Goal: Task Accomplishment & Management: Manage account settings

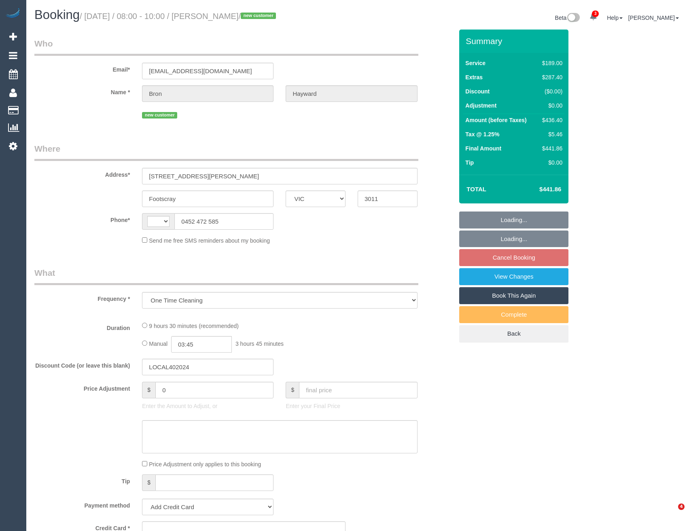
select select "VIC"
select select "string:stripe-pm_1S5bjI2GScqysDRVNcehOXzN"
select select "number:29"
select select "number:14"
select select "number:19"
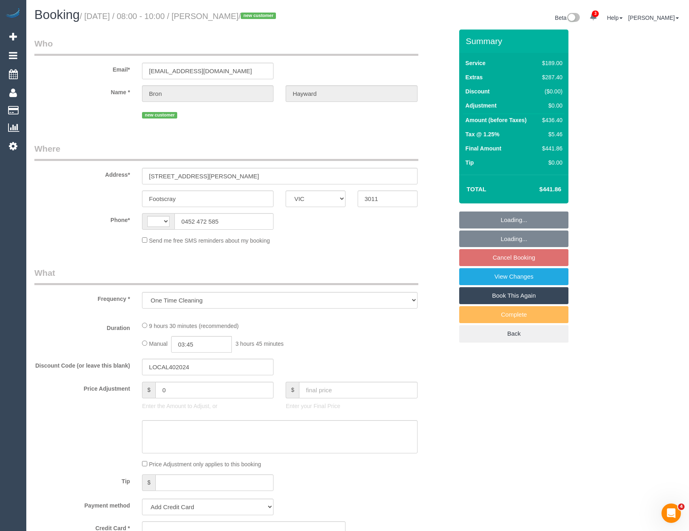
select select "number:25"
select select "number:26"
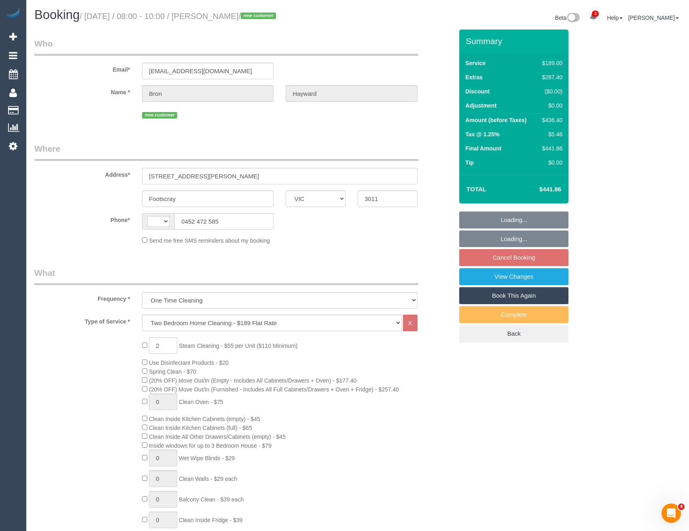
select select "string:AU"
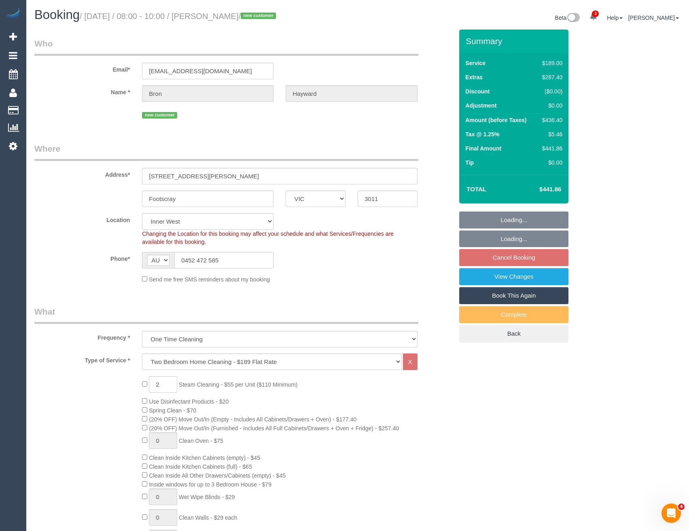
select select "spot1"
select select "object:1538"
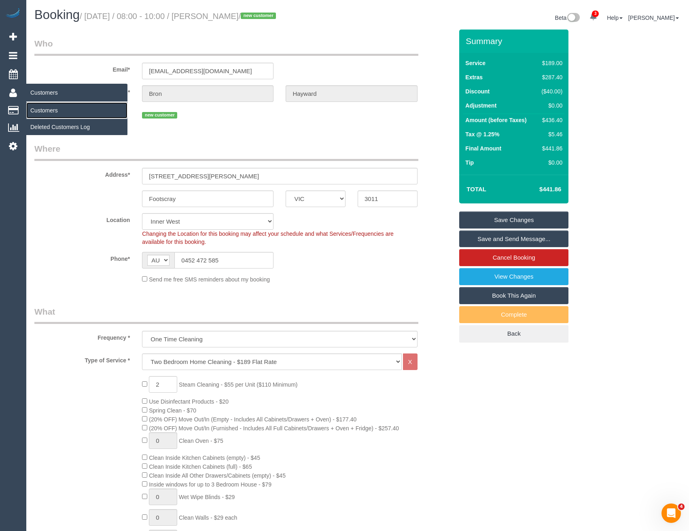
click at [49, 110] on link "Customers" at bounding box center [76, 110] width 101 height 16
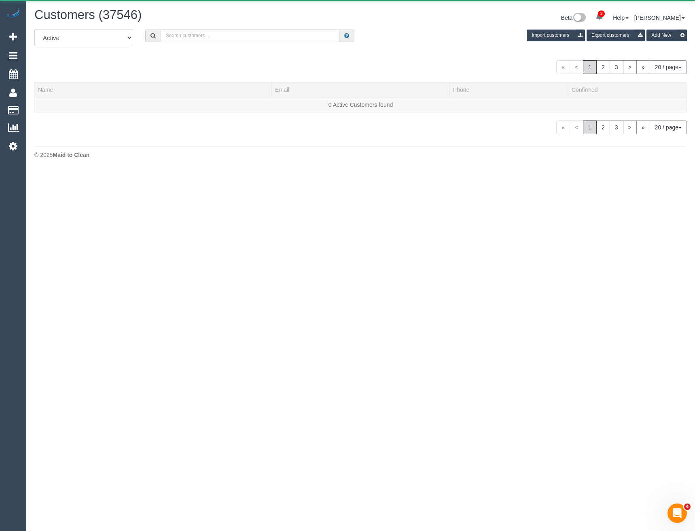
click at [184, 34] on input "text" at bounding box center [250, 36] width 179 height 13
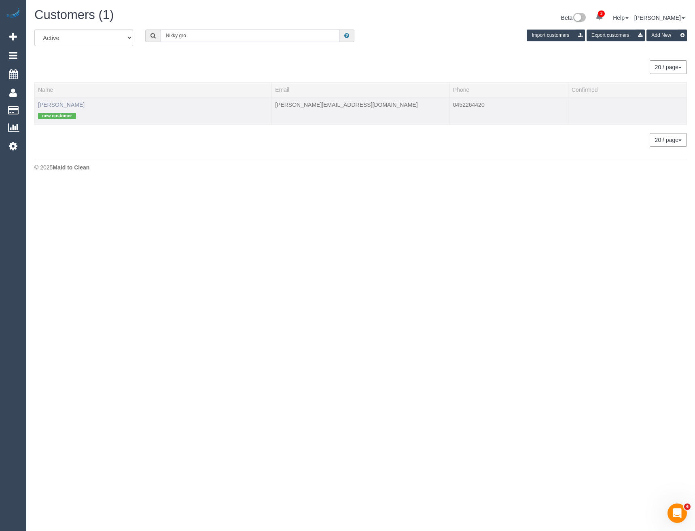
type input "Nikky gro"
click at [68, 104] on link "Nikky Grover" at bounding box center [61, 104] width 47 height 6
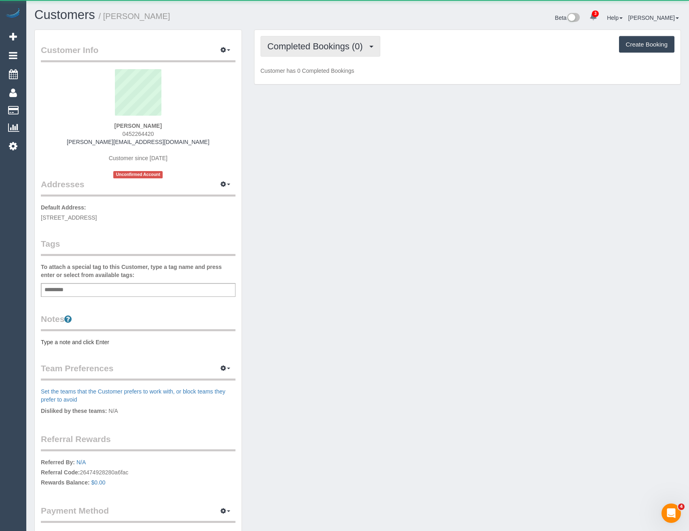
click at [321, 47] on span "Completed Bookings (0)" at bounding box center [316, 46] width 99 height 10
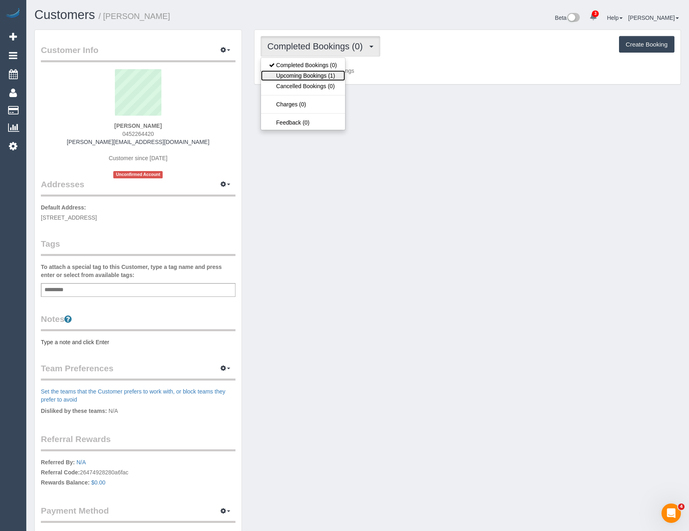
click at [329, 76] on link "Upcoming Bookings (1)" at bounding box center [303, 75] width 84 height 11
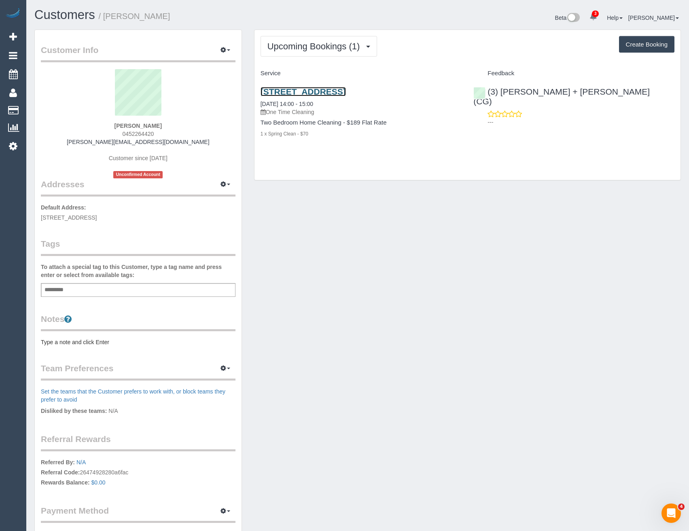
click at [346, 93] on link "229 Toorak Road, South Yarra, VIC 3141" at bounding box center [302, 91] width 85 height 9
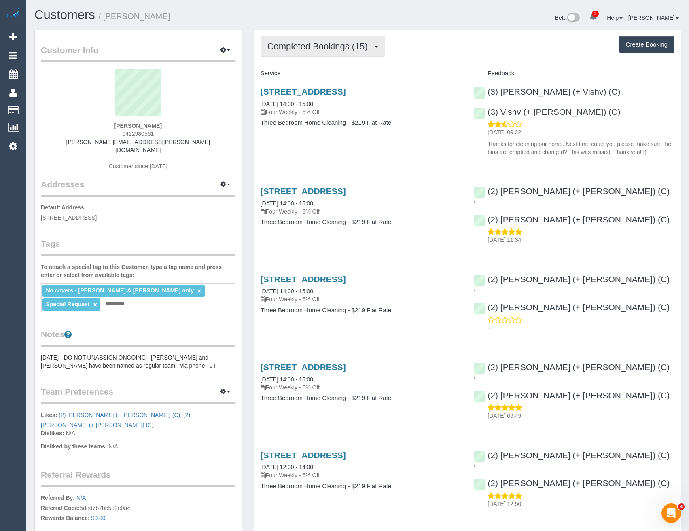
click at [353, 51] on span "Completed Bookings (15)" at bounding box center [319, 46] width 104 height 10
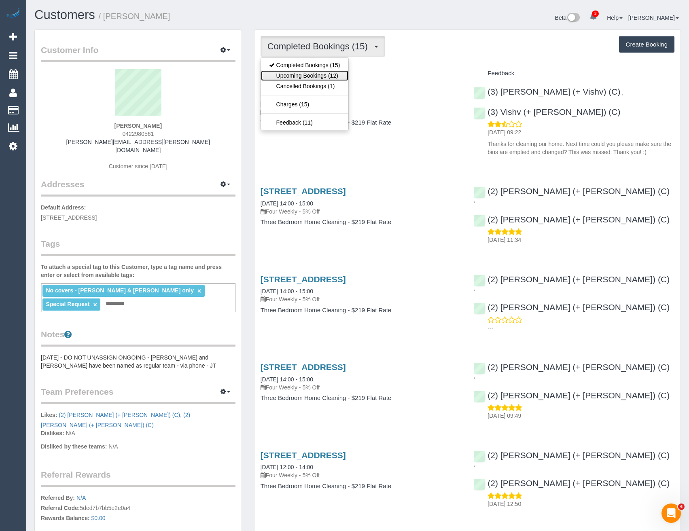
click at [331, 76] on link "Upcoming Bookings (12)" at bounding box center [304, 75] width 87 height 11
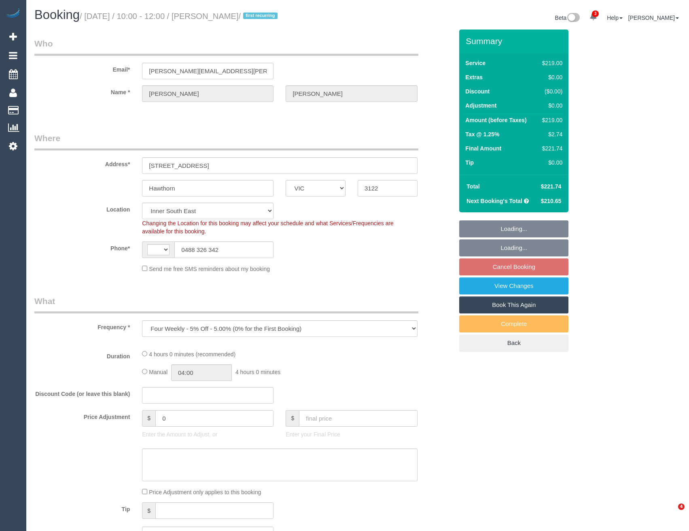
select select "VIC"
select select "object:709"
select select "string:AU"
select select "number:27"
select select "number:14"
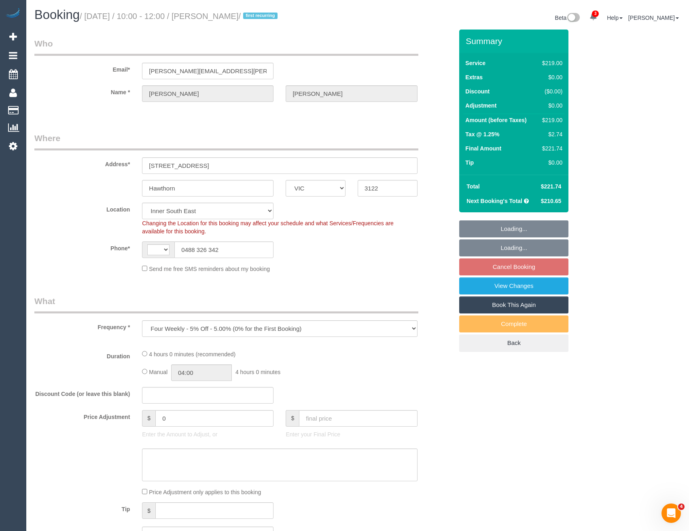
select select "number:18"
select select "number:24"
select select "number:33"
select select "number:13"
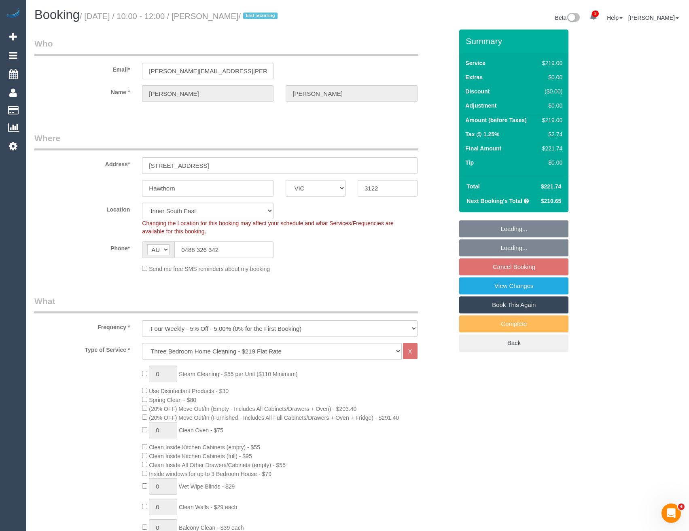
select select "spot3"
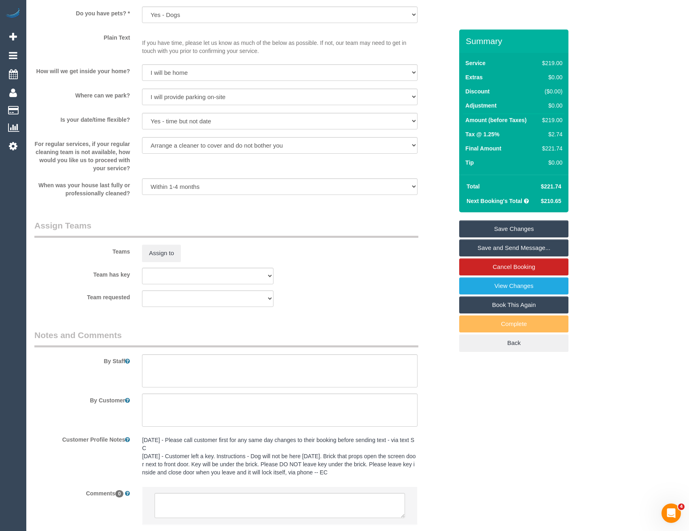
scroll to position [1011, 0]
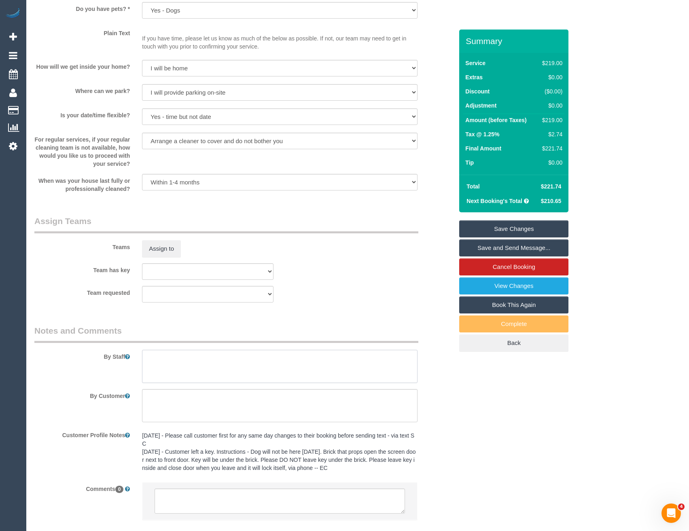
click at [171, 354] on textarea at bounding box center [279, 366] width 275 height 33
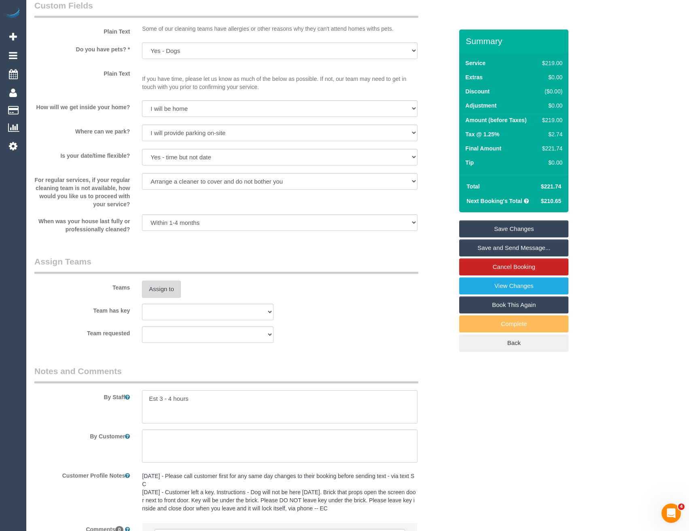
type textarea "Est 3 - 4 hours"
click at [165, 294] on button "Assign to" at bounding box center [161, 289] width 39 height 17
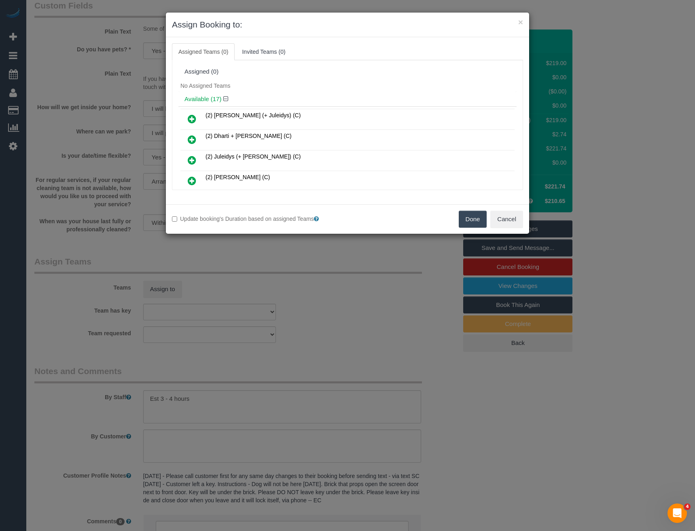
click at [263, 269] on div "× Assign Booking to: Assigned Teams (0) Invited Teams (0) Assigned (0) No Assig…" at bounding box center [347, 265] width 695 height 531
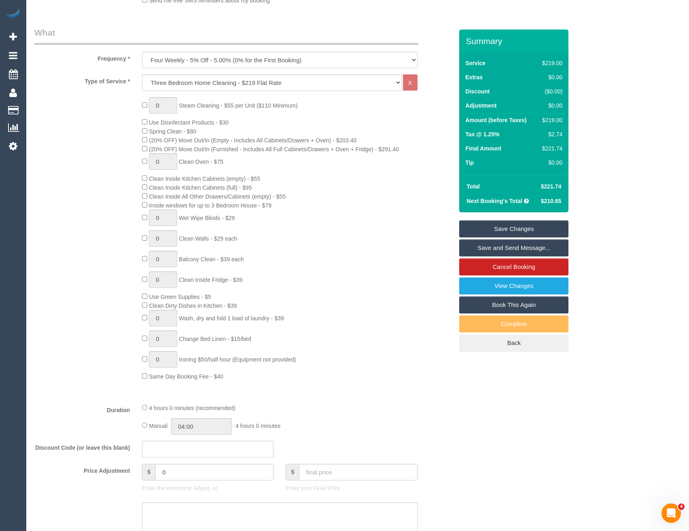
scroll to position [202, 0]
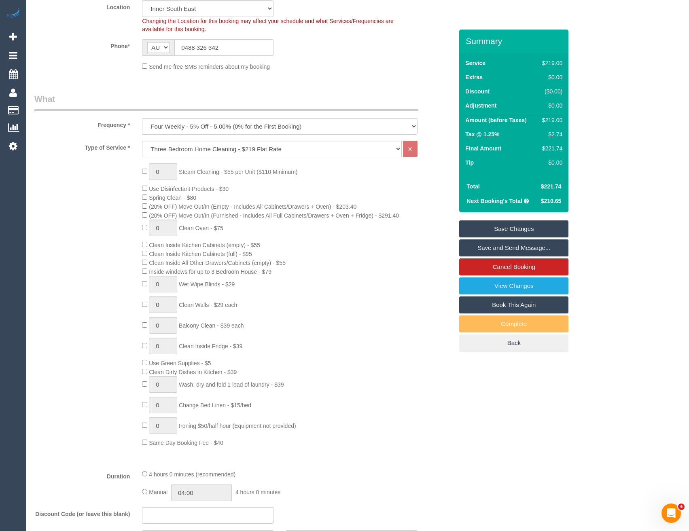
click at [181, 17] on div "Changing the Location for this booking may affect your schedule and what Servic…" at bounding box center [279, 25] width 287 height 16
click at [181, 8] on select "Office City East (North) East (South) Inner East Inner North (East) Inner North…" at bounding box center [207, 8] width 131 height 17
select select "50"
click at [142, 0] on select "Office City East (North) East (South) Inner East Inner North (East) Inner North…" at bounding box center [207, 8] width 131 height 17
click at [300, 62] on div "Send me free SMS reminders about my booking" at bounding box center [279, 66] width 287 height 9
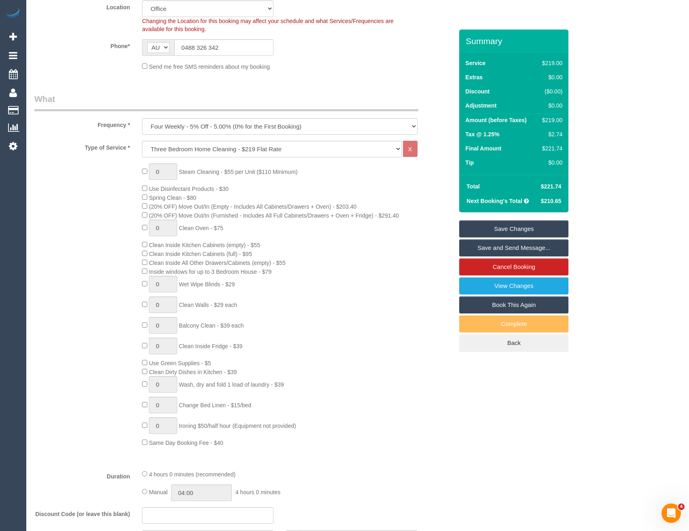
select select "object:4093"
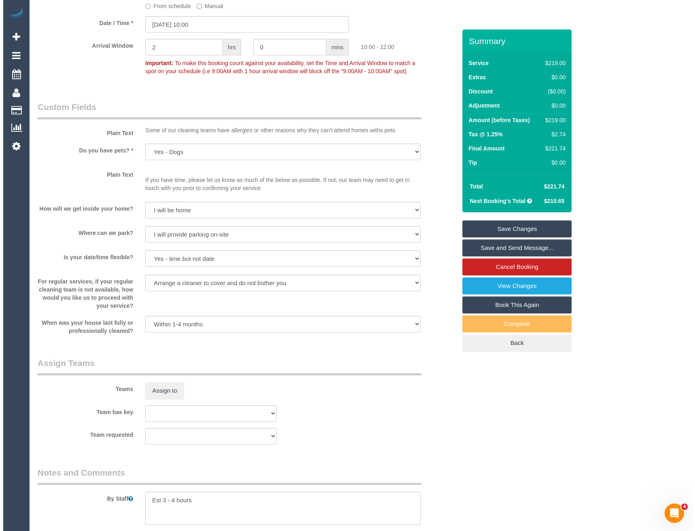
scroll to position [970, 0]
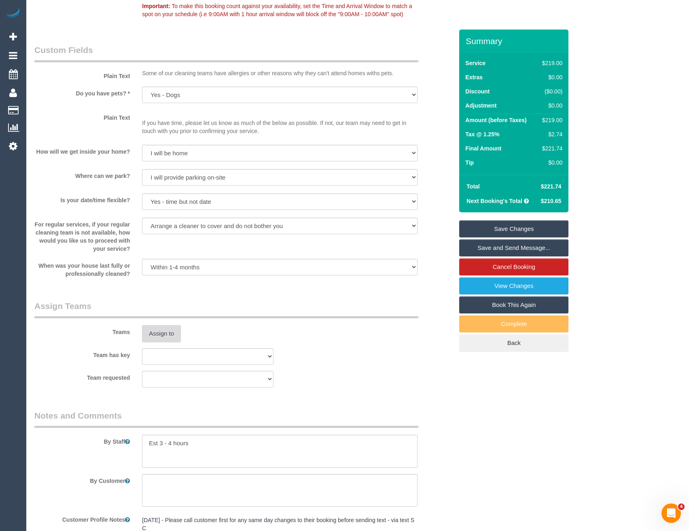
click at [161, 334] on button "Assign to" at bounding box center [161, 333] width 39 height 17
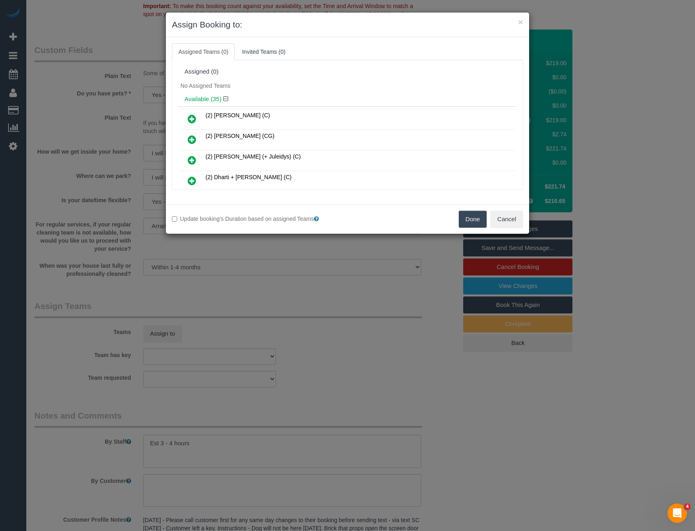
scroll to position [156, 0]
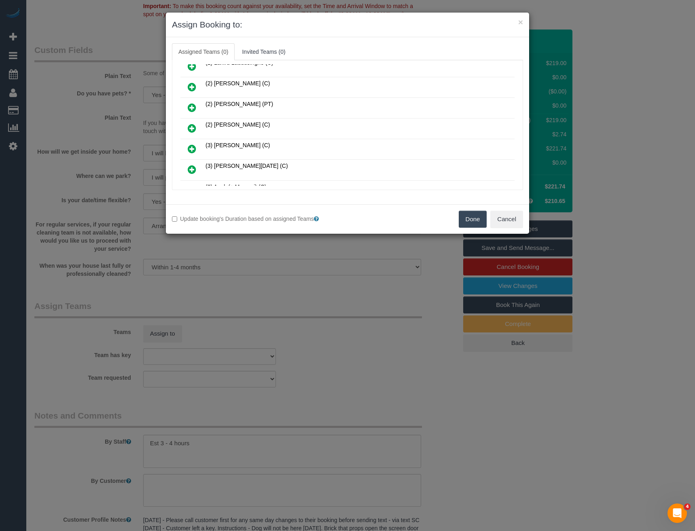
click at [191, 128] on icon at bounding box center [192, 128] width 8 height 10
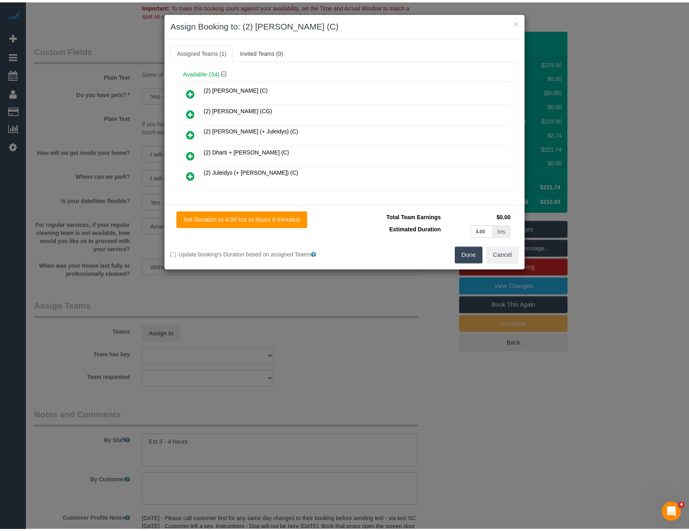
scroll to position [0, 0]
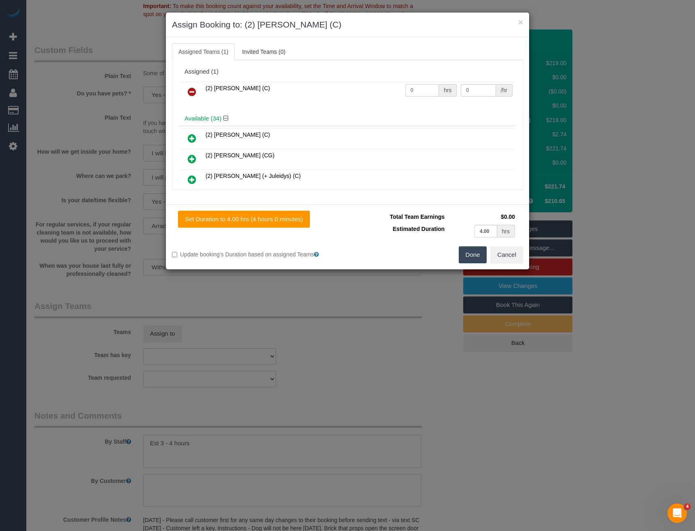
drag, startPoint x: 391, startPoint y: 98, endPoint x: 369, endPoint y: 105, distance: 23.2
click at [369, 105] on div "(2) Sewmina De Silva (C) 0 hrs 0 /hr" at bounding box center [347, 96] width 338 height 32
type input "1"
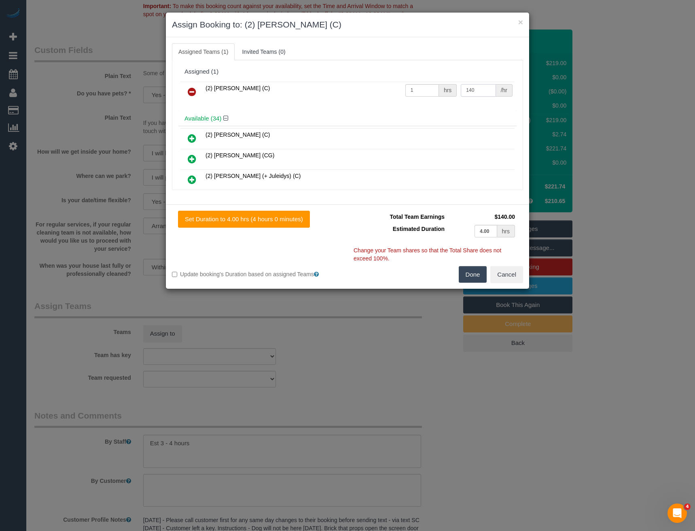
type input "140"
click at [474, 274] on button "Done" at bounding box center [473, 274] width 28 height 17
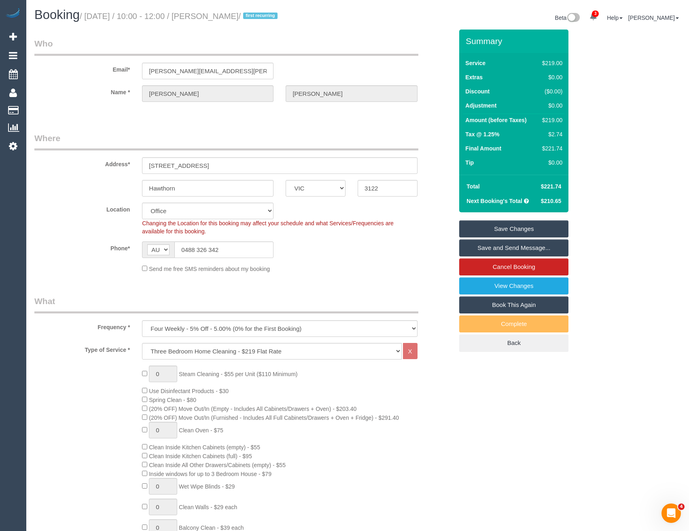
click at [490, 248] on link "Save and Send Message..." at bounding box center [513, 247] width 109 height 17
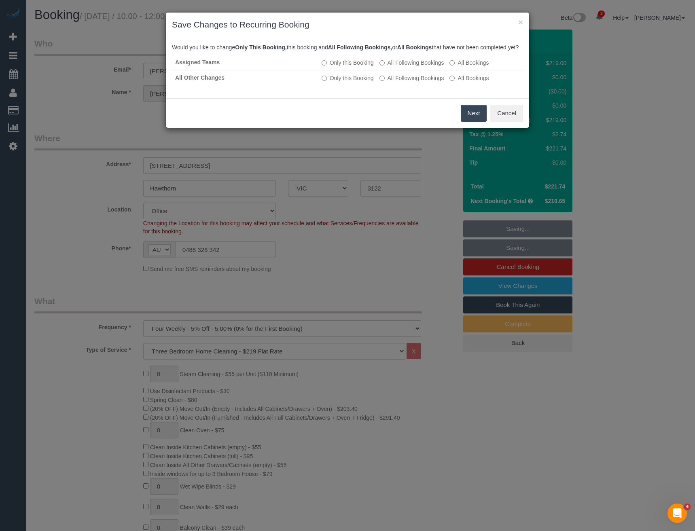
click at [474, 118] on button "Next" at bounding box center [474, 113] width 26 height 17
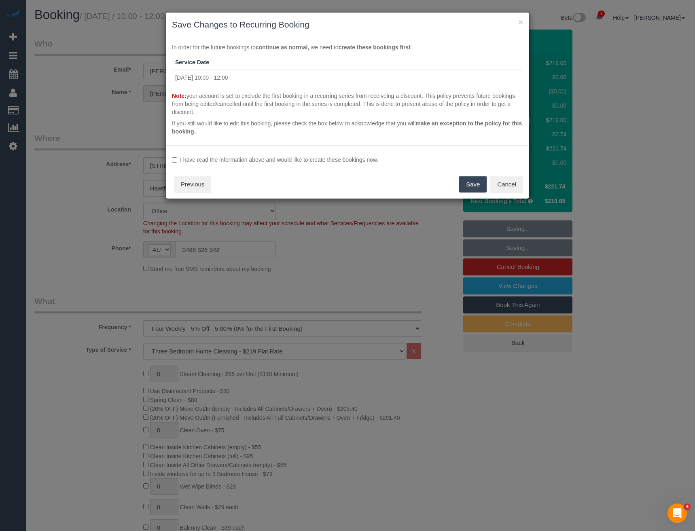
click at [211, 158] on label "I have read the information above and would like to create these bookings now." at bounding box center [347, 160] width 351 height 8
click at [485, 191] on button "Save" at bounding box center [472, 184] width 27 height 17
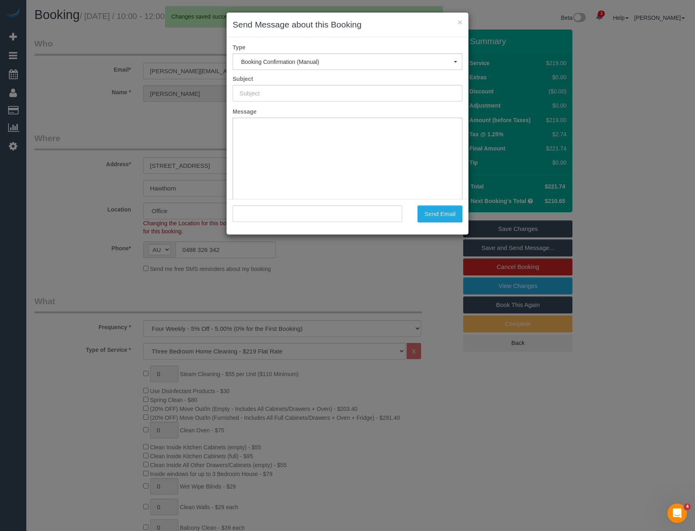
type input "Booking Confirmed"
type input ""Jessica Murray" <jess.j.murray@outlook.com>"
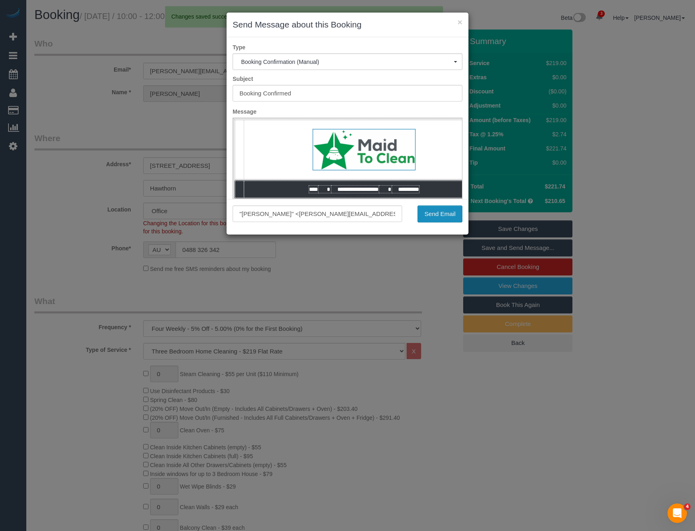
click at [434, 214] on button "Send Email" at bounding box center [439, 213] width 45 height 17
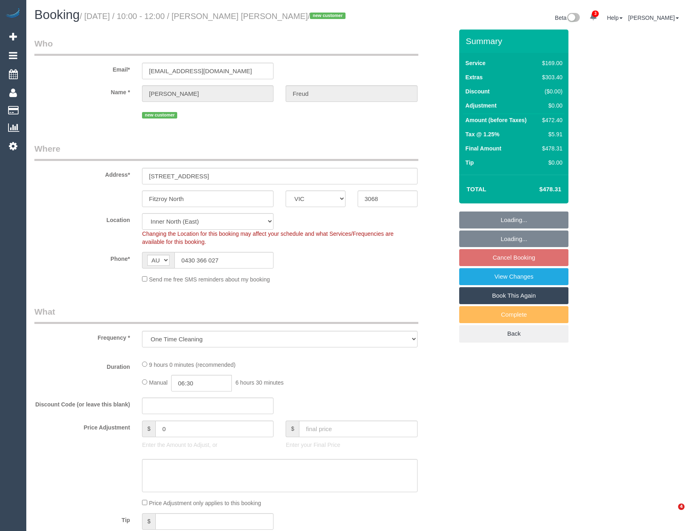
select select "VIC"
select select "number:29"
select select "number:14"
select select "number:18"
select select "number:24"
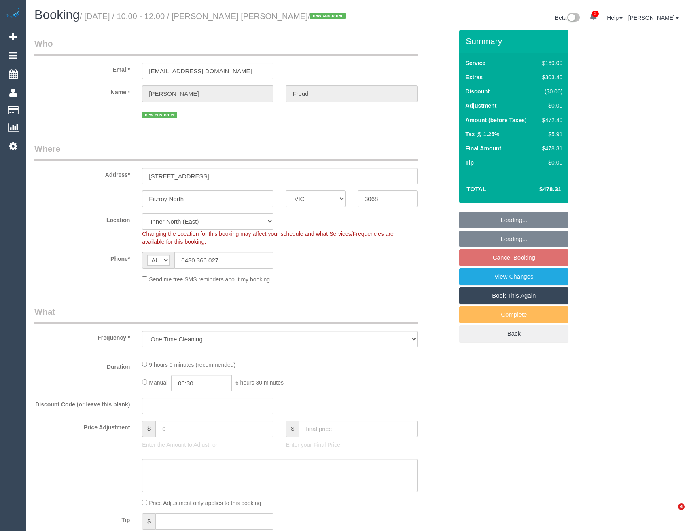
select select "number:26"
select select "object:796"
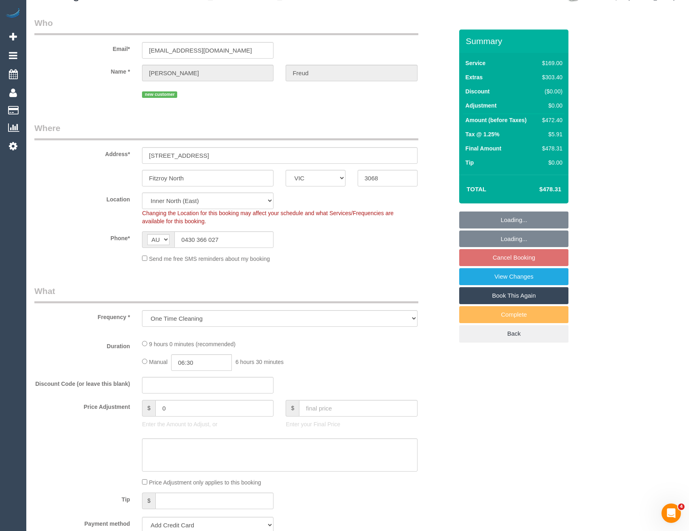
select select "string:stripe-pm_1S4SzZ2GScqysDRVora9Dtbn"
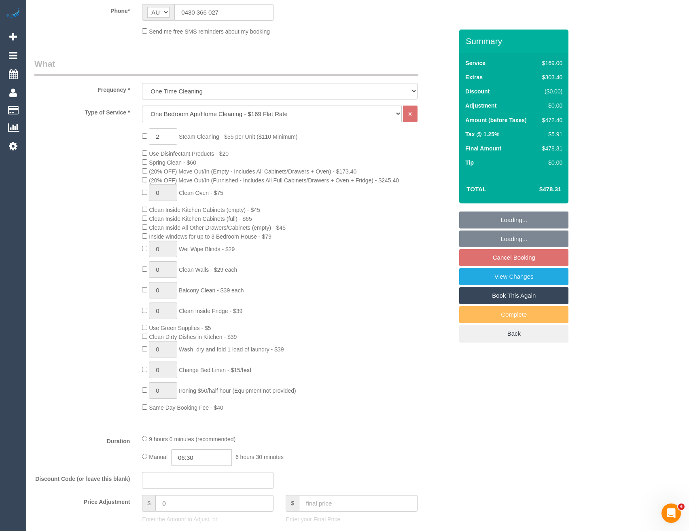
select select "spot3"
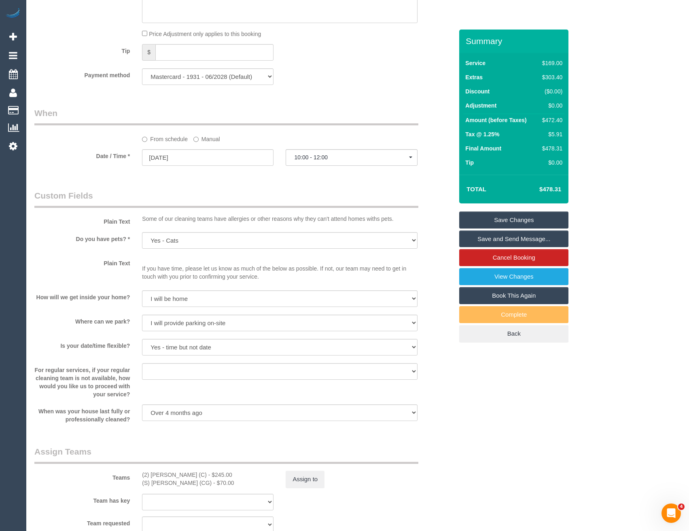
scroll to position [849, 0]
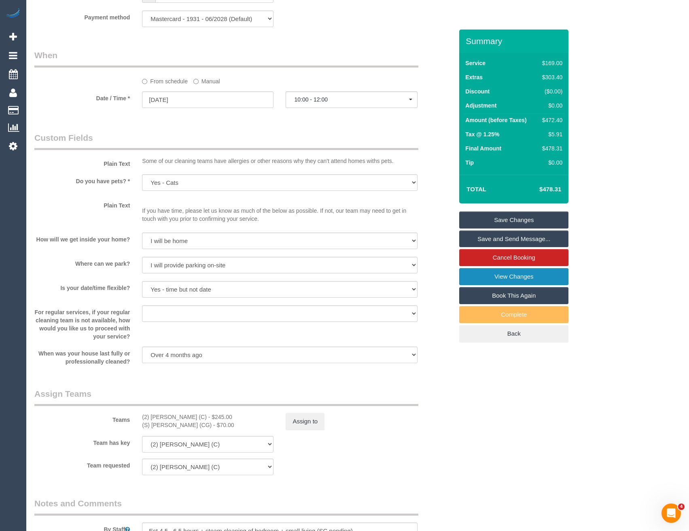
click at [528, 280] on link "View Changes" at bounding box center [513, 276] width 109 height 17
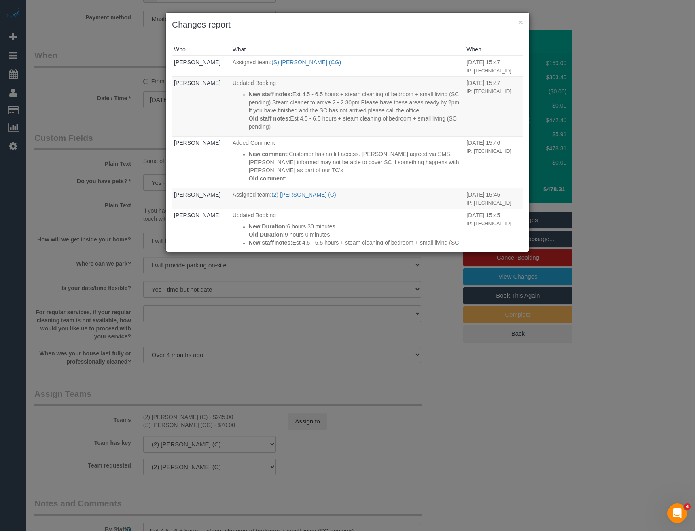
click at [324, 368] on div "× Changes report Who What When Bronie Bryant Assigned team: (S) Mark Yenimiredd…" at bounding box center [347, 265] width 695 height 531
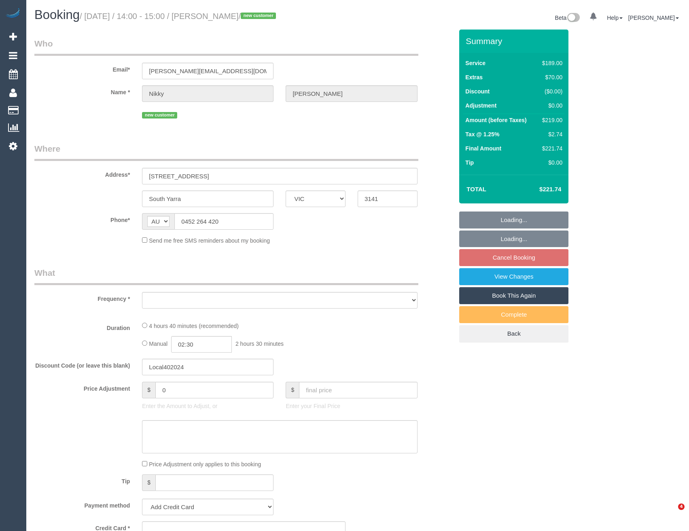
select select "VIC"
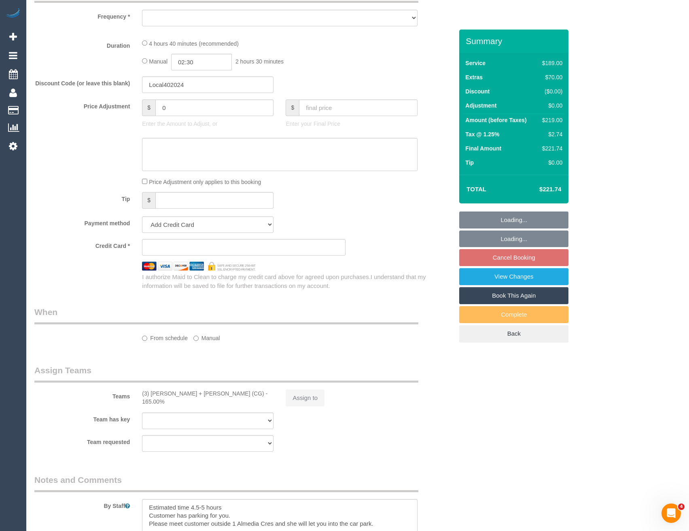
select select "string:stripe-pm_1S263z2GScqysDRV6gHCxx74"
select select "number:27"
select select "number:14"
select select "number:19"
select select "number:22"
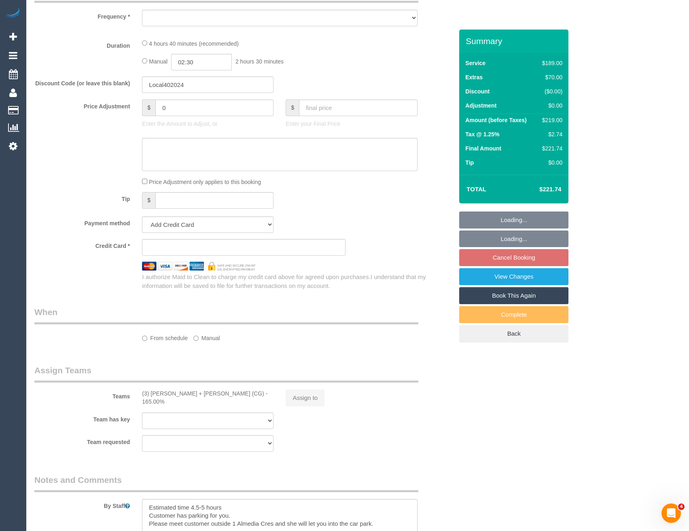
select select "number:12"
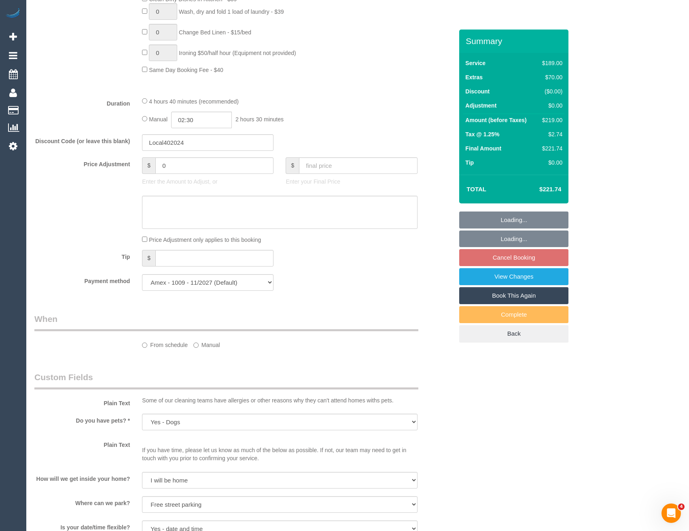
scroll to position [1260, 0]
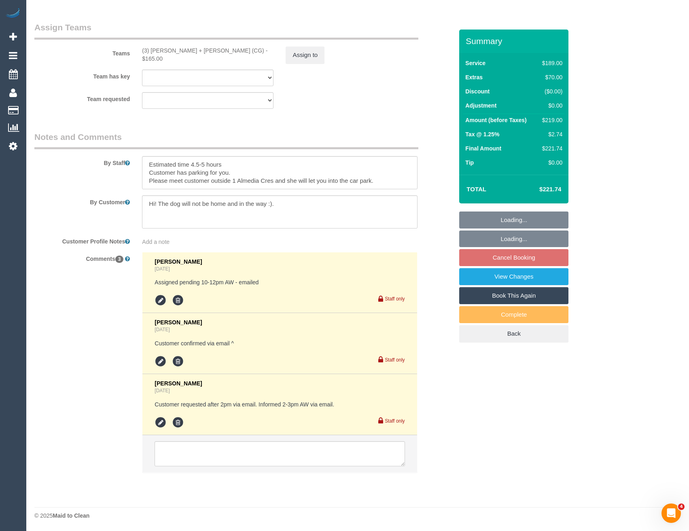
select select "object:2203"
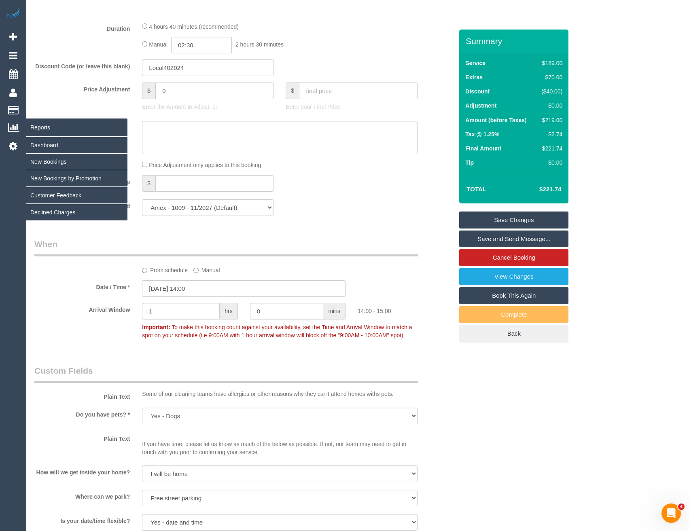
scroll to position [572, 0]
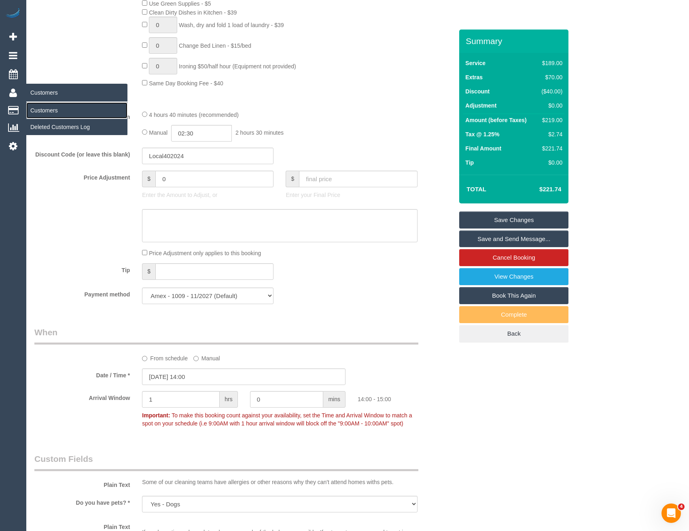
click at [47, 110] on link "Customers" at bounding box center [76, 110] width 101 height 16
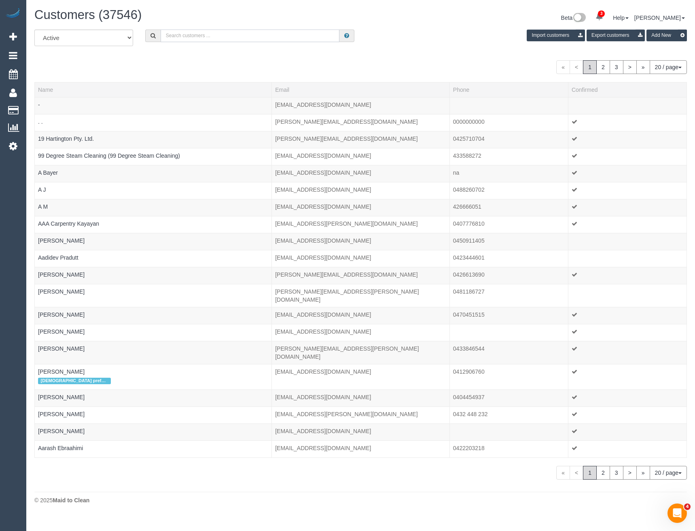
click at [218, 39] on input "text" at bounding box center [250, 36] width 179 height 13
paste input "[PERSON_NAME][EMAIL_ADDRESS][PERSON_NAME][DOMAIN_NAME]"
click at [227, 37] on input "[PERSON_NAME][EMAIL_ADDRESS][PERSON_NAME][DOMAIN_NAME]" at bounding box center [250, 36] width 179 height 13
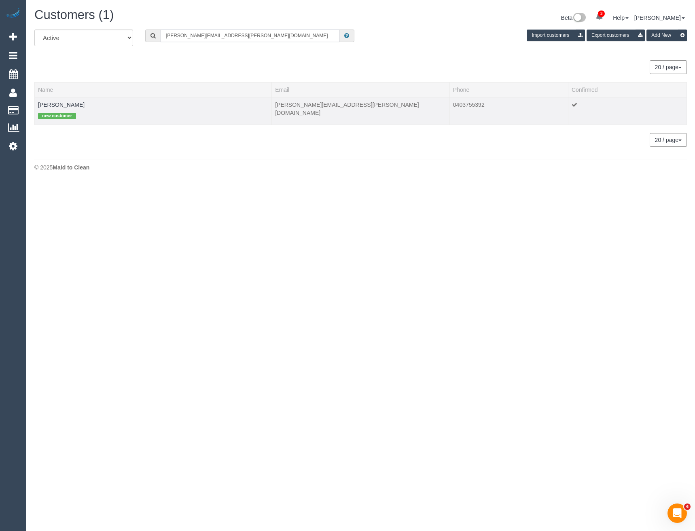
type input "[PERSON_NAME][EMAIL_ADDRESS][PERSON_NAME][DOMAIN_NAME]"
click at [61, 101] on td "Shane Talia new customer" at bounding box center [153, 110] width 237 height 27
click at [60, 102] on link "Shane Talia" at bounding box center [61, 104] width 47 height 6
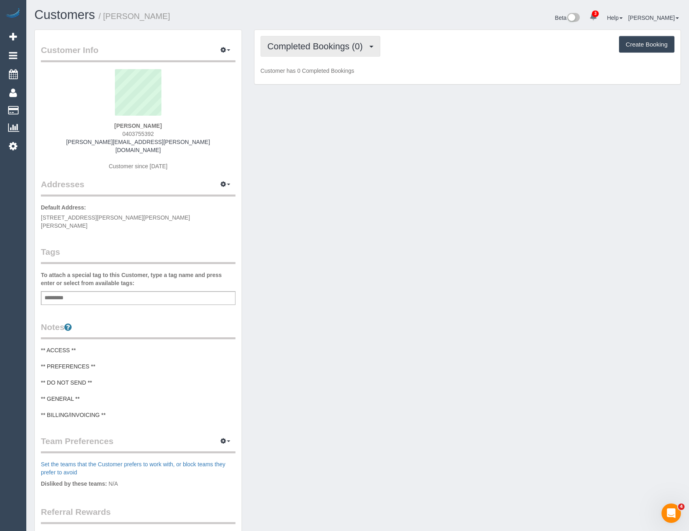
click at [342, 53] on button "Completed Bookings (0)" at bounding box center [320, 46] width 120 height 21
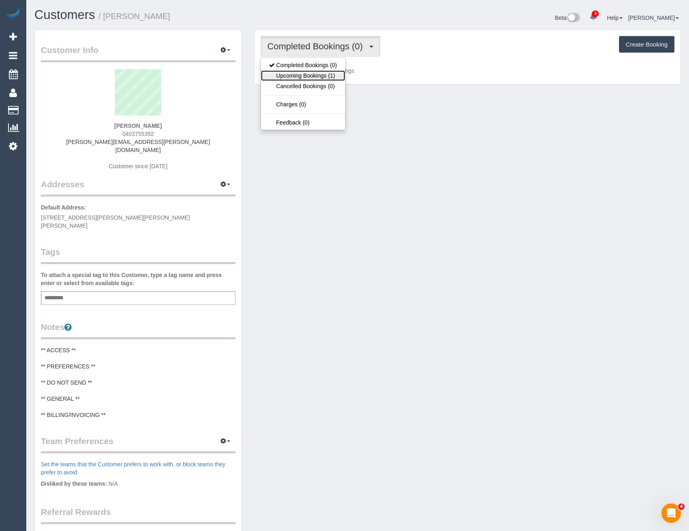
click at [335, 77] on link "Upcoming Bookings (1)" at bounding box center [303, 75] width 84 height 11
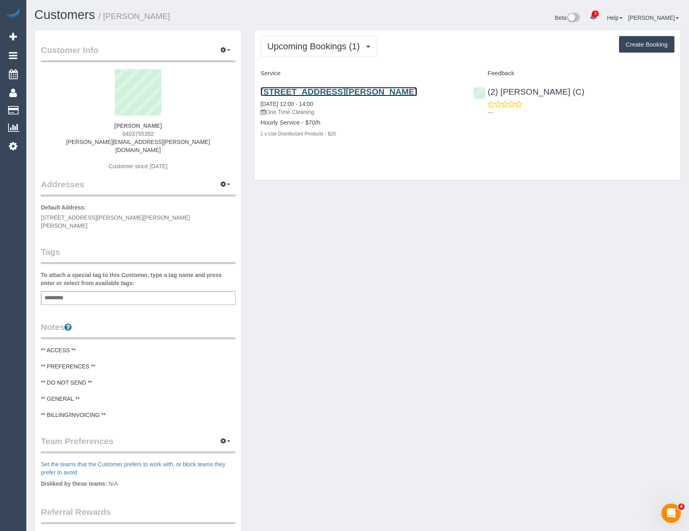
click at [401, 92] on link "3 Headley Street, Coburg North Vic 305, Coburg North, VIC 3058" at bounding box center [338, 91] width 156 height 9
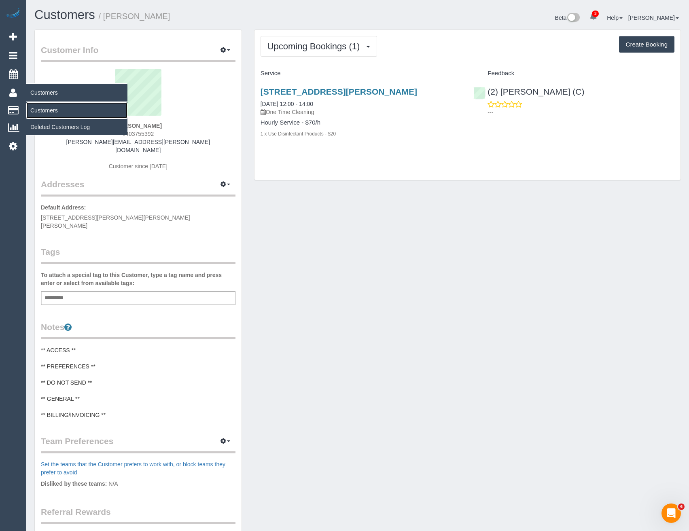
click at [44, 114] on link "Customers" at bounding box center [76, 110] width 101 height 16
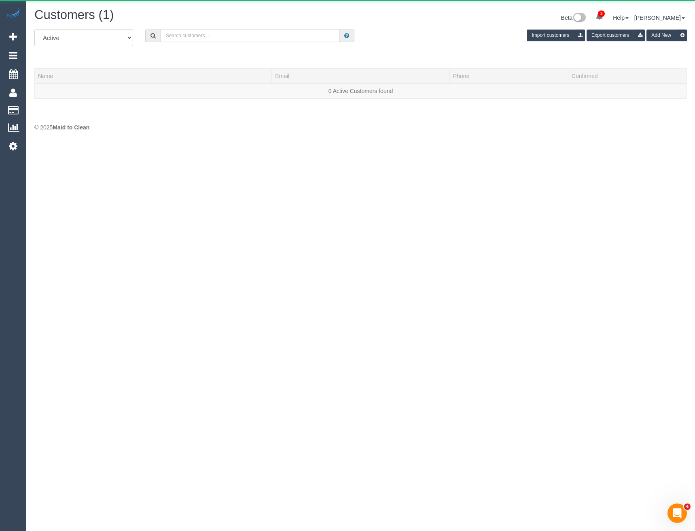
click at [207, 32] on input "text" at bounding box center [250, 36] width 179 height 13
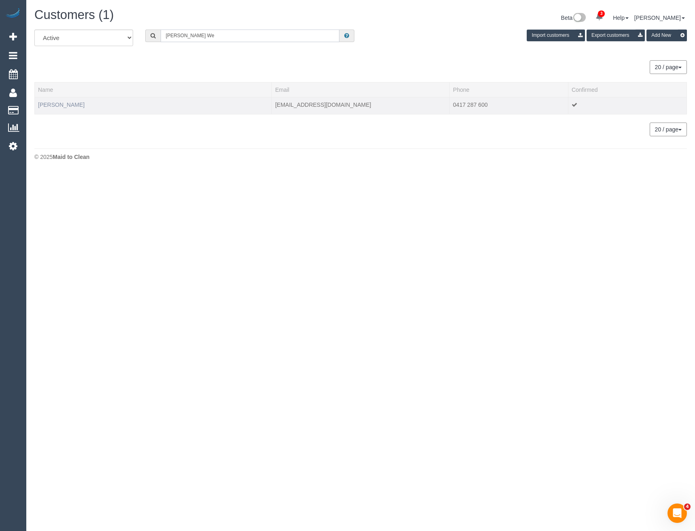
type input "Veronica We"
click at [44, 107] on link "Veronica Webb" at bounding box center [61, 104] width 47 height 6
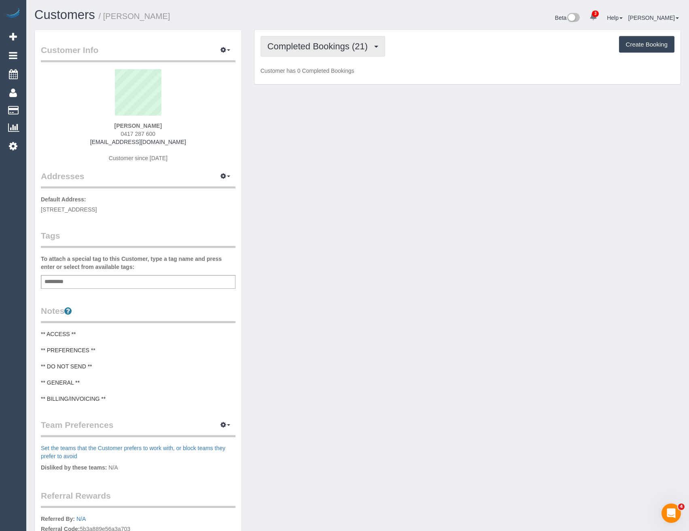
click at [342, 51] on span "Completed Bookings (21)" at bounding box center [319, 46] width 104 height 10
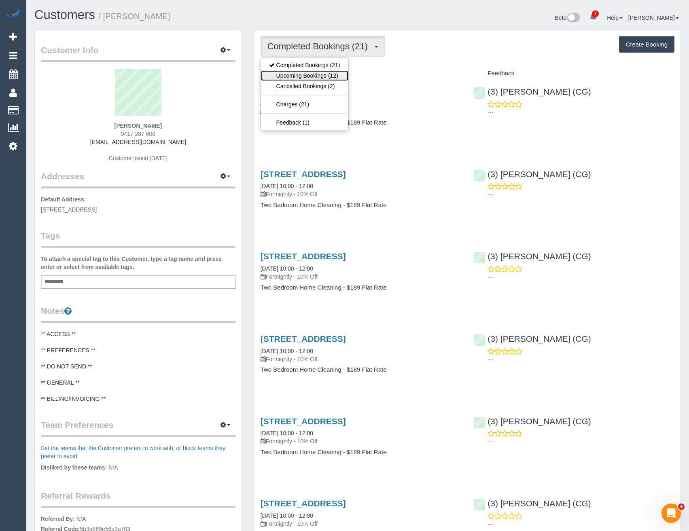
click at [334, 78] on link "Upcoming Bookings (12)" at bounding box center [304, 75] width 87 height 11
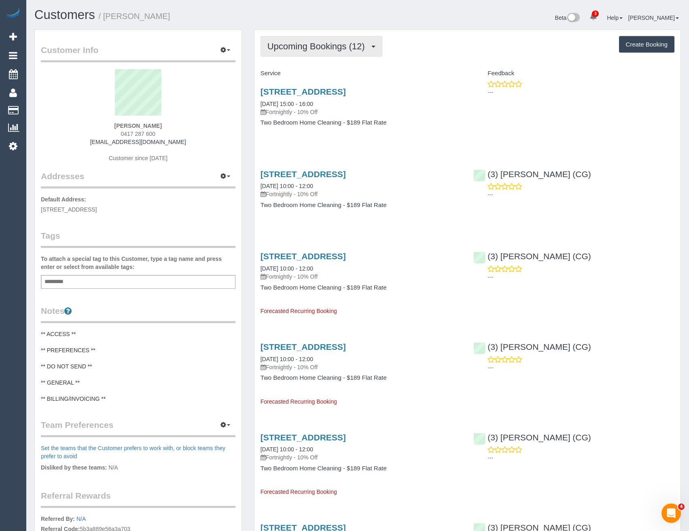
click at [320, 48] on span "Upcoming Bookings (12)" at bounding box center [317, 46] width 101 height 10
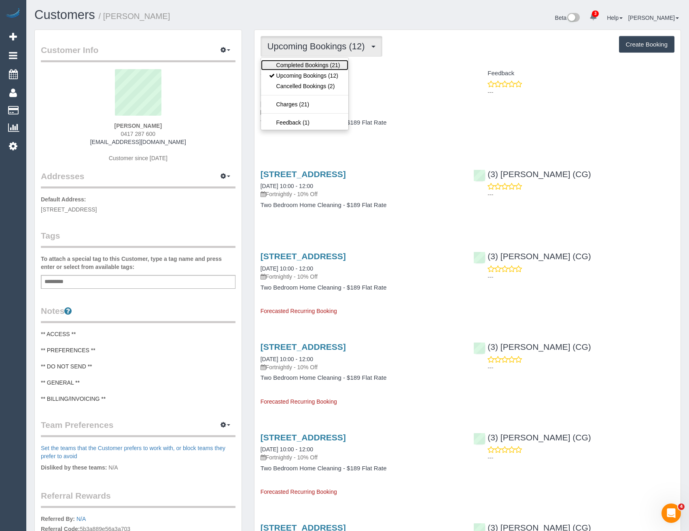
click at [317, 64] on link "Completed Bookings (21)" at bounding box center [304, 65] width 87 height 11
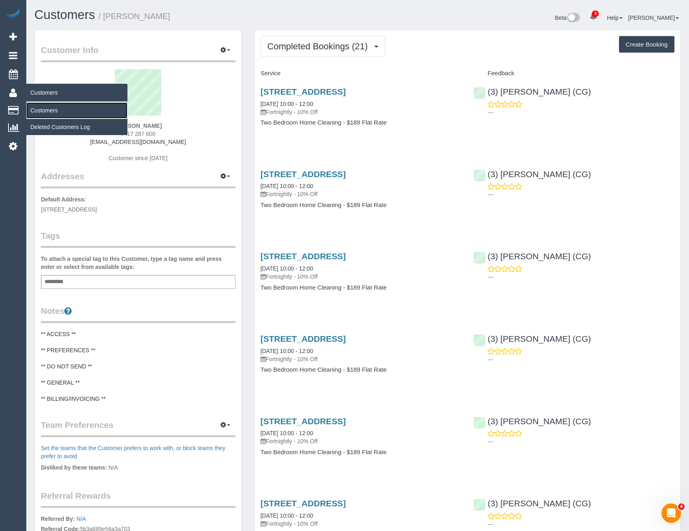
click at [49, 108] on link "Customers" at bounding box center [76, 110] width 101 height 16
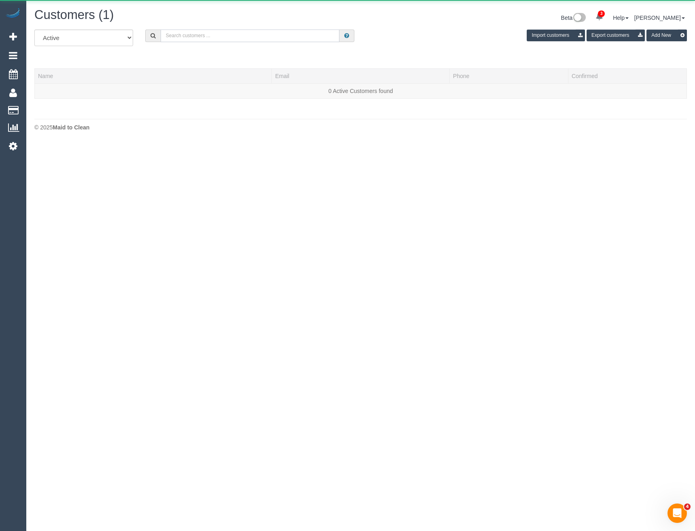
click at [203, 40] on input "text" at bounding box center [250, 36] width 179 height 13
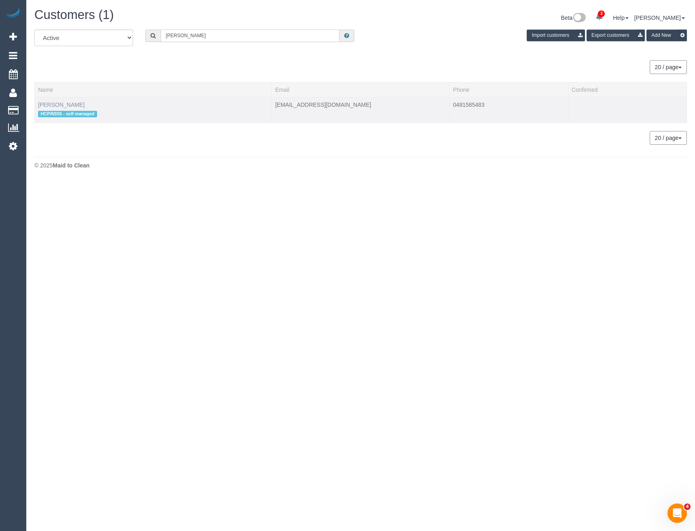
type input "Amelia Cox"
click at [57, 106] on link "Amelia Cox" at bounding box center [61, 104] width 47 height 6
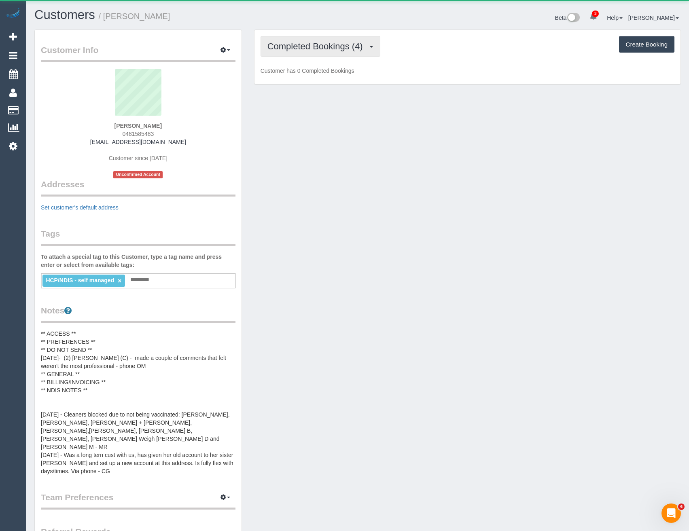
click at [336, 55] on button "Completed Bookings (4)" at bounding box center [320, 46] width 120 height 21
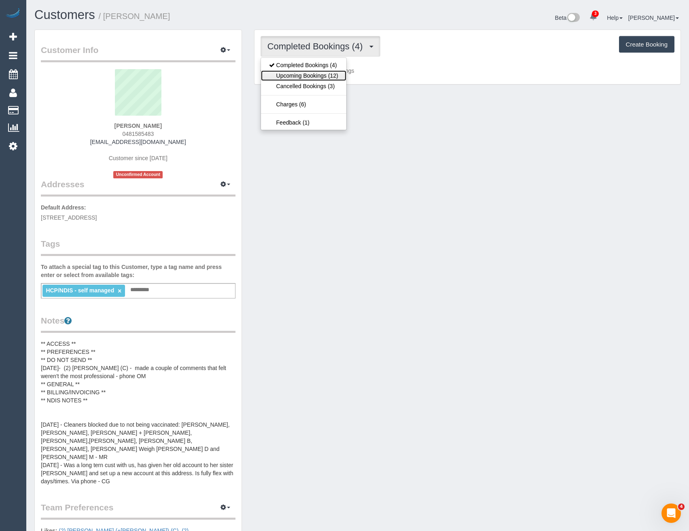
click at [331, 77] on link "Upcoming Bookings (12)" at bounding box center [303, 75] width 85 height 11
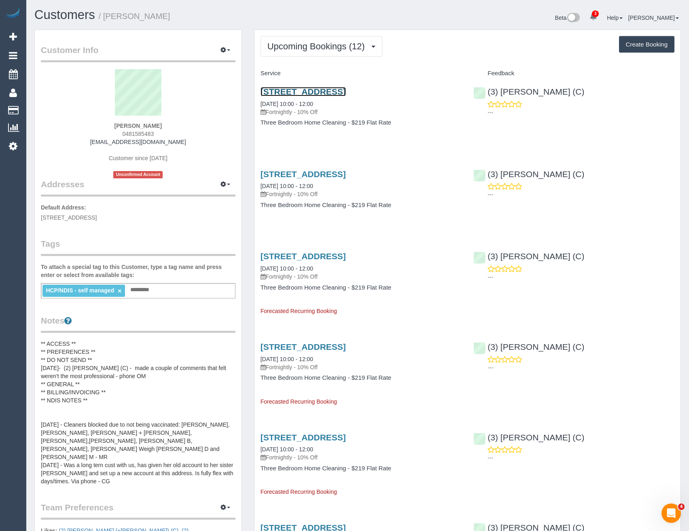
click at [346, 89] on link "445 Fitzroy Street, Fitzroy, VIC 3065" at bounding box center [302, 91] width 85 height 9
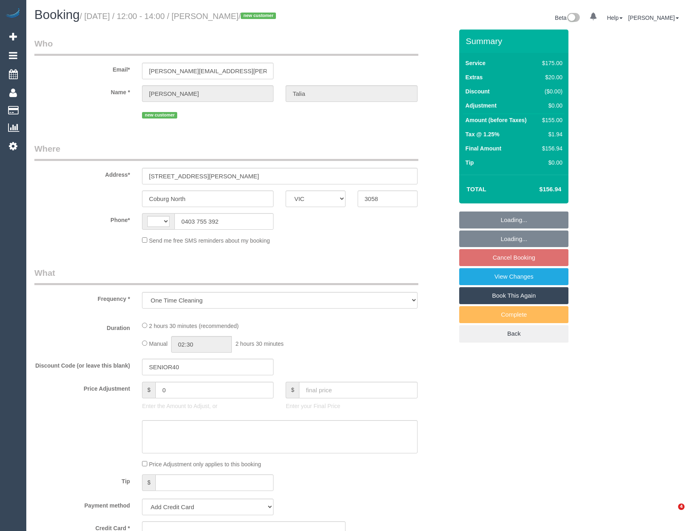
select select "VIC"
select select "string:AU"
select select "string:stripe-pm_1S3uWQ2GScqysDRVWIS3n90F"
select select "150"
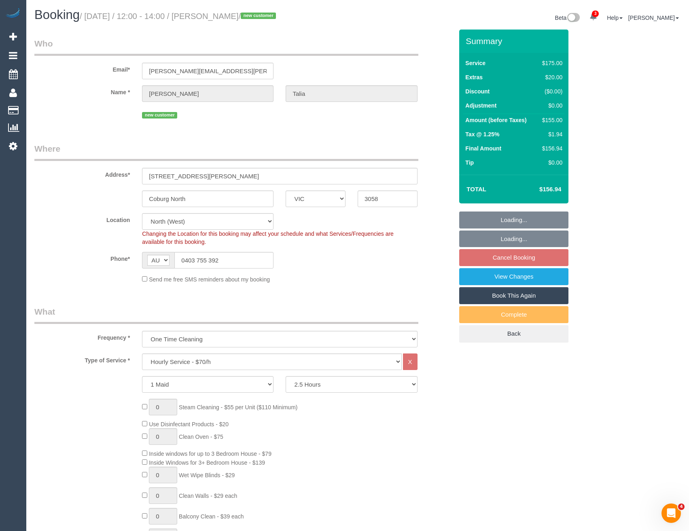
select select "object:902"
select select "number:27"
select select "number:14"
select select "number:19"
select select "number:25"
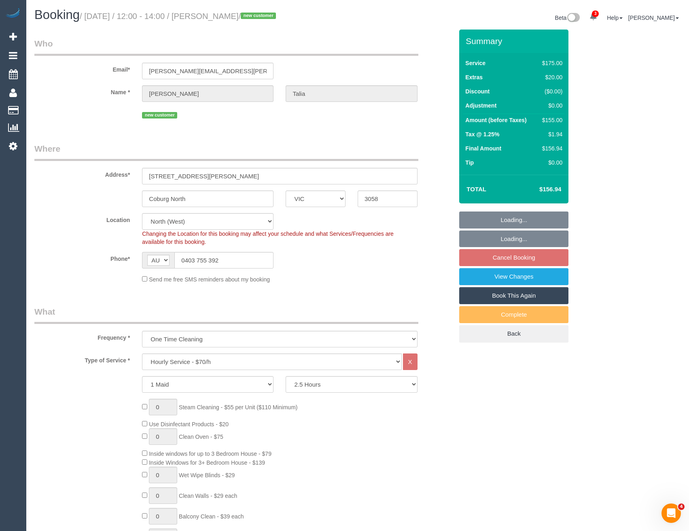
select select "number:12"
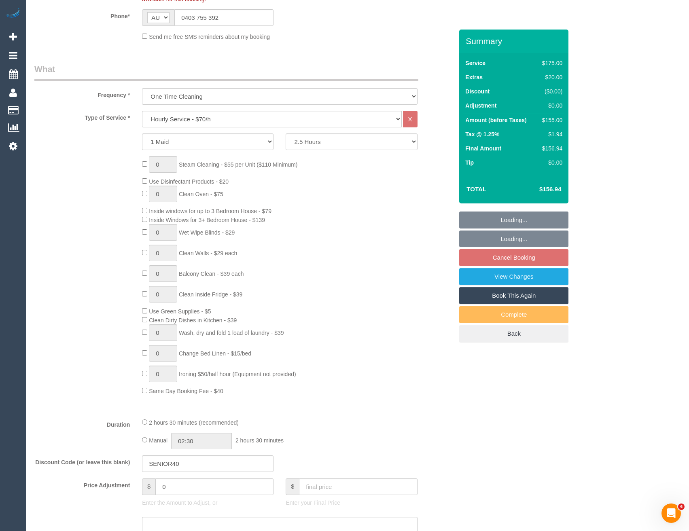
select select "spot4"
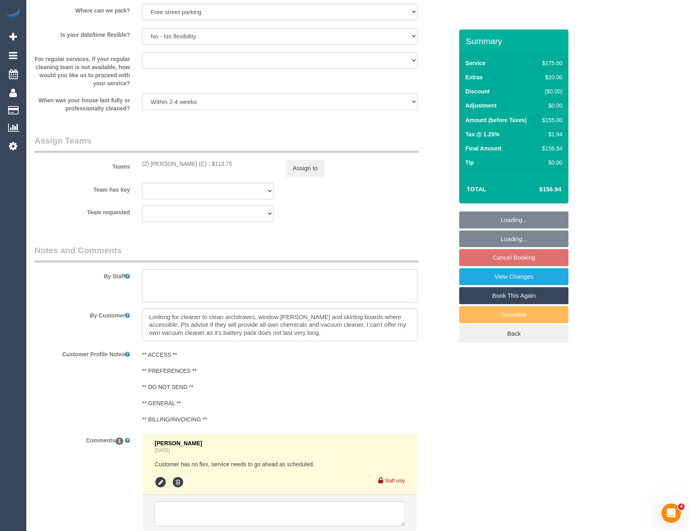
scroll to position [1141, 0]
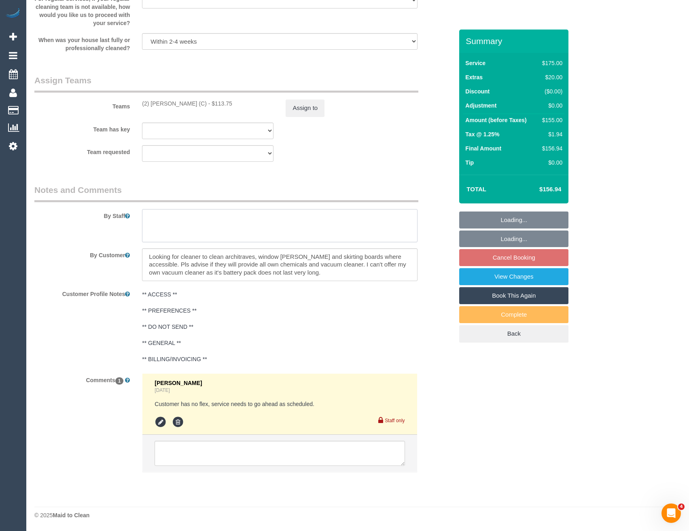
click at [179, 235] on textarea at bounding box center [279, 225] width 275 height 33
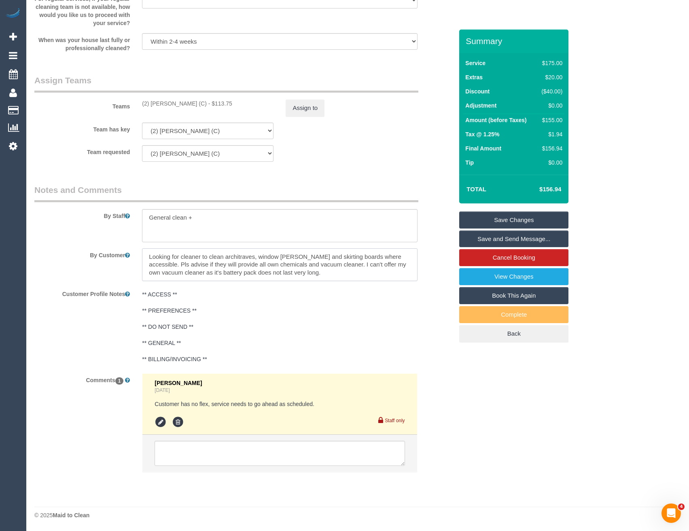
drag, startPoint x: 393, startPoint y: 256, endPoint x: 144, endPoint y: 256, distance: 248.3
click at [144, 256] on textarea at bounding box center [279, 264] width 275 height 33
click at [226, 215] on textarea at bounding box center [279, 225] width 275 height 33
paste textarea "Looking for cleaner to clean architraves, window [PERSON_NAME] and skirting boa…"
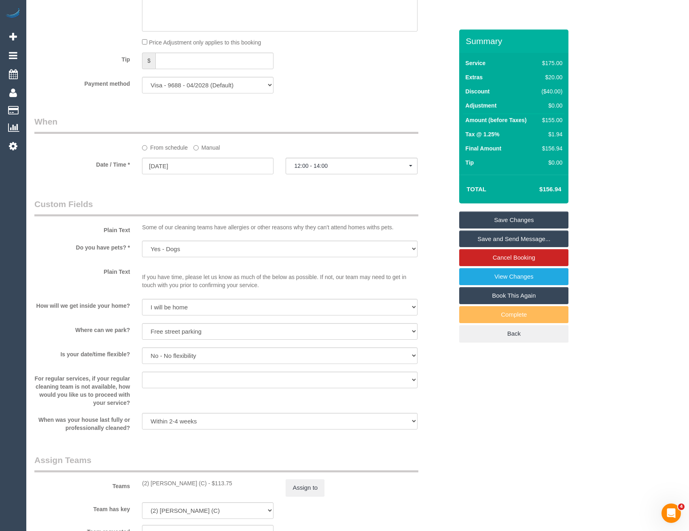
scroll to position [696, 0]
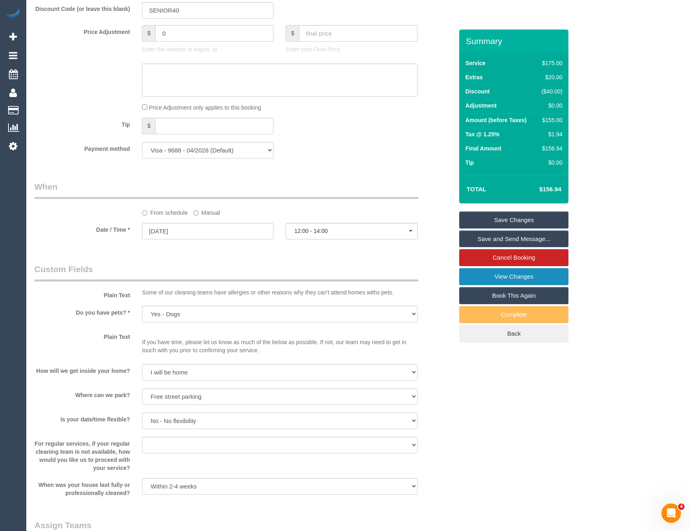
type textarea "General clean +Looking for cleaner to clean architraves, window [PERSON_NAME] a…"
click at [507, 280] on link "View Changes" at bounding box center [513, 276] width 109 height 17
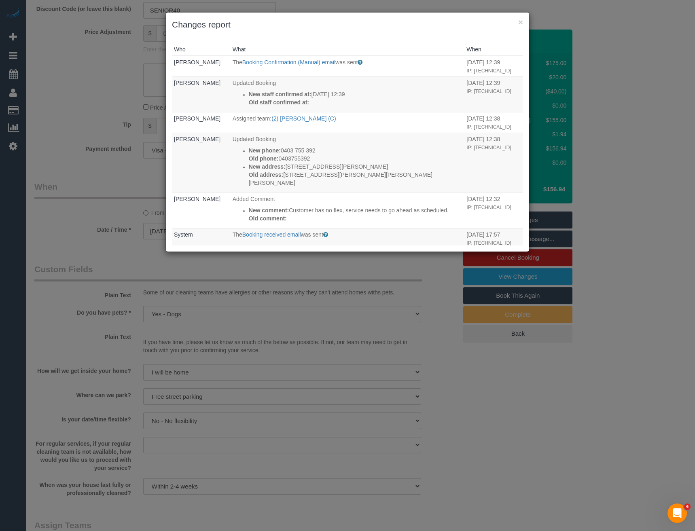
click at [298, 284] on div "× Changes report Who What When [PERSON_NAME] The Booking Confirmation (Manual) …" at bounding box center [347, 265] width 695 height 531
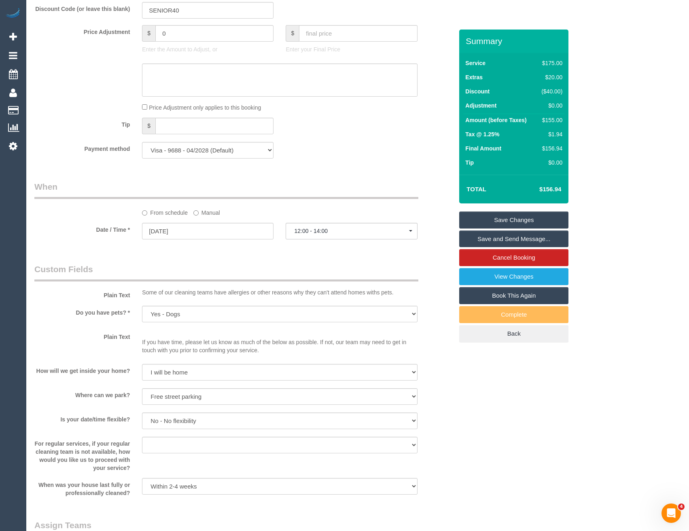
click at [512, 223] on link "Save Changes" at bounding box center [513, 219] width 109 height 17
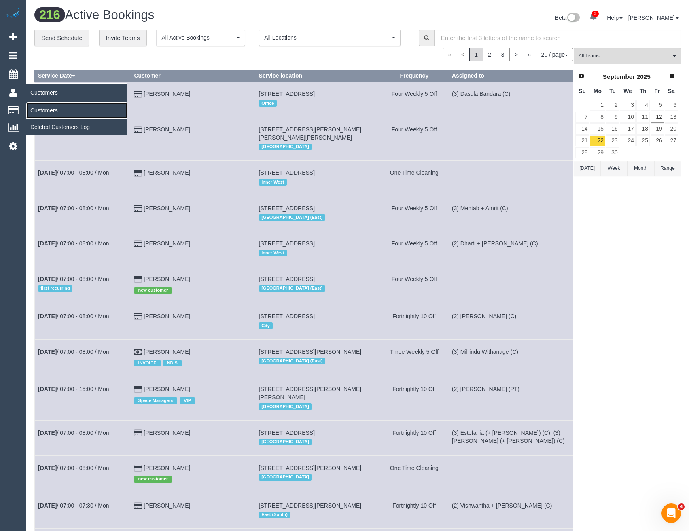
click at [51, 110] on link "Customers" at bounding box center [76, 110] width 101 height 16
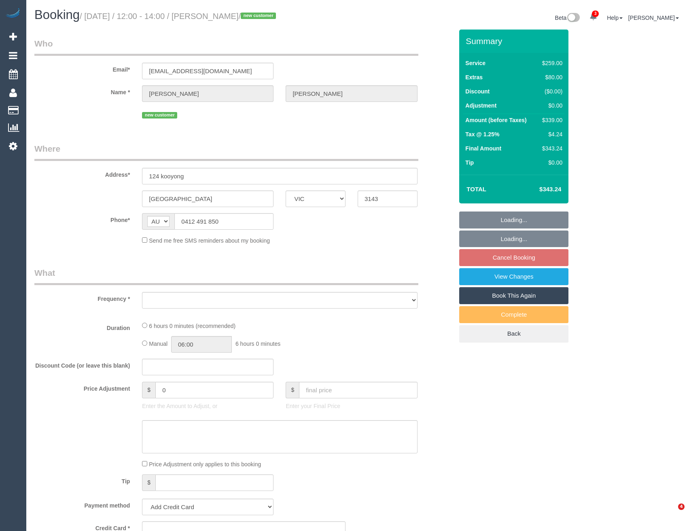
select select "VIC"
select select "string:stripe-pm_1S6Q7b2GScqysDRVJXUsaexi"
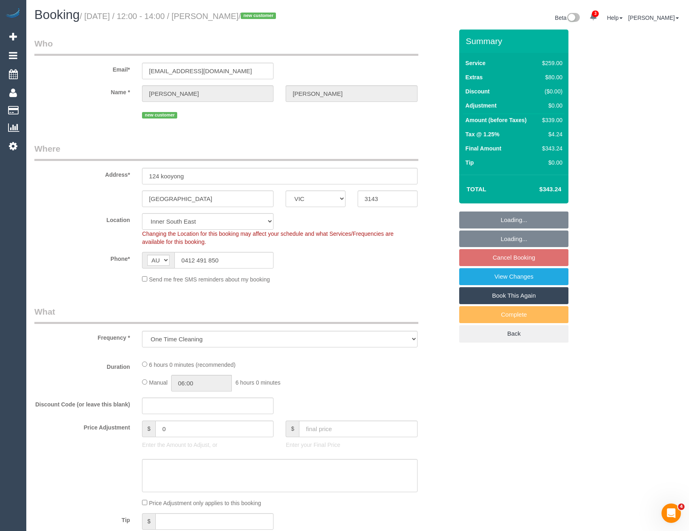
select select "object:589"
select select "number:27"
select select "number:14"
select select "number:19"
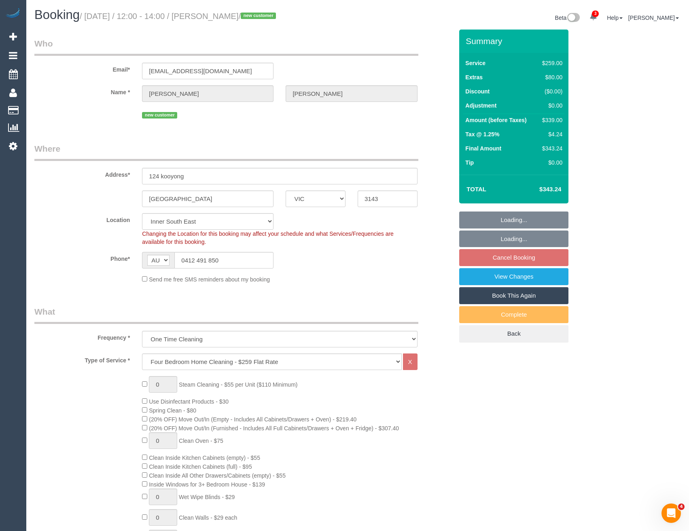
select select "spot1"
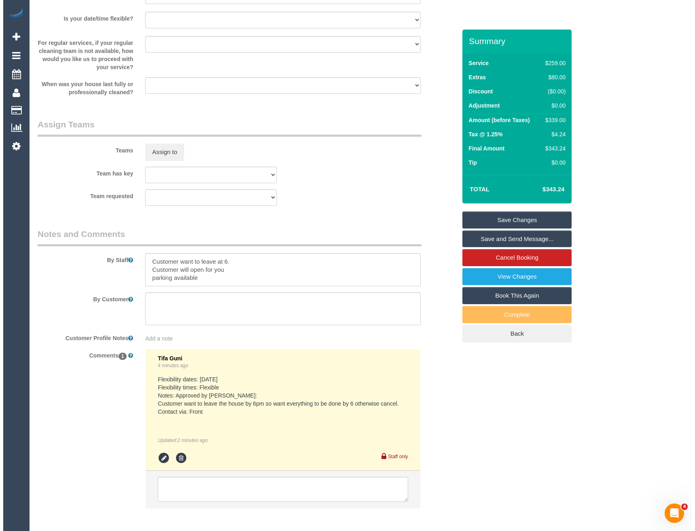
scroll to position [1092, 0]
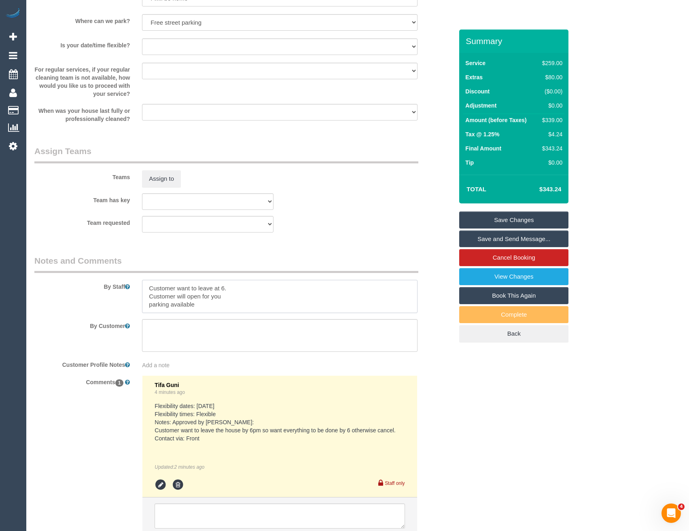
click at [147, 285] on textarea at bounding box center [279, 296] width 275 height 33
type textarea "Est 4-6 hours Customer want to leave at 6. Customer will open for you parking a…"
click at [168, 180] on button "Assign to" at bounding box center [161, 178] width 39 height 17
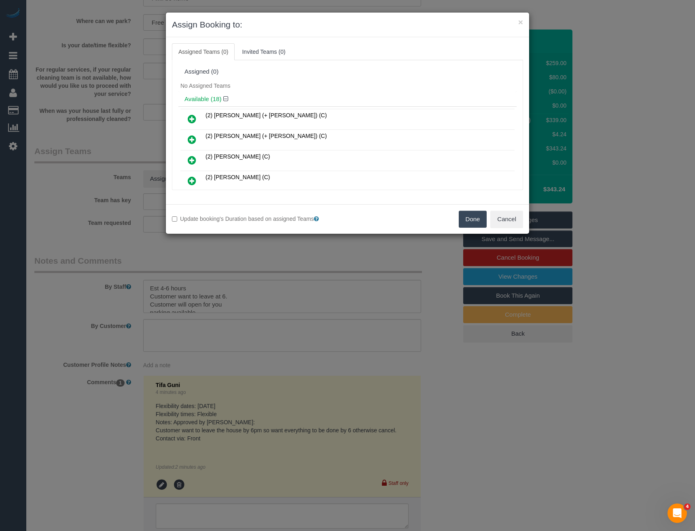
scroll to position [135, 0]
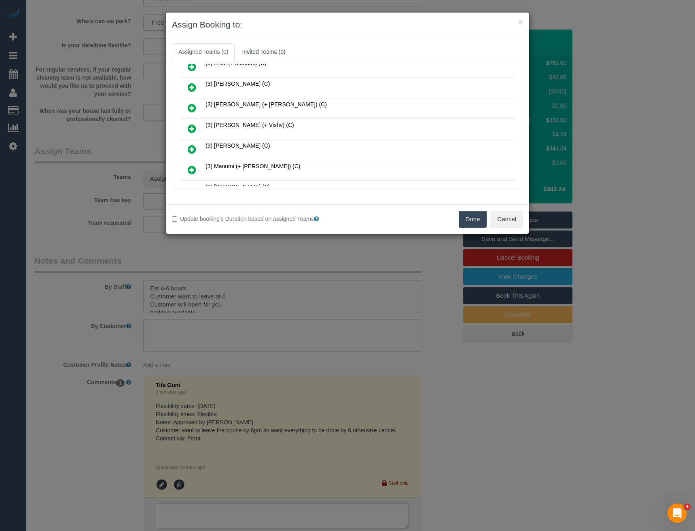
click at [190, 125] on icon at bounding box center [192, 129] width 8 height 10
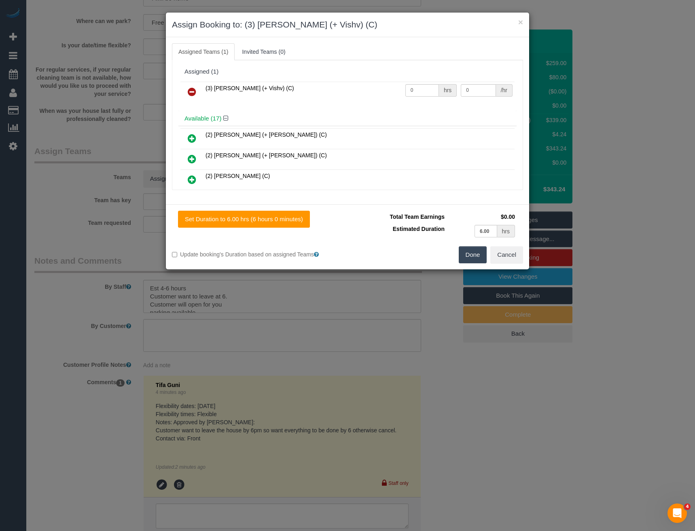
scroll to position [258, 0]
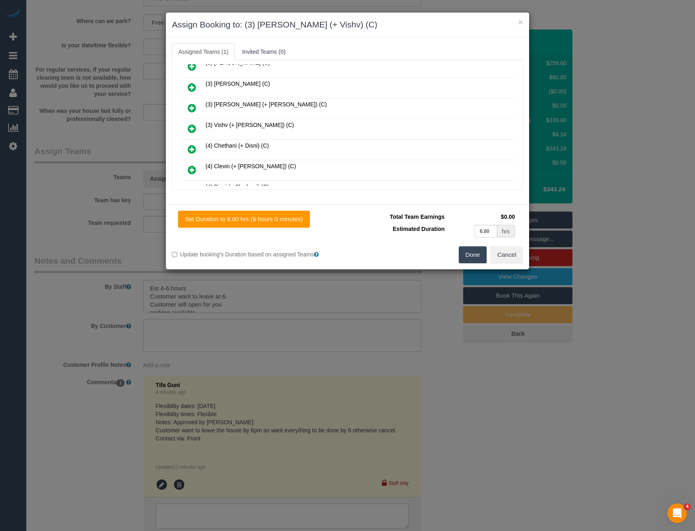
click at [193, 126] on icon at bounding box center [192, 129] width 8 height 10
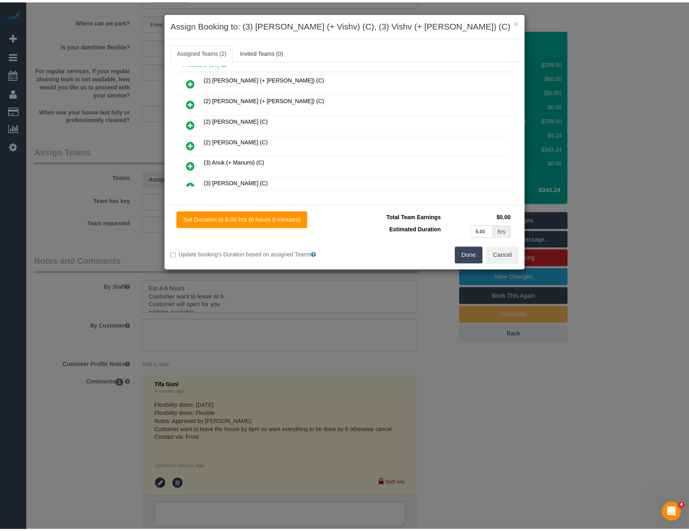
scroll to position [0, 0]
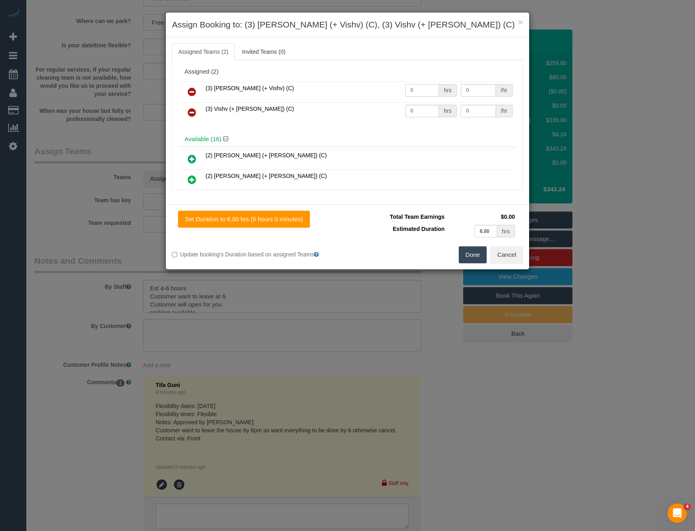
drag, startPoint x: 424, startPoint y: 89, endPoint x: 290, endPoint y: 79, distance: 134.2
click at [321, 89] on tr "(3) [PERSON_NAME] (+ Vishv) (C) 0 hrs 0 /hr" at bounding box center [347, 92] width 334 height 21
type input "1"
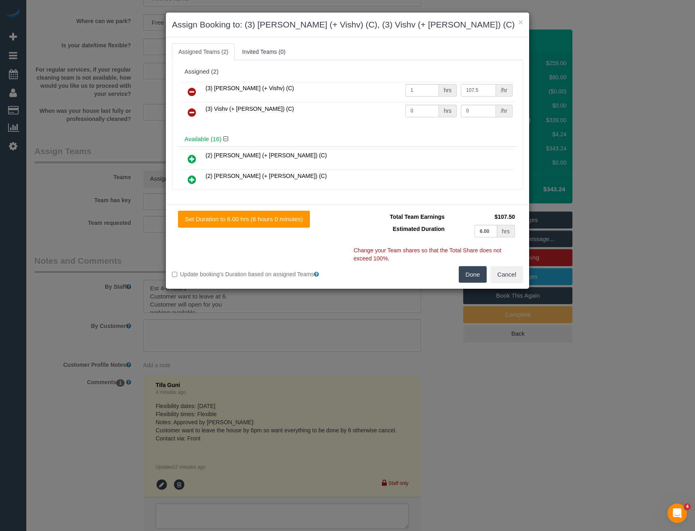
type input "107.5"
drag, startPoint x: 415, startPoint y: 109, endPoint x: 374, endPoint y: 110, distance: 41.7
click at [376, 112] on tr "(3) Vishv (+ [PERSON_NAME]) (C) 0 hrs 0 /hr" at bounding box center [347, 112] width 334 height 21
type input "1"
type input "107.5"
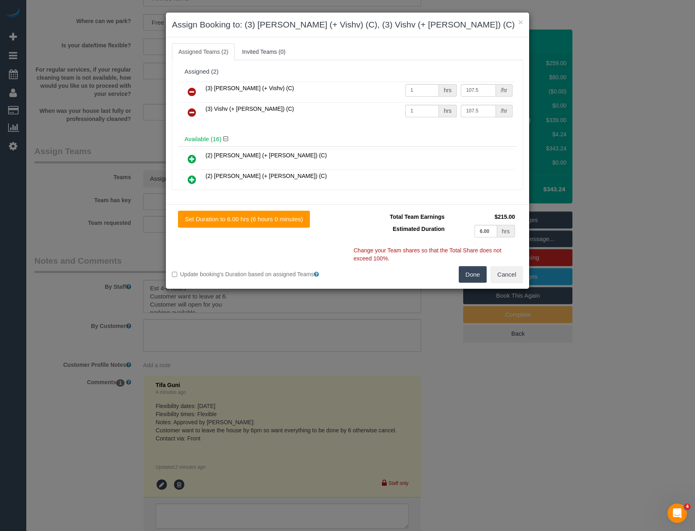
click at [472, 273] on button "Done" at bounding box center [473, 274] width 28 height 17
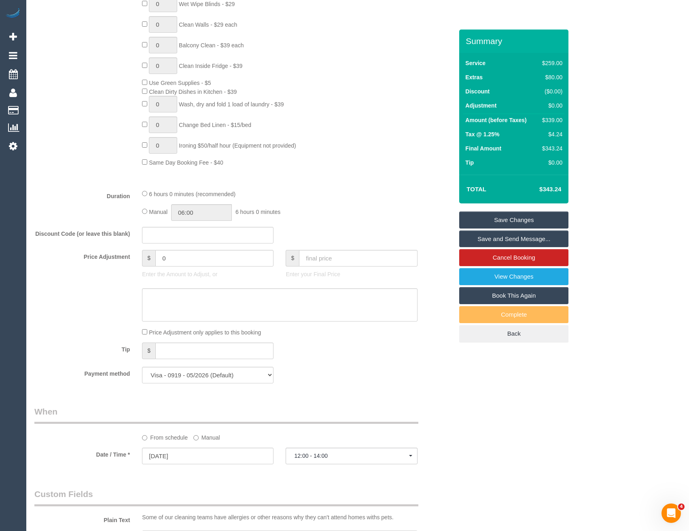
scroll to position [485, 0]
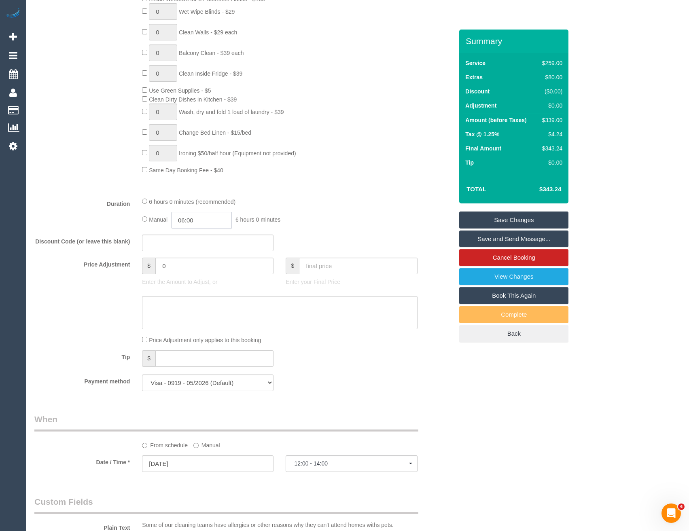
click at [221, 218] on input "06:00" at bounding box center [201, 220] width 61 height 17
type input "03:00"
click at [198, 262] on li "03:00" at bounding box center [193, 262] width 36 height 11
click at [357, 217] on div "Manual 03:00 3 hours 0 minutes" at bounding box center [279, 220] width 275 height 17
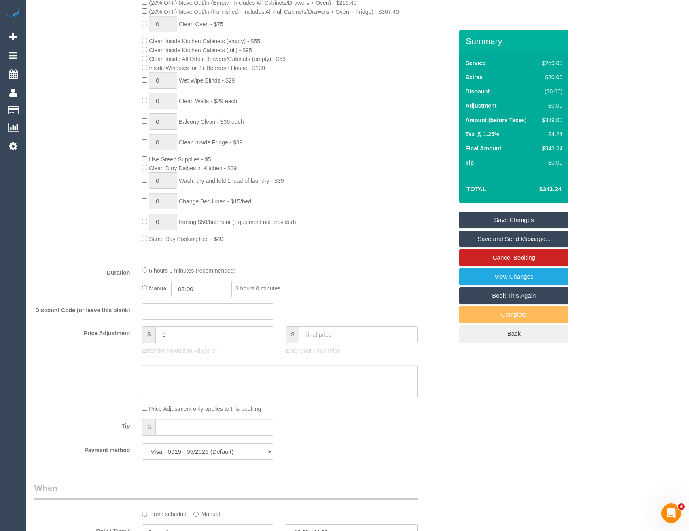
select select "spot13"
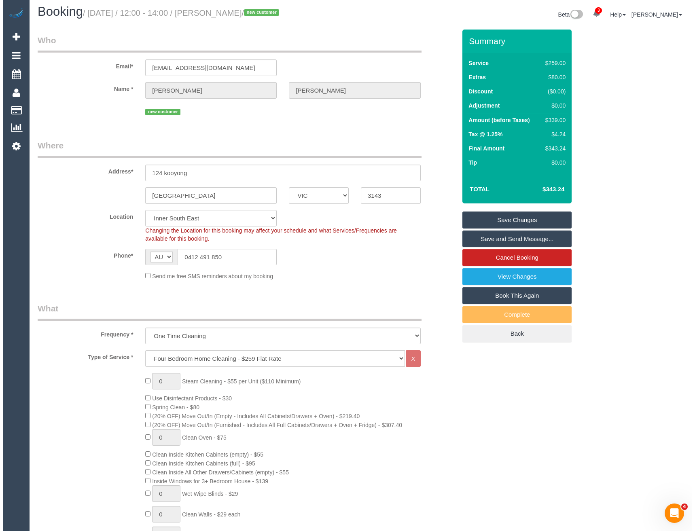
scroll to position [0, 0]
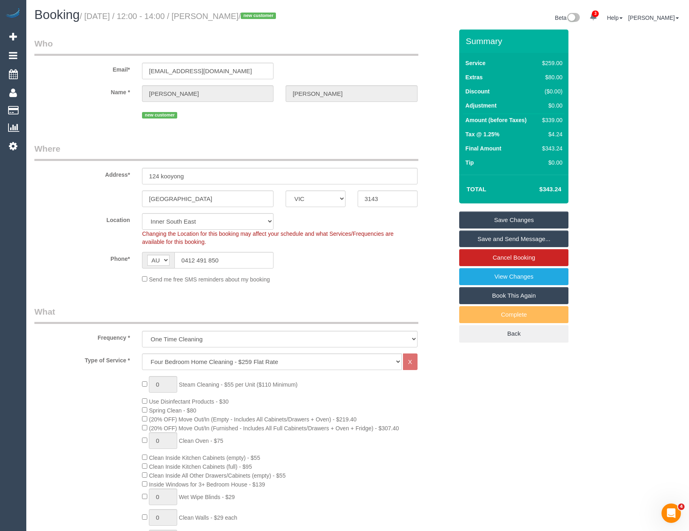
click at [506, 238] on link "Save and Send Message..." at bounding box center [513, 238] width 109 height 17
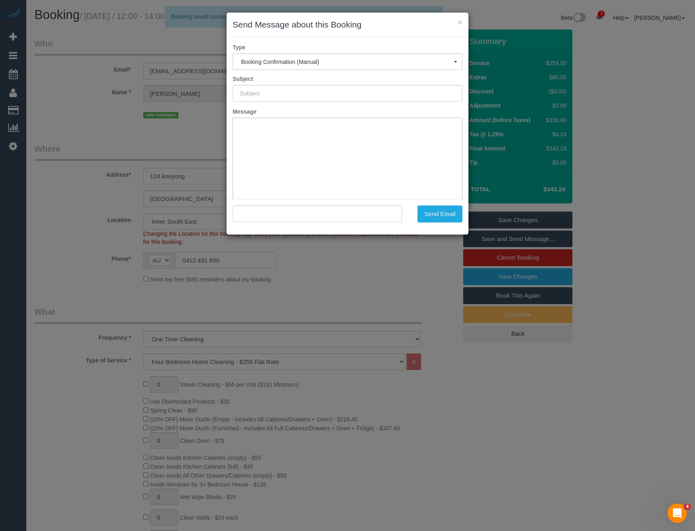
type input "Booking Confirmed"
type input ""Therese Campbell" <thereselcampbell@gmail.com>"
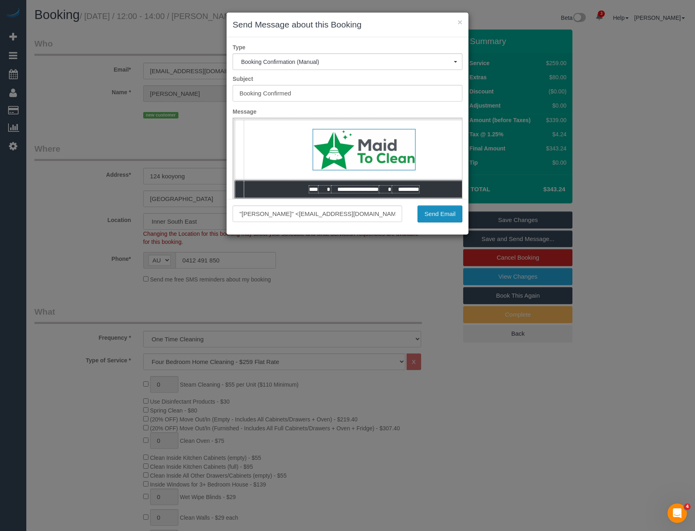
click at [445, 218] on button "Send Email" at bounding box center [439, 213] width 45 height 17
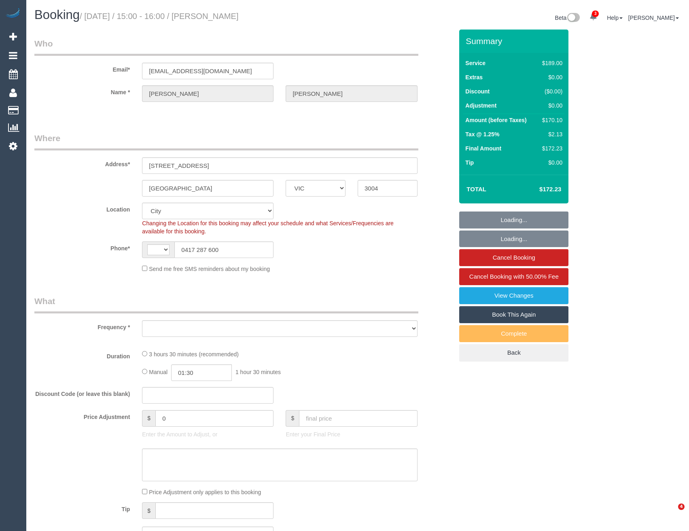
select select "VIC"
select select "string:AU"
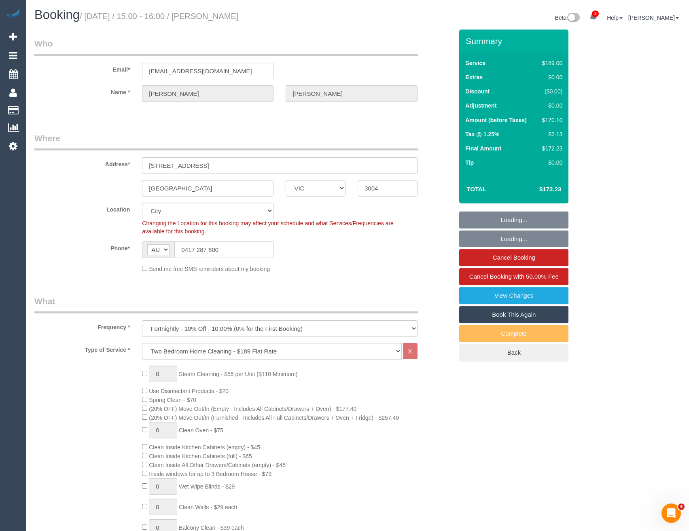
select select "object:738"
select select "number:27"
select select "number:14"
select select "number:21"
select select "number:36"
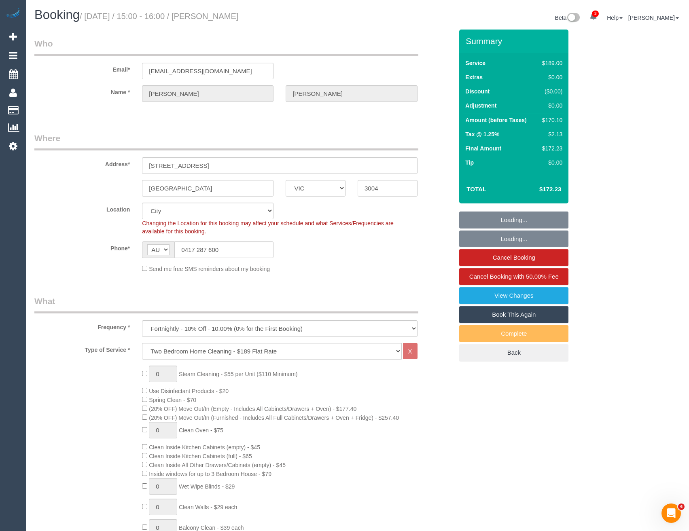
select select "number:34"
select select "number:11"
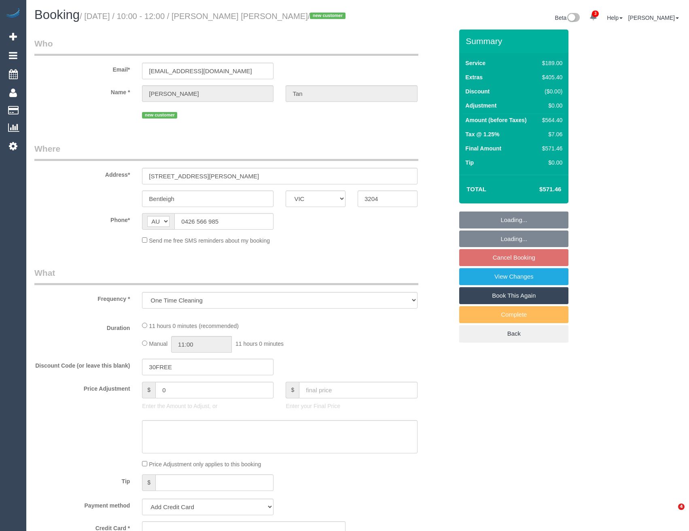
select select "VIC"
select select "number:28"
select select "number:17"
select select "number:18"
select select "number:22"
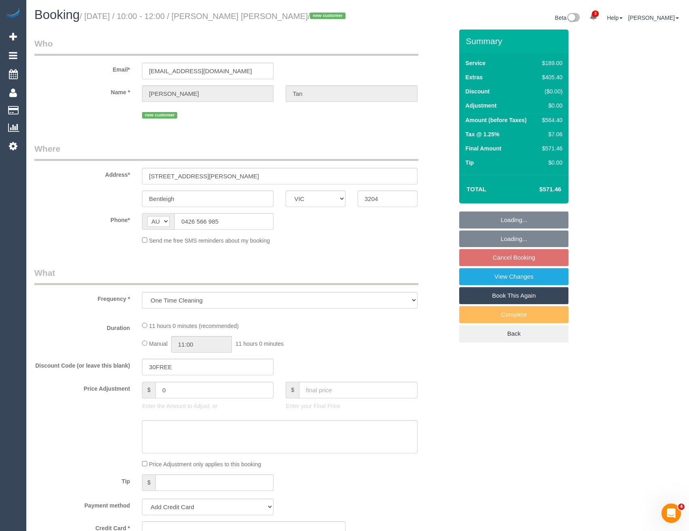
select select "number:13"
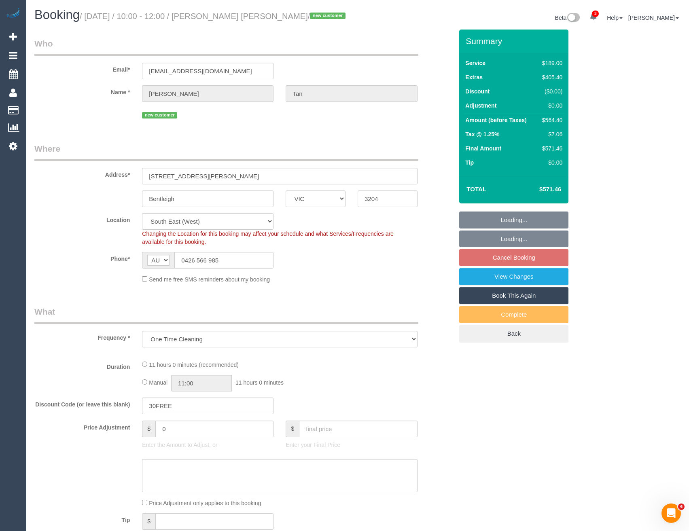
select select "string:stripe-pm_1S4WoG2GScqysDRV8Ru47XTv"
select select "object:711"
select select "spot3"
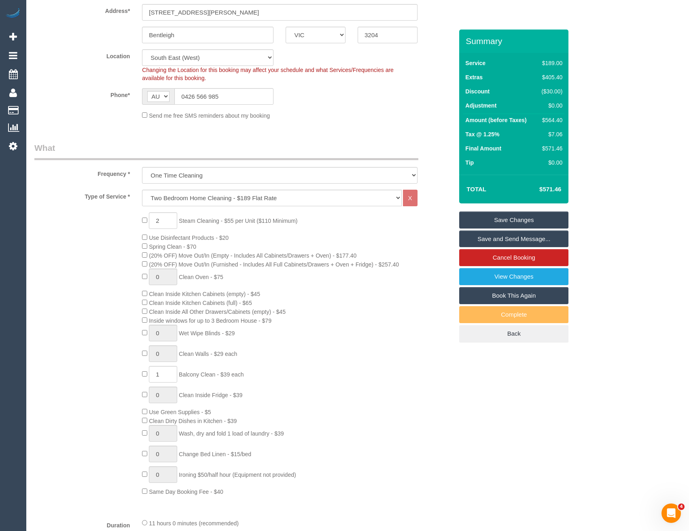
scroll to position [103, 0]
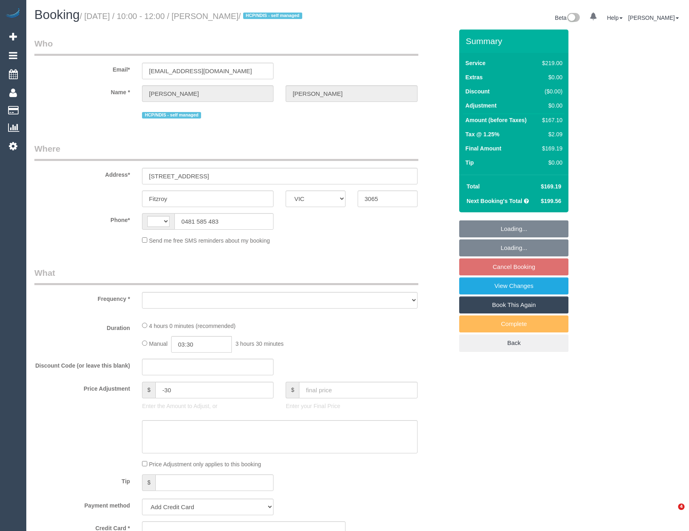
select select "VIC"
select select "string:AU"
select select "object:606"
select select "string:stripe-pm_1OmOJi2GScqysDRVfd7ONQd1"
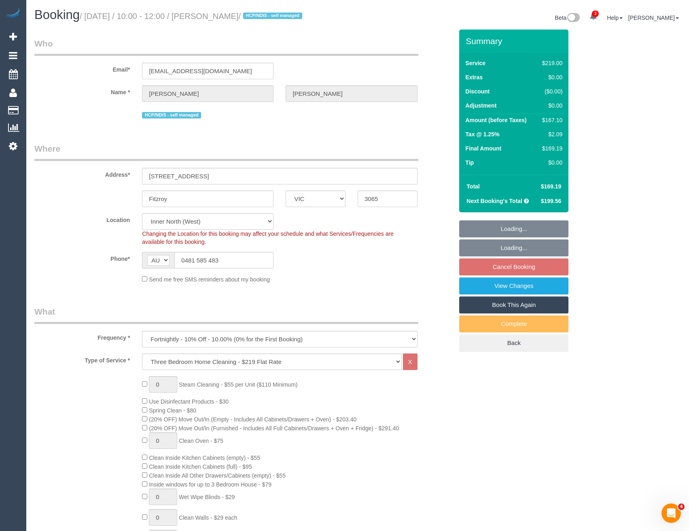
select select "number:28"
select select "number:14"
select select "number:19"
select select "object:1752"
select select "spot4"
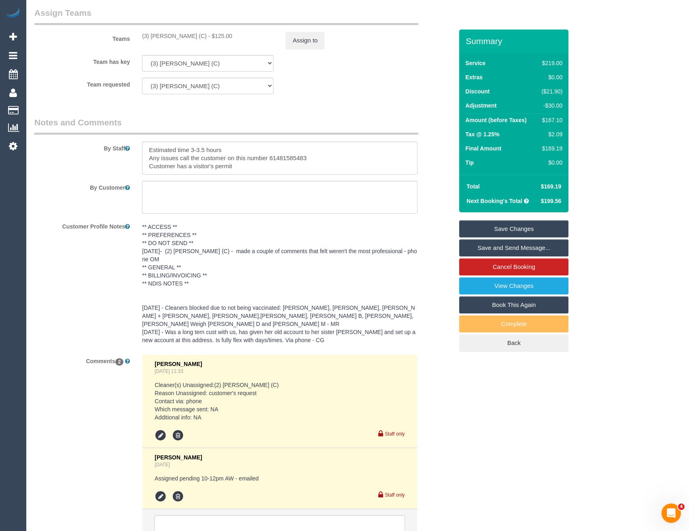
scroll to position [1310, 0]
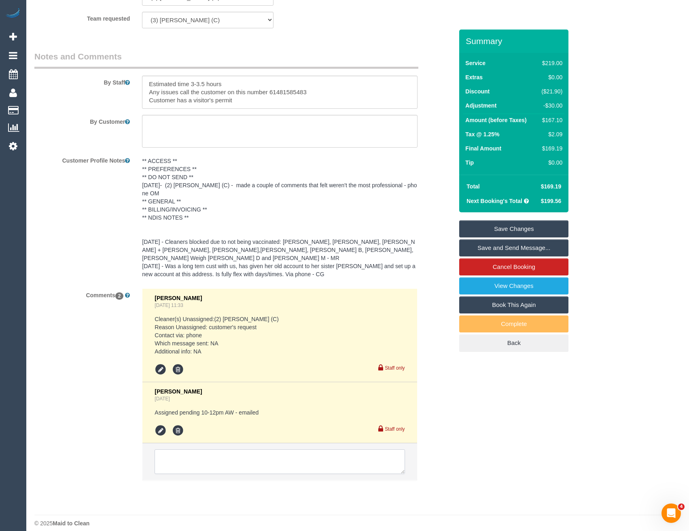
click at [182, 457] on textarea at bounding box center [279, 461] width 250 height 25
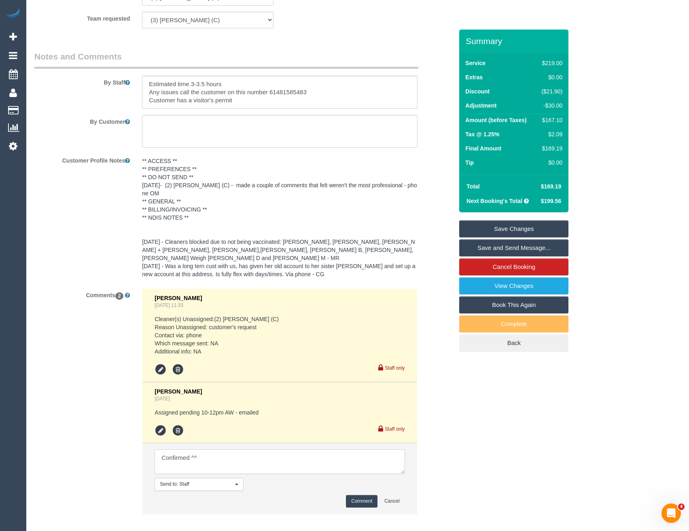
type textarea "Confirmed ^^"
click at [347, 496] on button "Comment" at bounding box center [362, 501] width 32 height 13
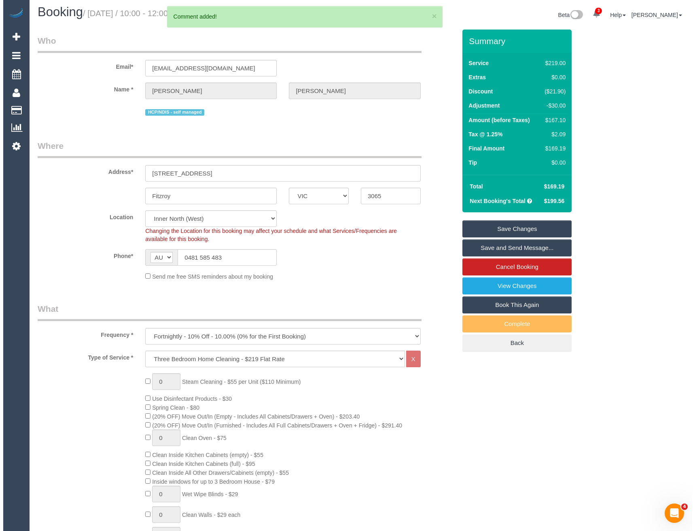
scroll to position [0, 0]
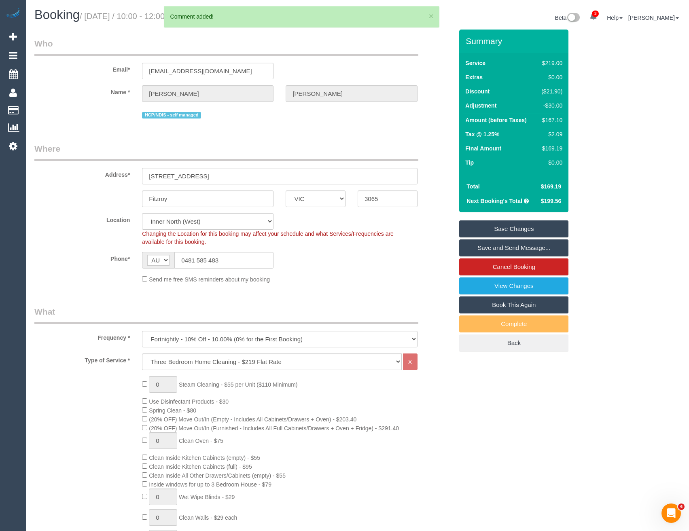
click at [492, 252] on link "Save and Send Message..." at bounding box center [513, 247] width 109 height 17
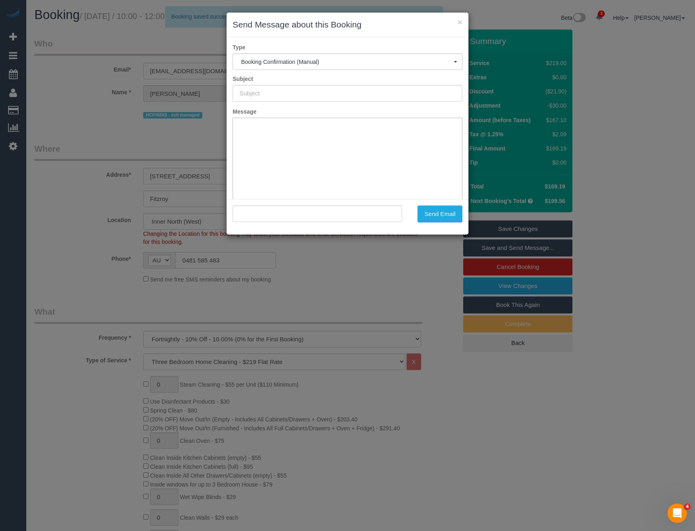
type input "Booking Confirmed"
type input ""Amelia Cox" <ameliacox1@gmail.com>"
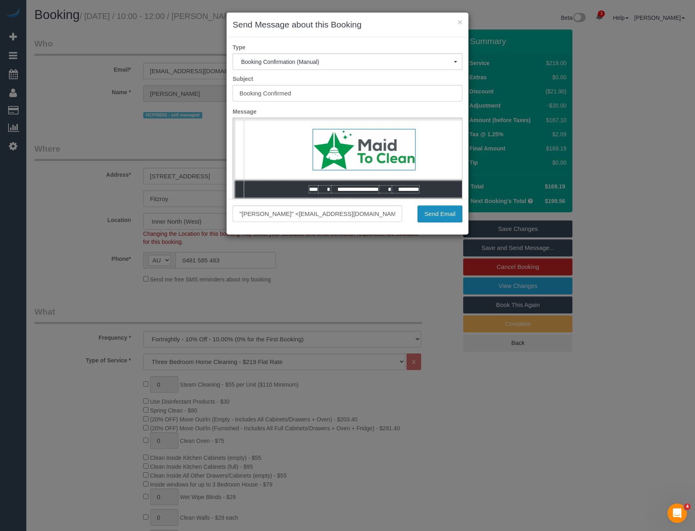
click at [450, 212] on button "Send Email" at bounding box center [439, 213] width 45 height 17
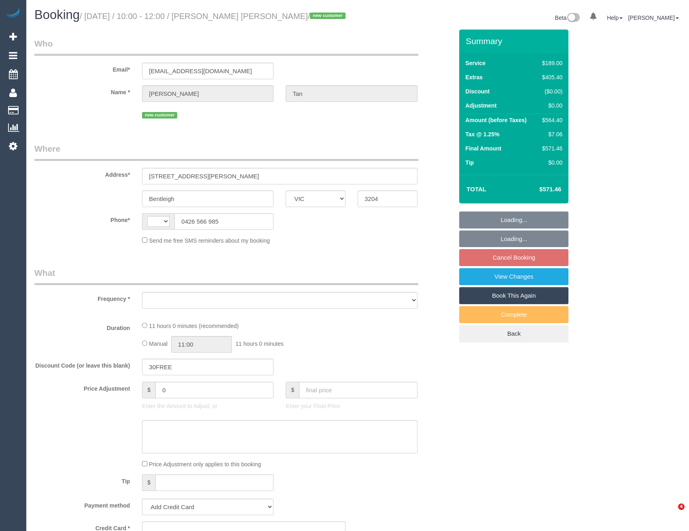
select select "VIC"
select select "string:AU"
select select "object:558"
select select "string:stripe-pm_1S4WoG2GScqysDRV8Ru47XTv"
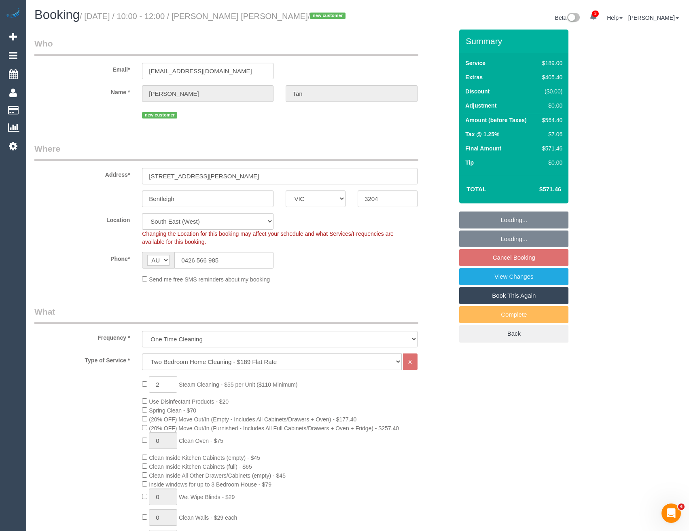
select select "number:28"
select select "number:17"
select select "number:18"
select select "number:22"
select select "number:13"
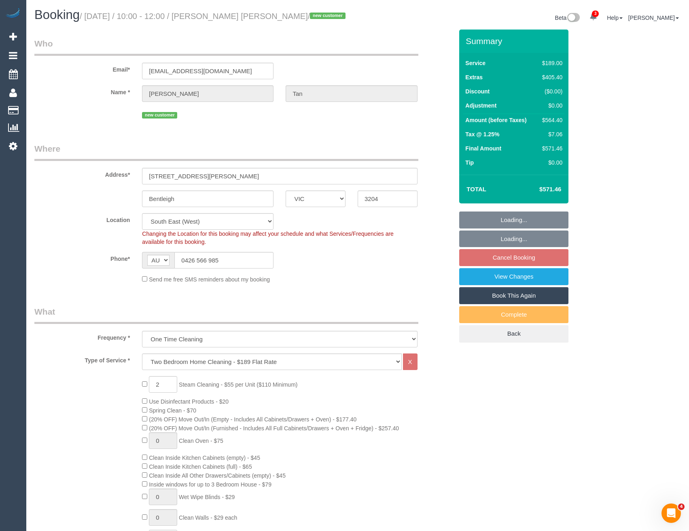
select select "object:807"
select select "spot3"
drag, startPoint x: 218, startPoint y: 71, endPoint x: 138, endPoint y: 73, distance: 79.7
click at [138, 73] on div "yykktan@hotmail.com" at bounding box center [208, 71] width 144 height 17
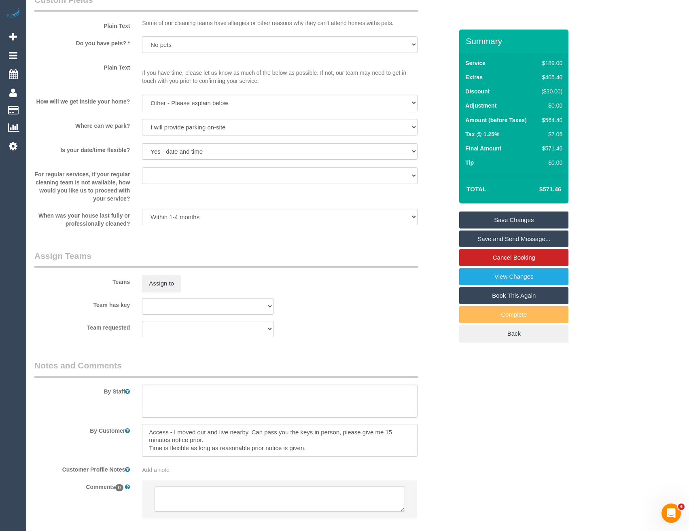
scroll to position [1033, 0]
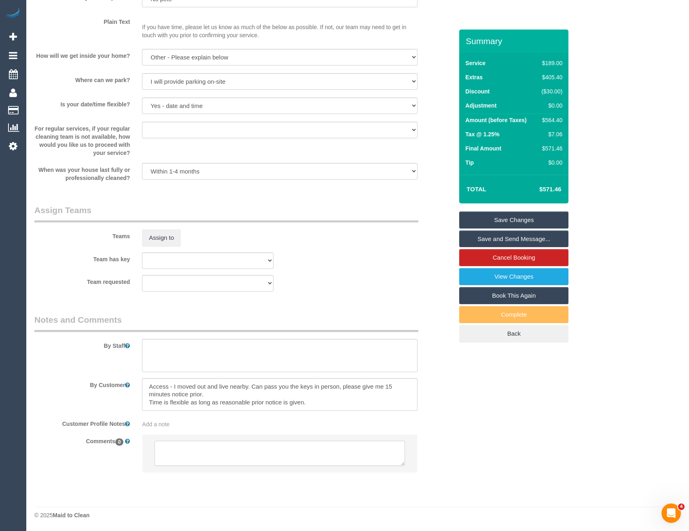
click at [241, 448] on textarea at bounding box center [279, 453] width 250 height 25
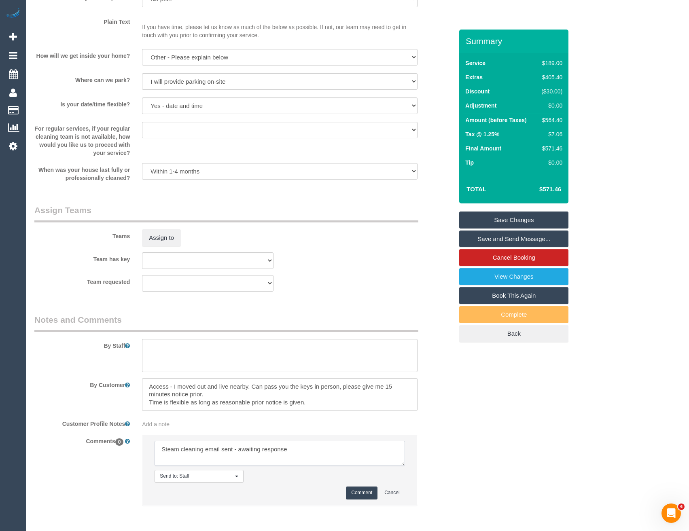
type textarea "Steam cleaning email sent - awaiting response"
click at [364, 498] on button "Comment" at bounding box center [362, 492] width 32 height 13
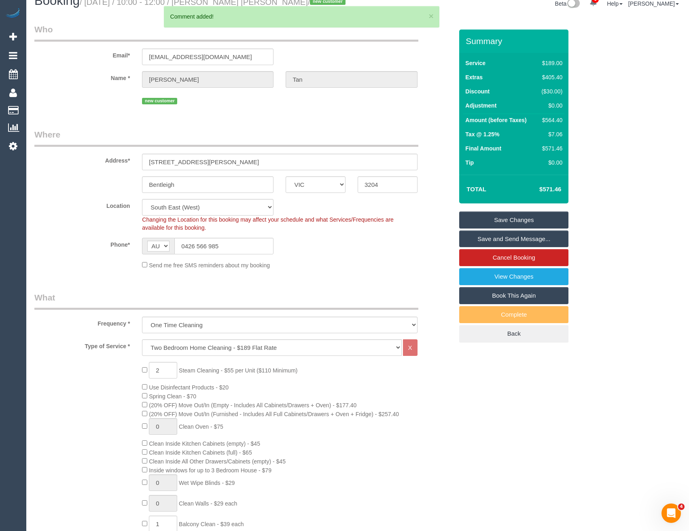
scroll to position [0, 0]
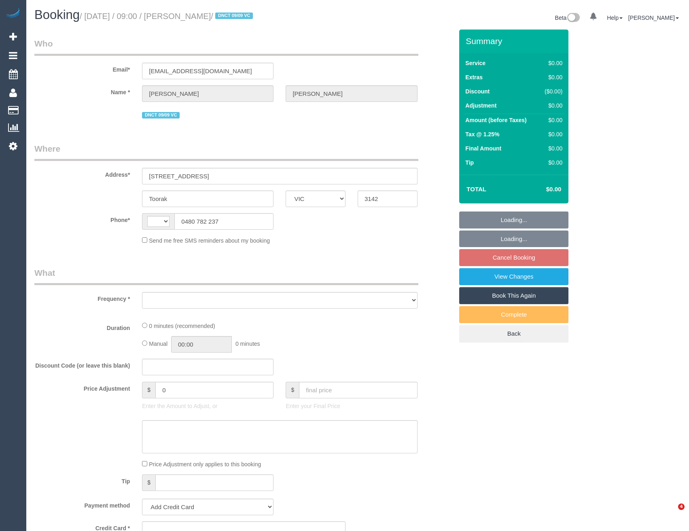
select select "VIC"
select select "string:AU"
select select "object:579"
select select "string:stripe-pm_1S4bjc2GScqysDRVTse6BE4y"
select select "number:28"
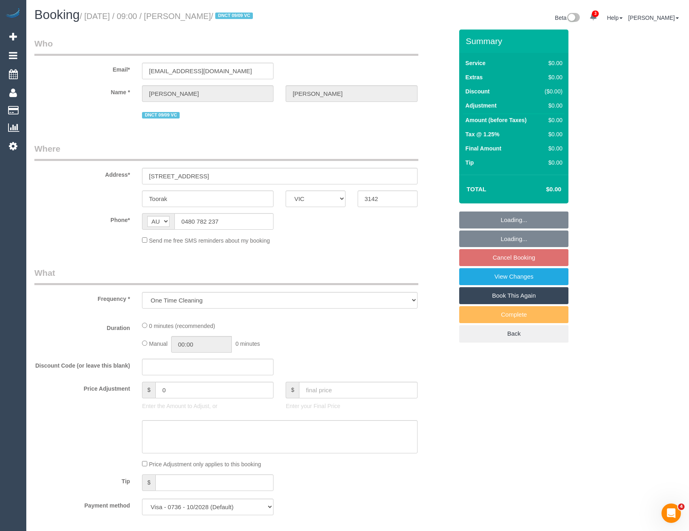
select select "number:14"
select select "number:18"
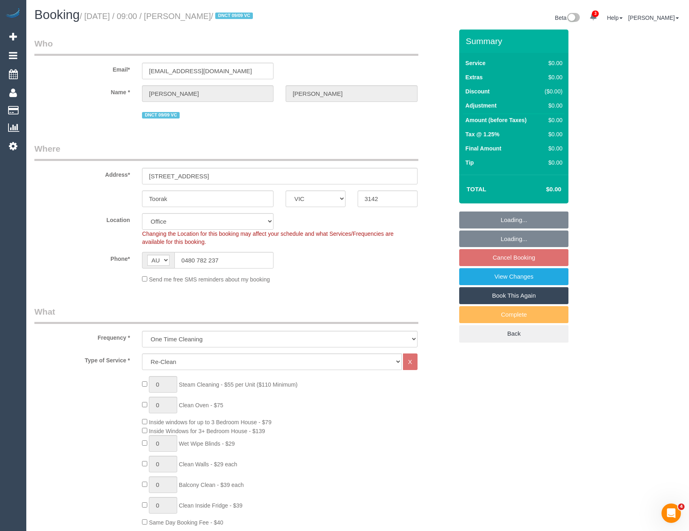
select select "object:803"
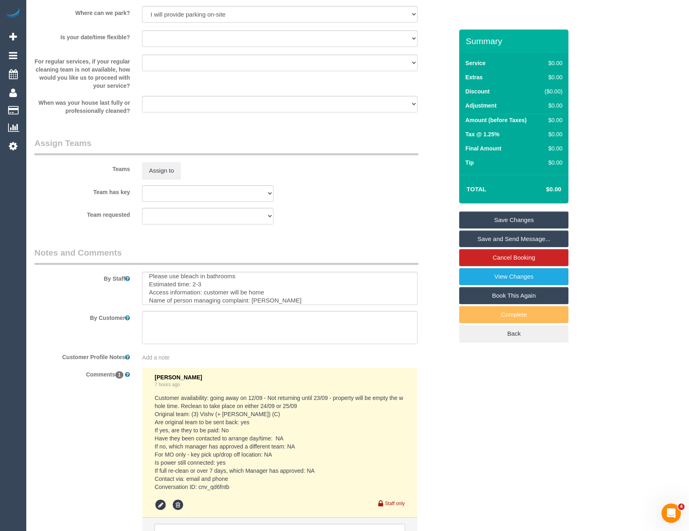
scroll to position [80, 0]
click at [216, 285] on textarea at bounding box center [279, 288] width 275 height 33
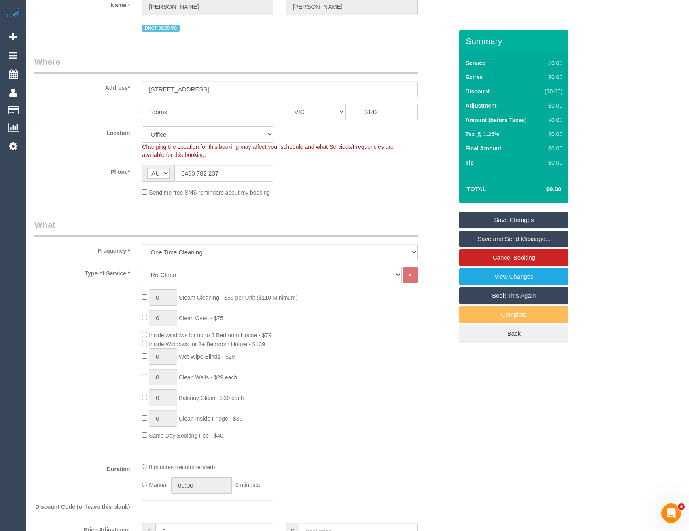
scroll to position [0, 0]
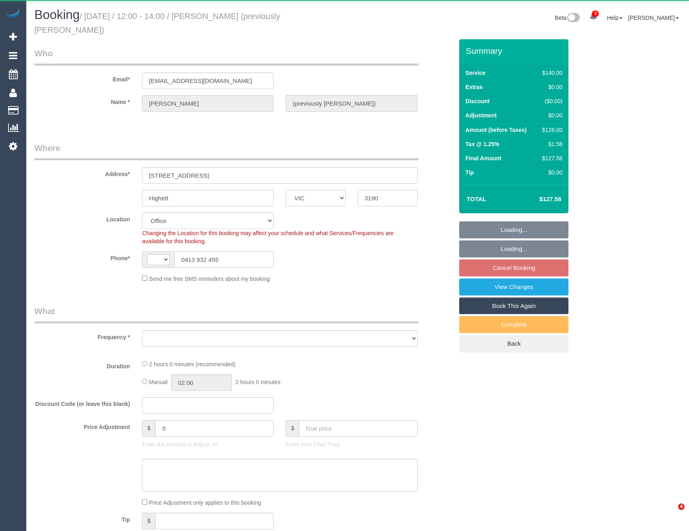
select select "VIC"
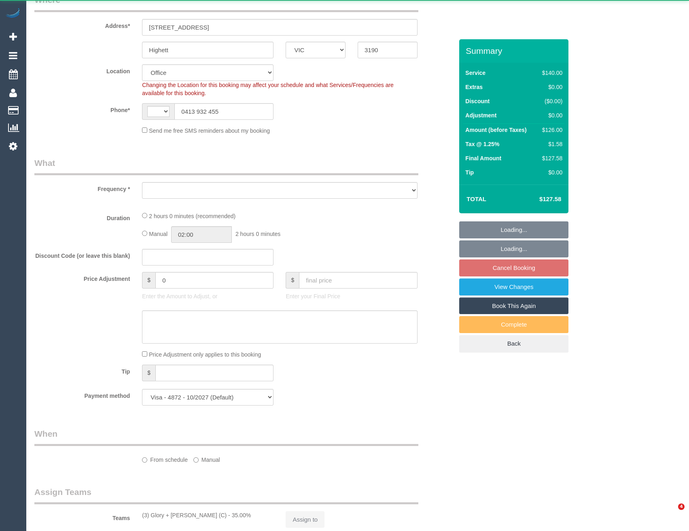
select select "string:AU"
select select "object:816"
select select "number:28"
select select "number:14"
select select "number:19"
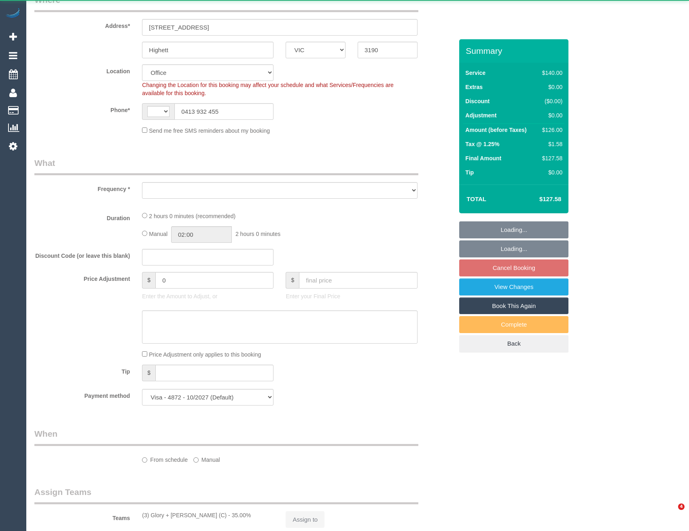
select select "number:22"
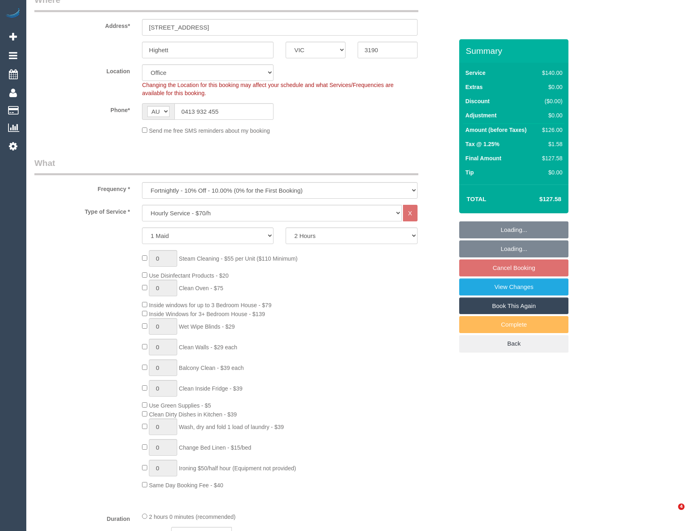
select select "object:2322"
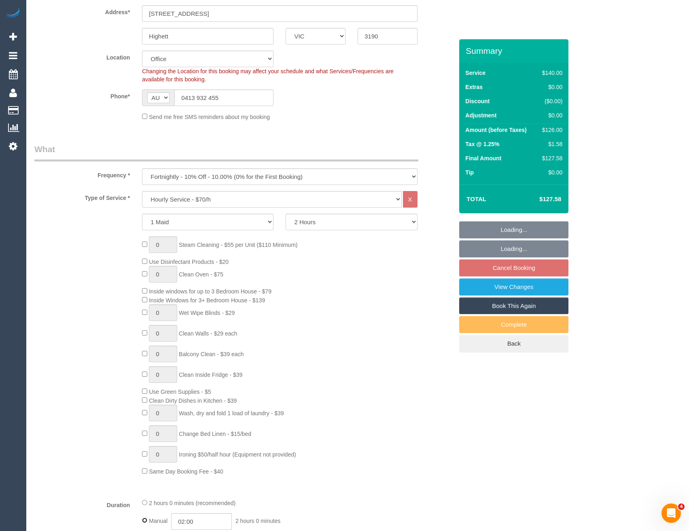
scroll to position [0, 0]
click at [197, 402] on span "Clean Dirty Dishes in Kitchen - $39" at bounding box center [193, 400] width 88 height 6
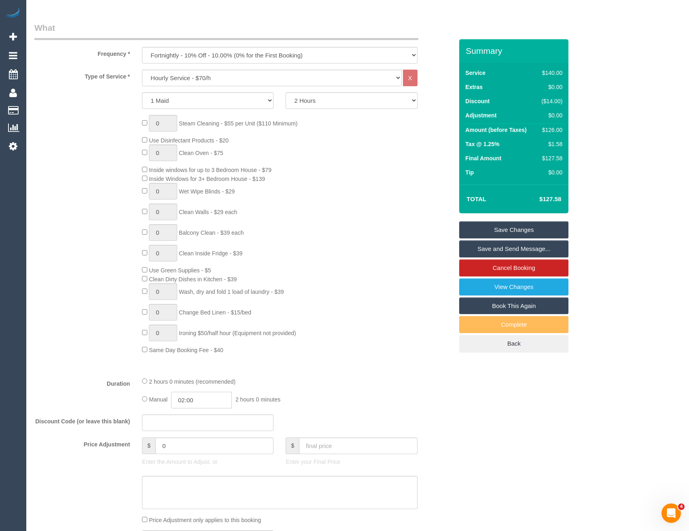
click at [203, 400] on input "02:00" at bounding box center [201, 399] width 61 height 17
type input "01:00"
click at [200, 417] on li "01:00" at bounding box center [193, 419] width 36 height 11
click at [401, 384] on div "2 hours 0 minutes (recommended)" at bounding box center [279, 380] width 275 height 9
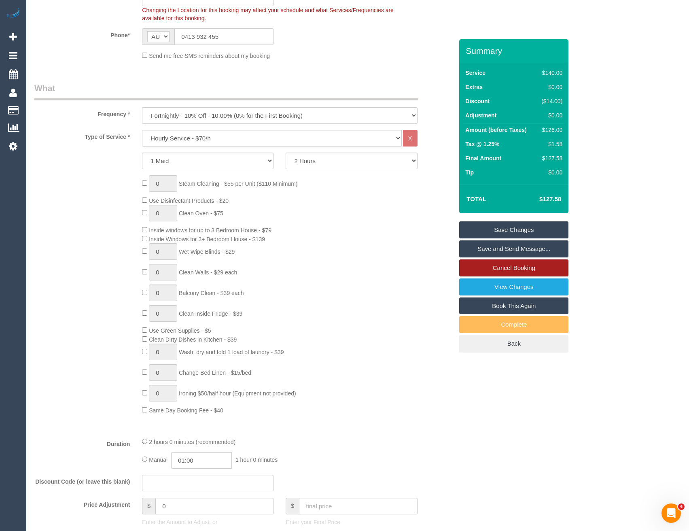
scroll to position [121, 0]
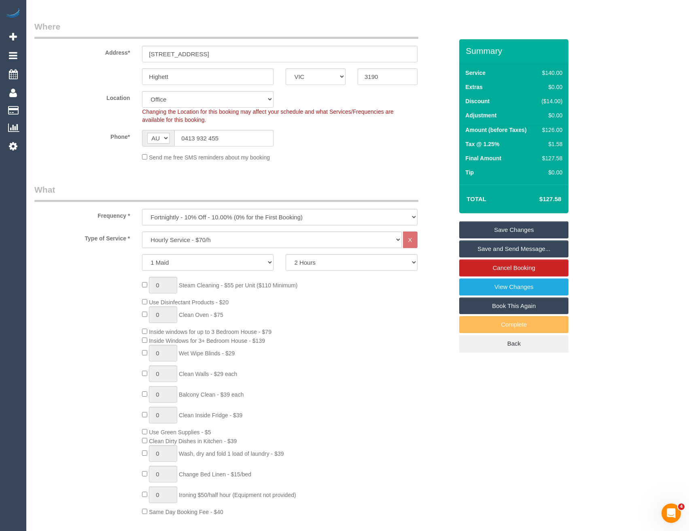
click at [519, 229] on link "Save Changes" at bounding box center [513, 229] width 109 height 17
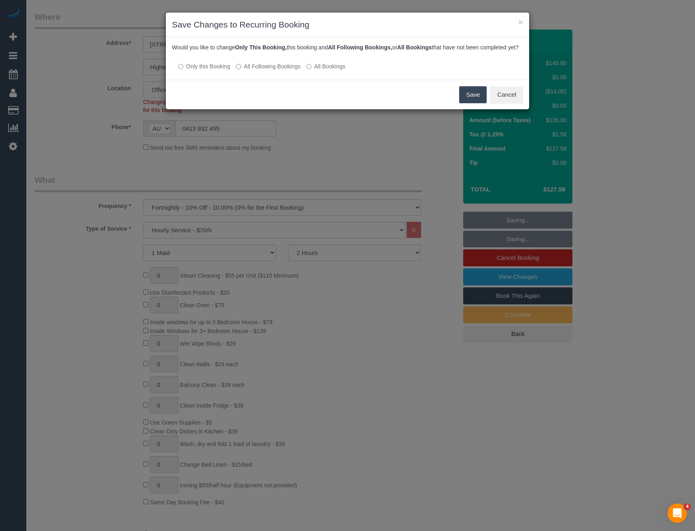
click at [467, 103] on button "Save" at bounding box center [472, 94] width 27 height 17
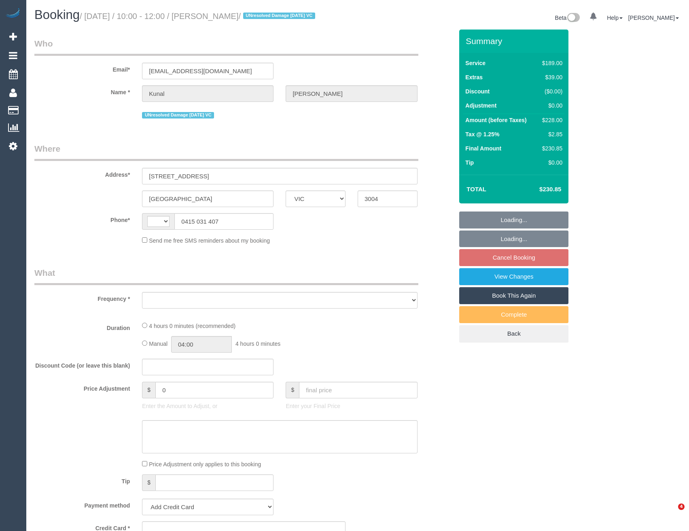
select select "VIC"
select select "string:AU"
select select "object:564"
select select "string:stripe-pm_1O7Ug22GScqysDRV2kKD0zYi"
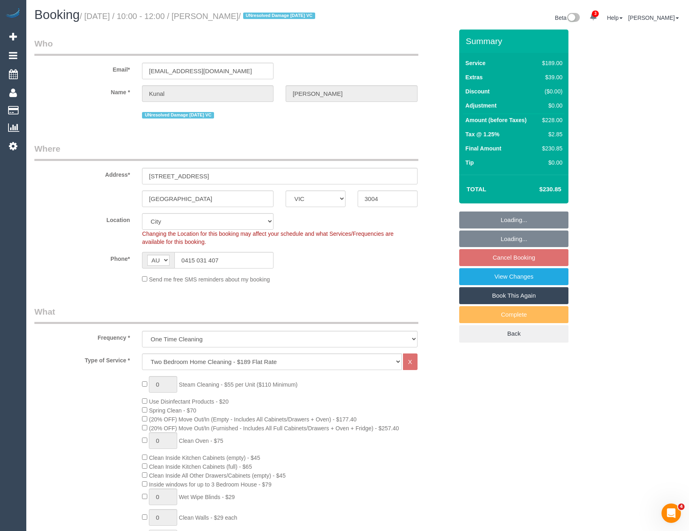
select select "object:1236"
select select "spot1"
select select "number:28"
select select "number:14"
select select "number:20"
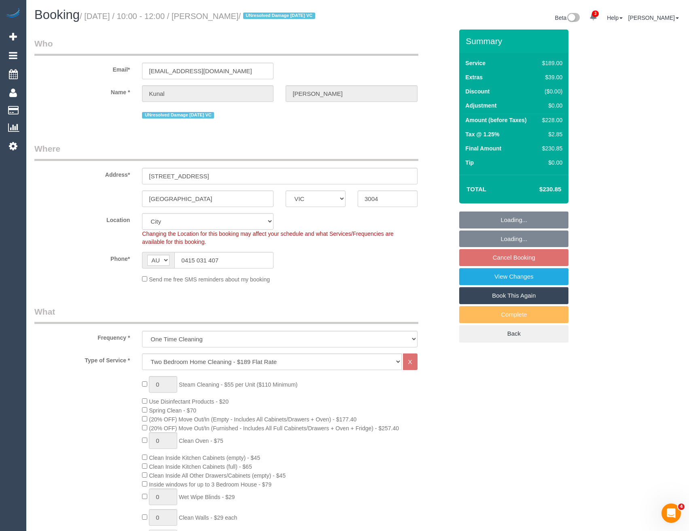
select select "number:24"
select select "number:13"
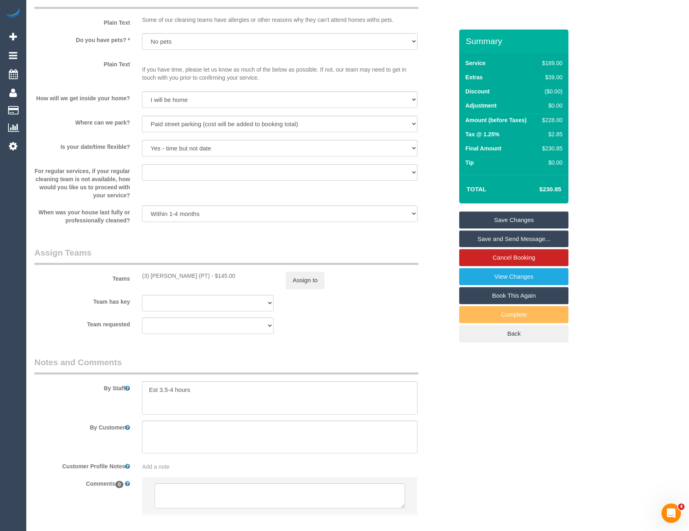
scroll to position [1011, 0]
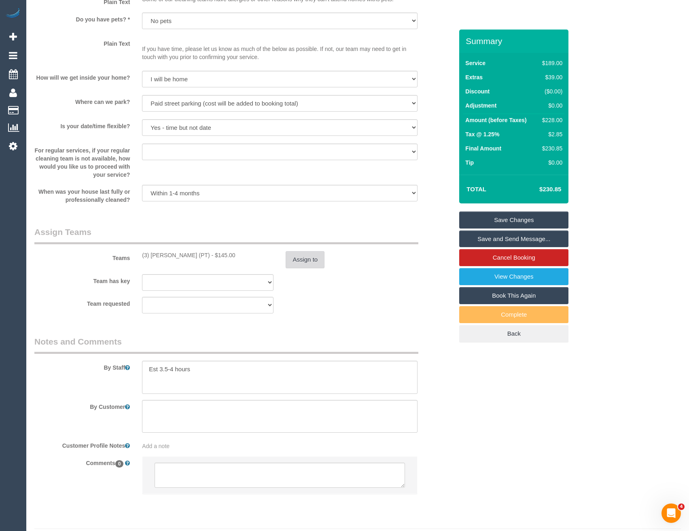
click at [298, 260] on button "Assign to" at bounding box center [304, 259] width 39 height 17
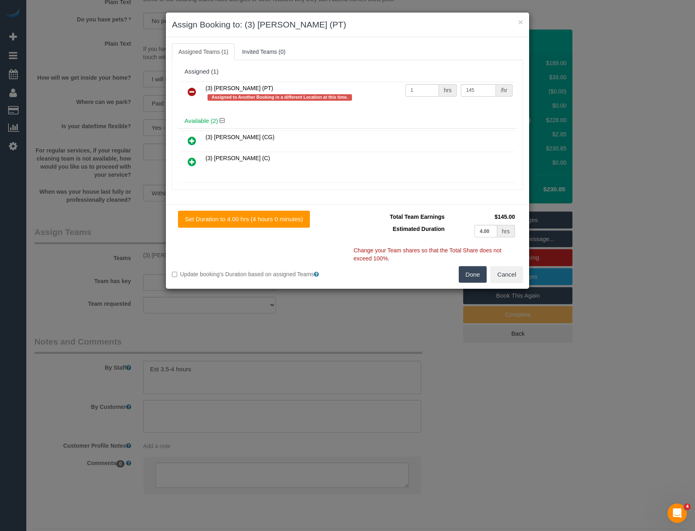
click at [188, 90] on icon at bounding box center [192, 92] width 8 height 10
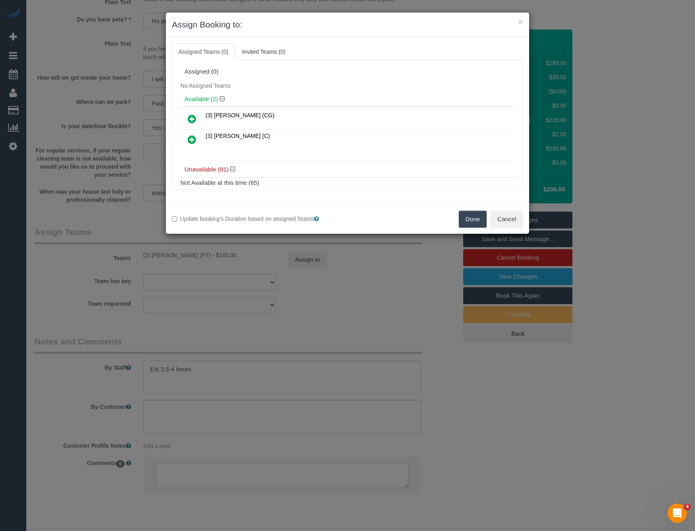
click at [204, 284] on div "× Assign Booking to: Assigned Teams (0) Invited Teams (0) Assigned (0) No Assig…" at bounding box center [347, 265] width 695 height 531
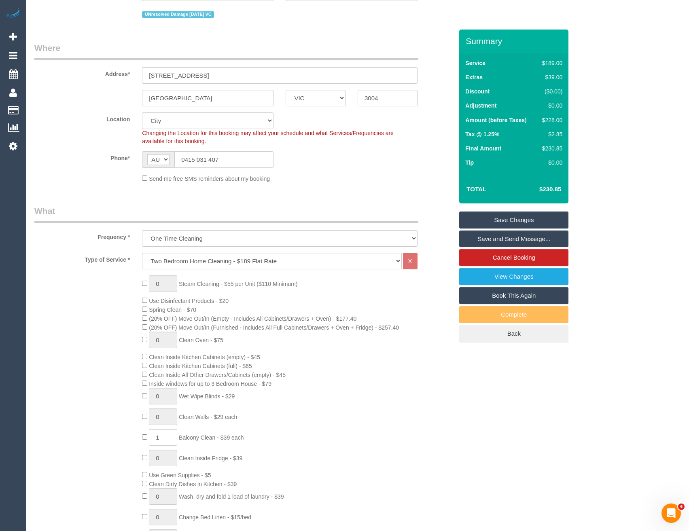
scroll to position [62, 0]
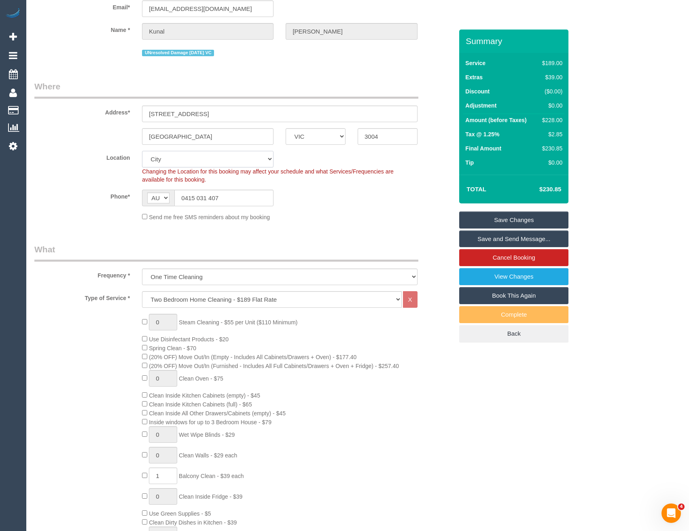
click at [193, 155] on select "Office City East (North) East (South) Inner East Inner North (East) Inner North…" at bounding box center [207, 159] width 131 height 17
select select "50"
click at [142, 151] on select "Office City East (North) East (South) Inner East Inner North (East) Inner North…" at bounding box center [207, 159] width 131 height 17
click at [297, 205] on div "Phone* AF AL DZ AD AO AI AQ AG AR AM AW AU AT AZ BS BH BD BB BY BE BZ BJ BM BT …" at bounding box center [243, 198] width 431 height 17
select select "object:3255"
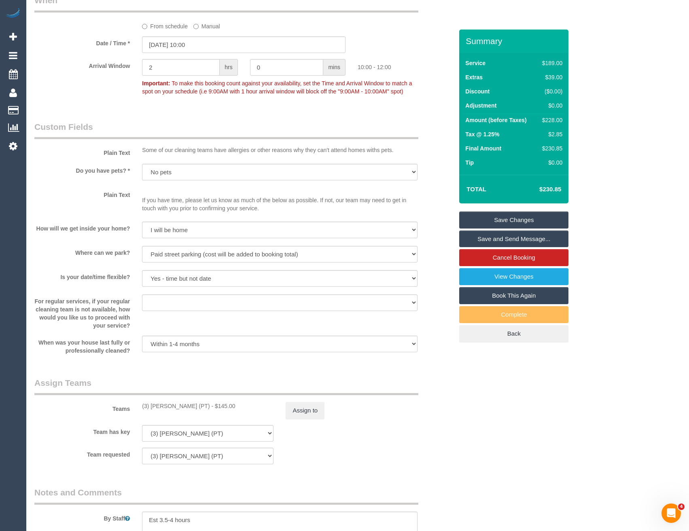
scroll to position [952, 0]
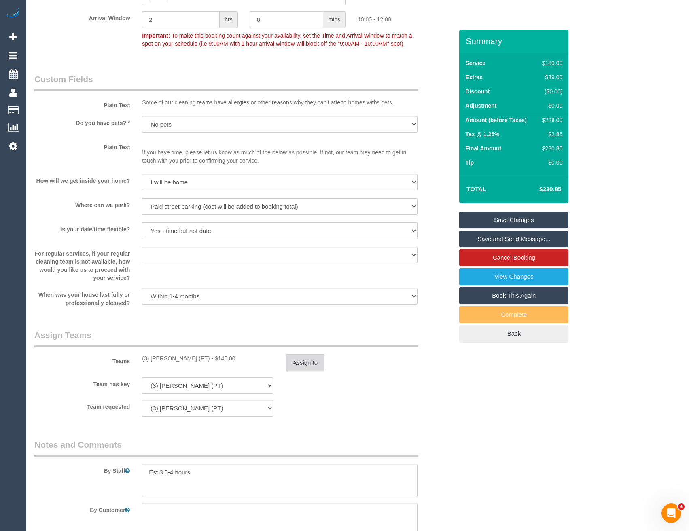
click at [294, 360] on button "Assign to" at bounding box center [304, 362] width 39 height 17
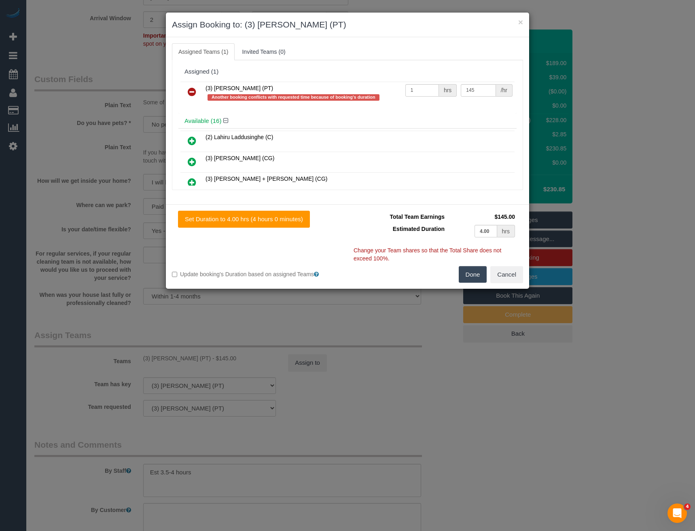
click at [190, 91] on icon at bounding box center [192, 92] width 8 height 10
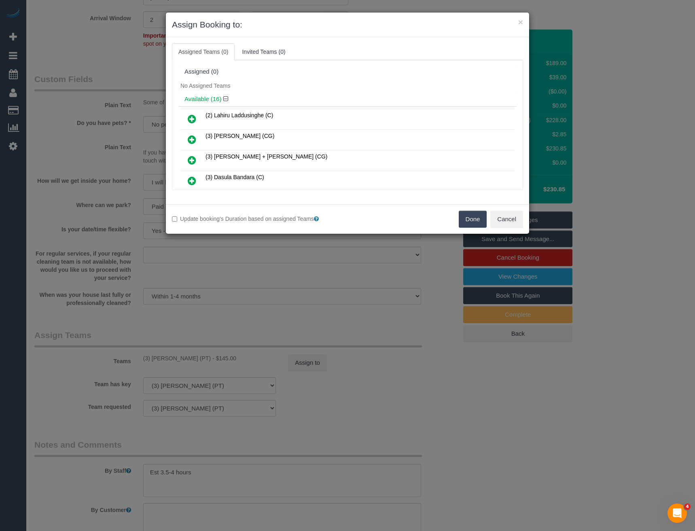
click at [193, 159] on icon at bounding box center [192, 160] width 8 height 10
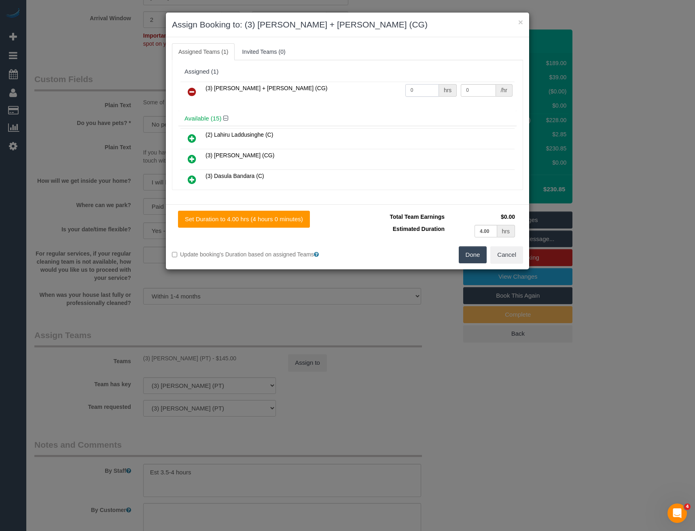
drag, startPoint x: 412, startPoint y: 92, endPoint x: 363, endPoint y: 87, distance: 48.8
click at [367, 91] on tr "(3) Bansari + Bhavesh (CG) 0 hrs 0 /hr" at bounding box center [347, 92] width 334 height 21
type input "1"
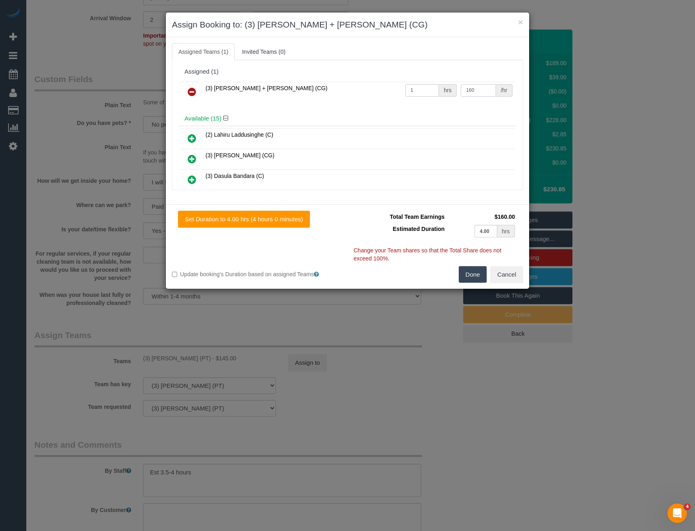
type input "160"
click at [474, 275] on button "Done" at bounding box center [473, 274] width 28 height 17
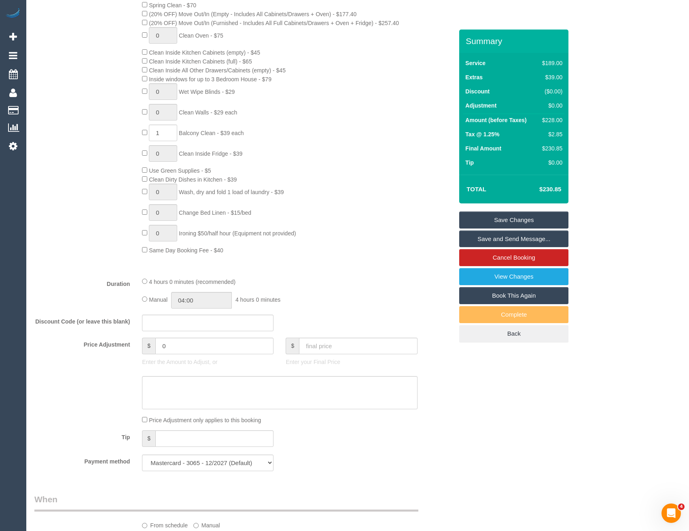
scroll to position [349, 0]
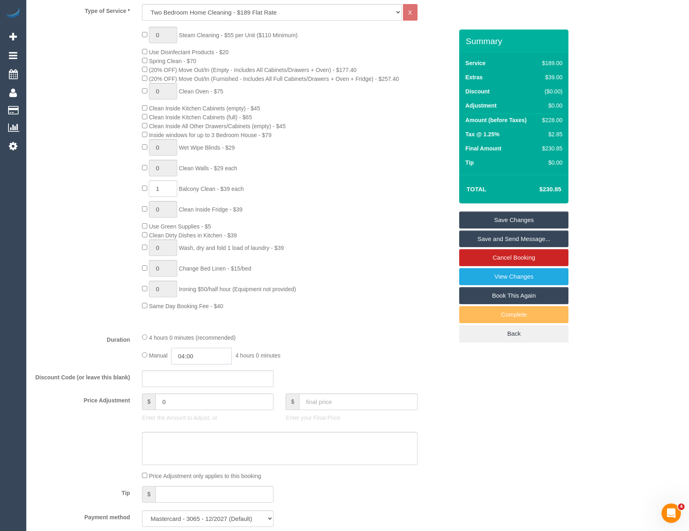
click at [206, 356] on input "04:00" at bounding box center [201, 356] width 61 height 17
type input "02:00"
drag, startPoint x: 187, startPoint y: 368, endPoint x: 230, endPoint y: 369, distance: 42.9
click at [187, 368] on li "02:00" at bounding box center [193, 371] width 36 height 11
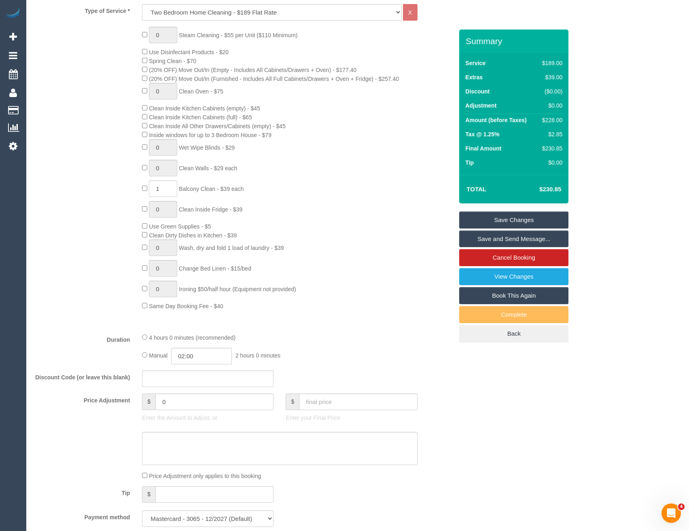
click at [352, 352] on div "Manual 02:00 2 hours 0 minutes" at bounding box center [279, 356] width 275 height 17
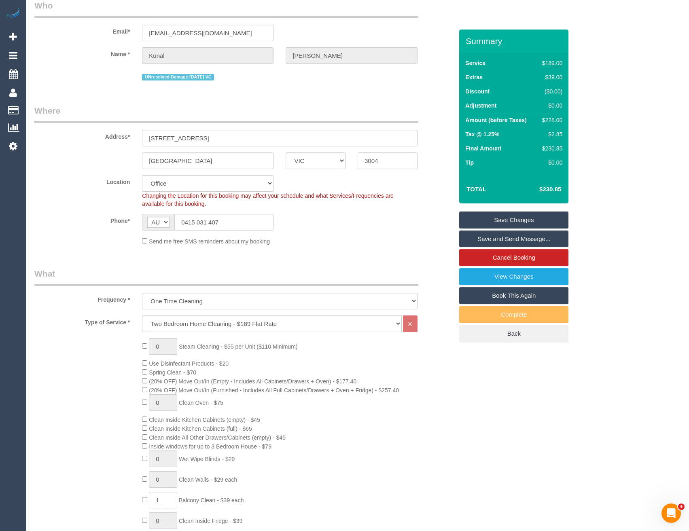
scroll to position [0, 0]
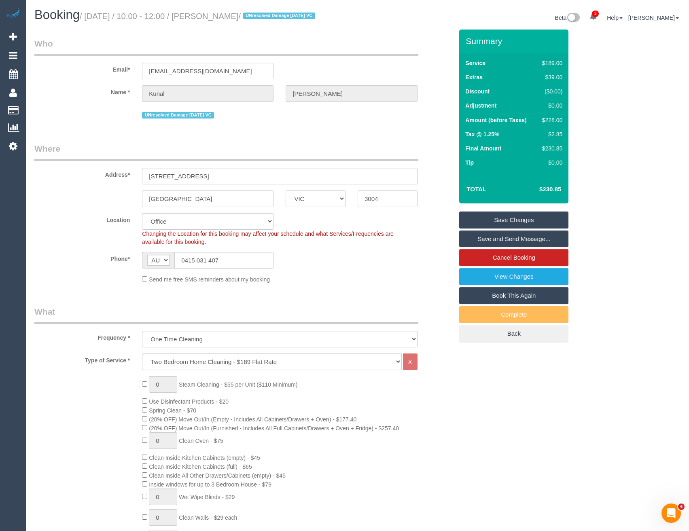
click at [482, 223] on link "Save Changes" at bounding box center [513, 219] width 109 height 17
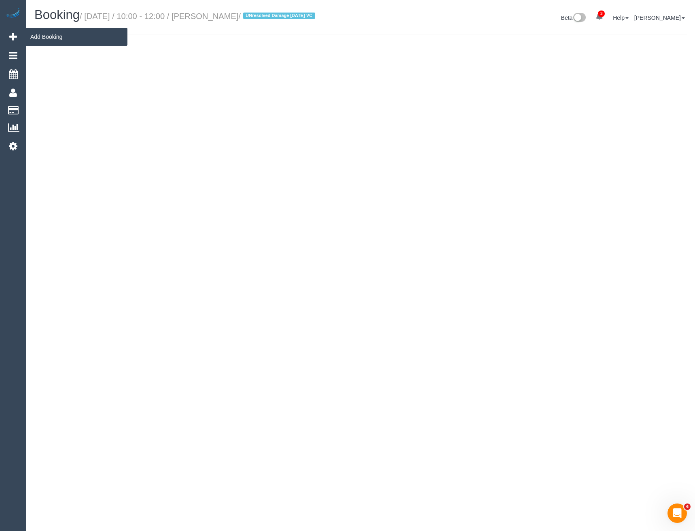
select select "VIC"
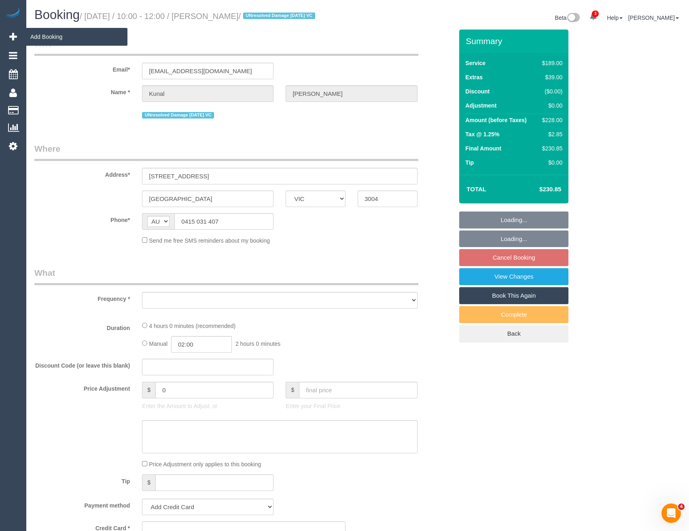
select select "object:11746"
select select "string:stripe-pm_1O7Ug22GScqysDRV2kKD0zYi"
select select "number:28"
select select "number:14"
select select "number:20"
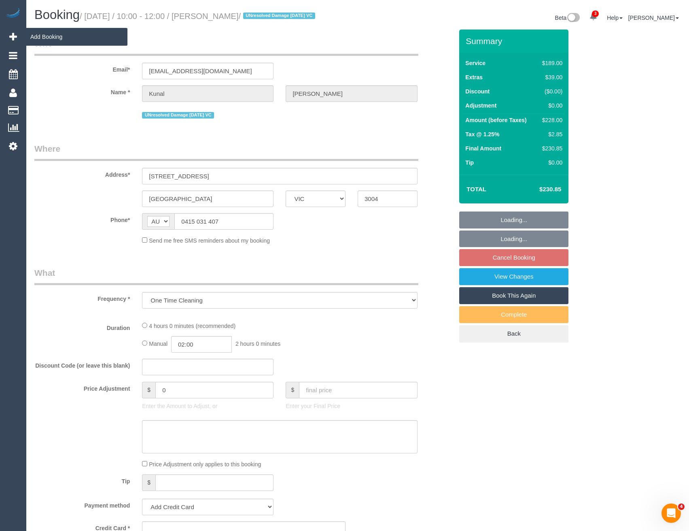
select select "number:24"
select select "number:13"
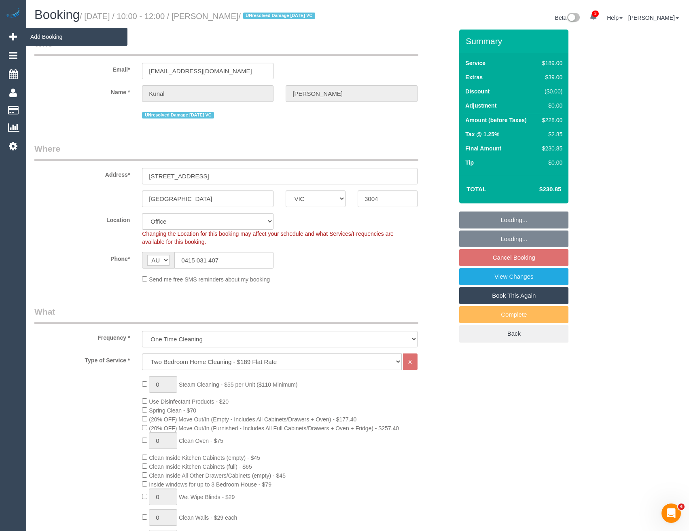
select select "object:13328"
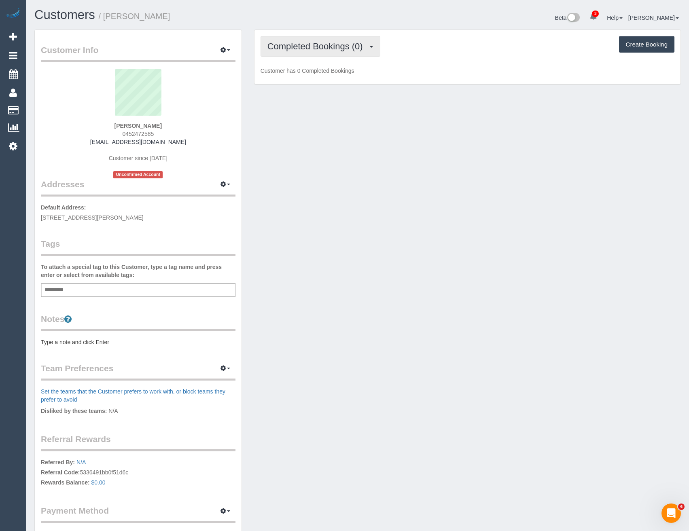
click at [315, 50] on span "Completed Bookings (0)" at bounding box center [316, 46] width 99 height 10
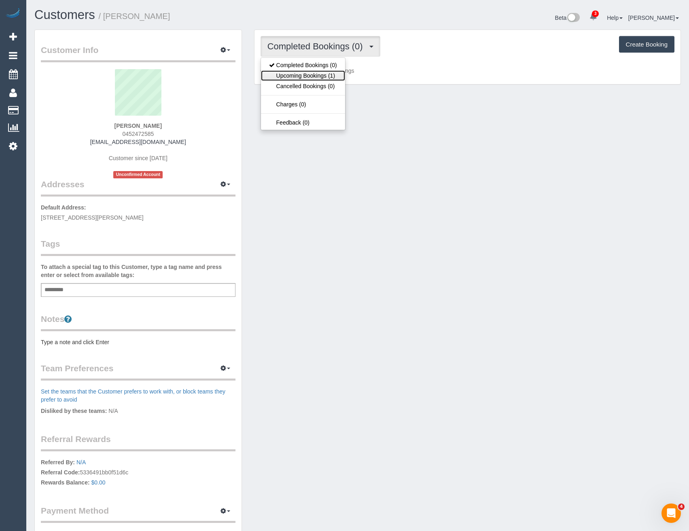
click at [316, 74] on link "Upcoming Bookings (1)" at bounding box center [303, 75] width 84 height 11
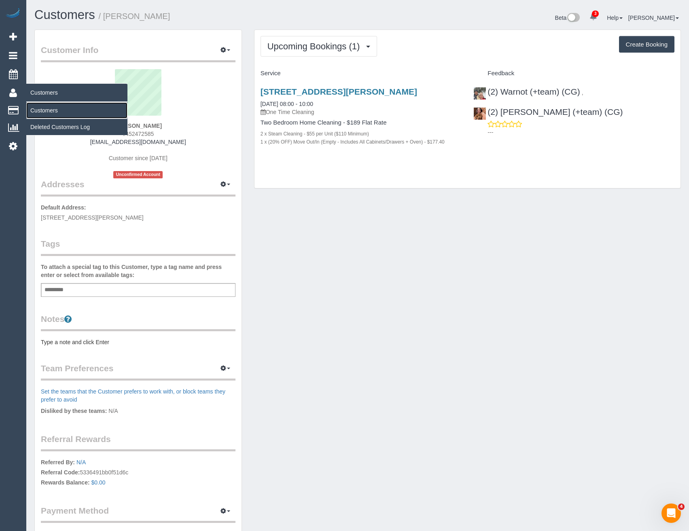
drag, startPoint x: 49, startPoint y: 109, endPoint x: 76, endPoint y: 113, distance: 26.9
click at [49, 109] on link "Customers" at bounding box center [76, 110] width 101 height 16
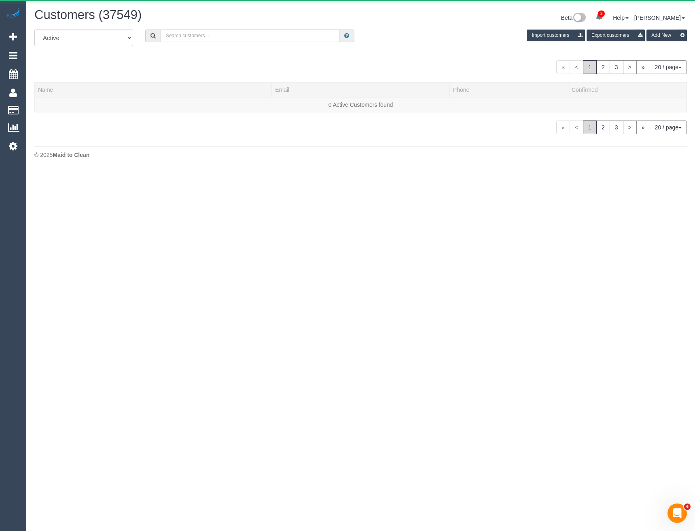
click at [183, 33] on input "text" at bounding box center [250, 36] width 179 height 13
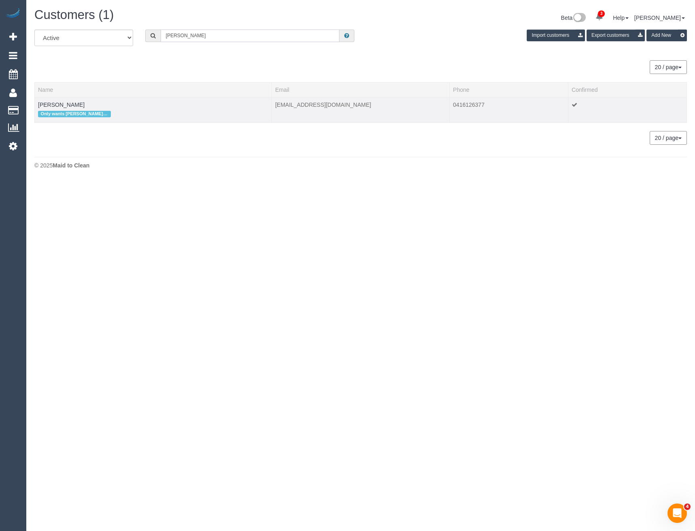
type input "[PERSON_NAME]"
click at [67, 109] on div "Only wants [PERSON_NAME] + [PERSON_NAME]" at bounding box center [153, 114] width 230 height 11
click at [69, 105] on link "[PERSON_NAME]" at bounding box center [61, 104] width 47 height 6
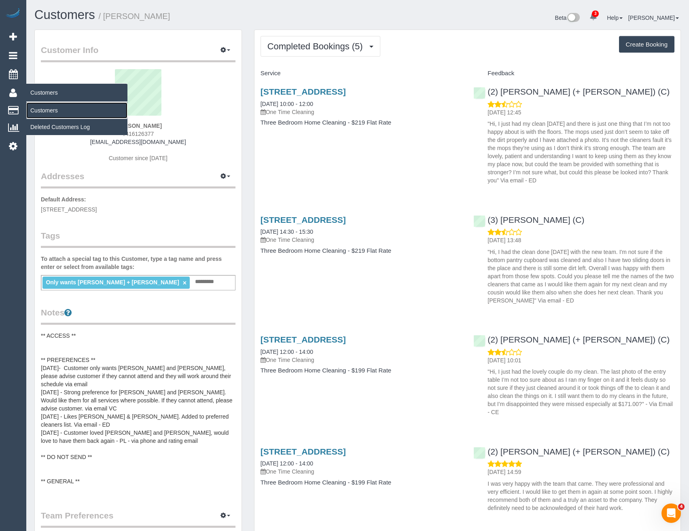
click at [51, 107] on link "Customers" at bounding box center [76, 110] width 101 height 16
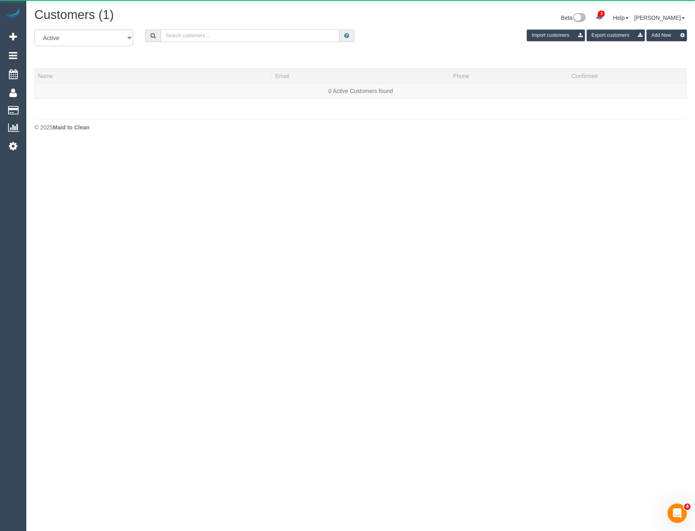
click at [238, 35] on input "text" at bounding box center [250, 36] width 179 height 13
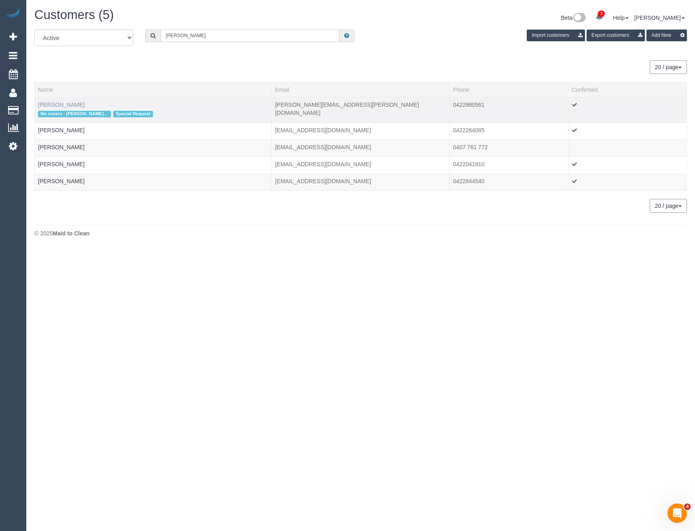
type input "Rachel F"
click at [64, 106] on link "Rachel Fegan" at bounding box center [61, 104] width 47 height 6
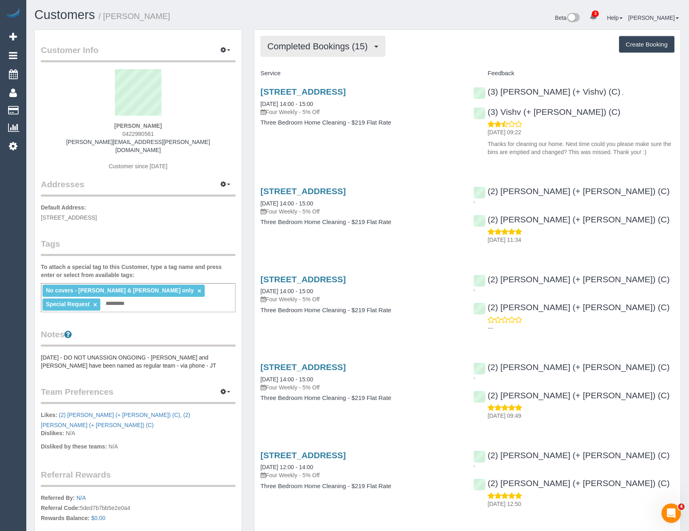
click at [361, 46] on span "Completed Bookings (15)" at bounding box center [319, 46] width 104 height 10
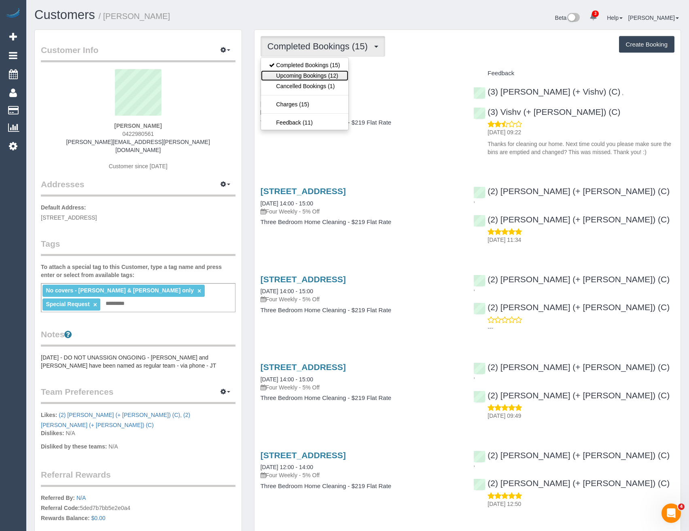
click at [339, 74] on link "Upcoming Bookings (12)" at bounding box center [304, 75] width 87 height 11
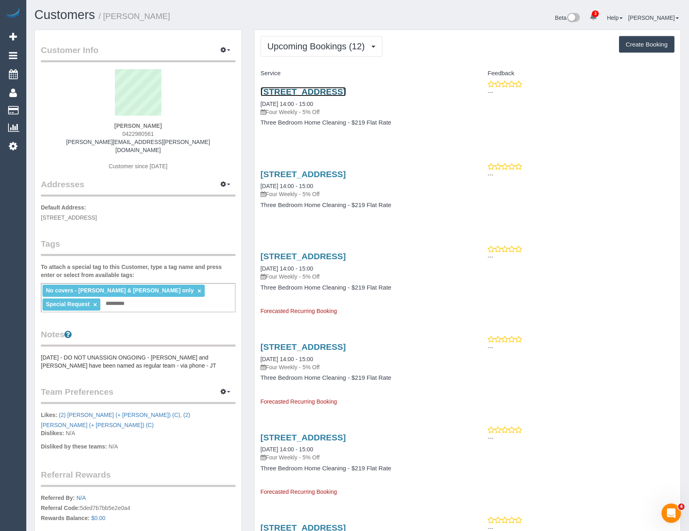
click at [346, 91] on link "405 Neerim Road, 105, Carnegie, VIC 3163" at bounding box center [302, 91] width 85 height 9
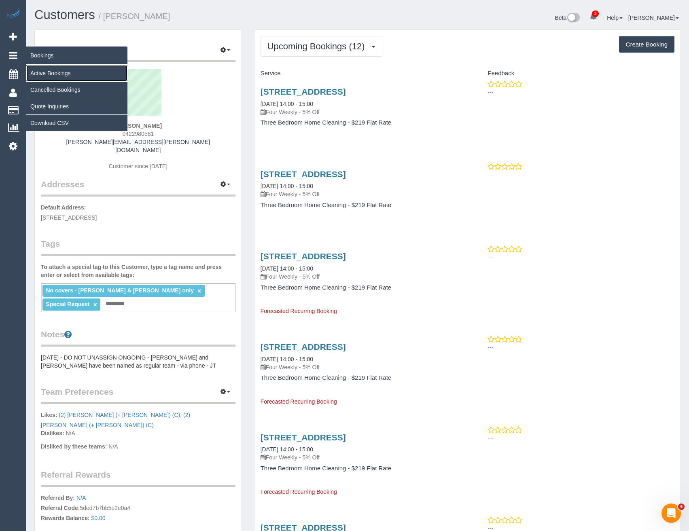
click at [43, 71] on link "Active Bookings" at bounding box center [76, 73] width 101 height 16
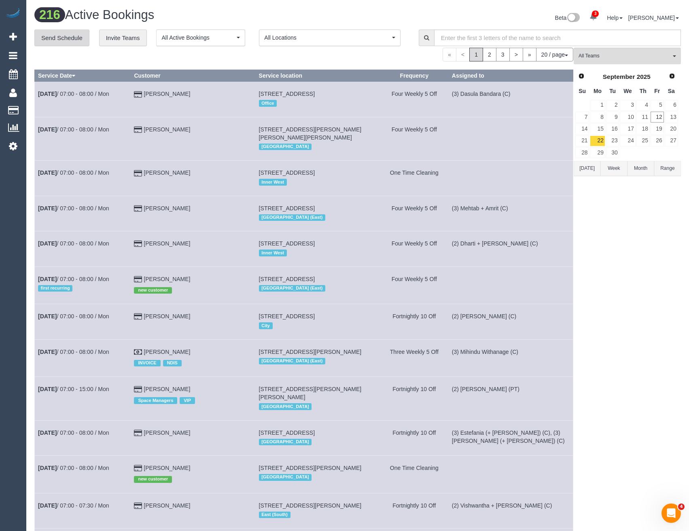
click at [67, 43] on link "Send Schedule" at bounding box center [61, 38] width 55 height 17
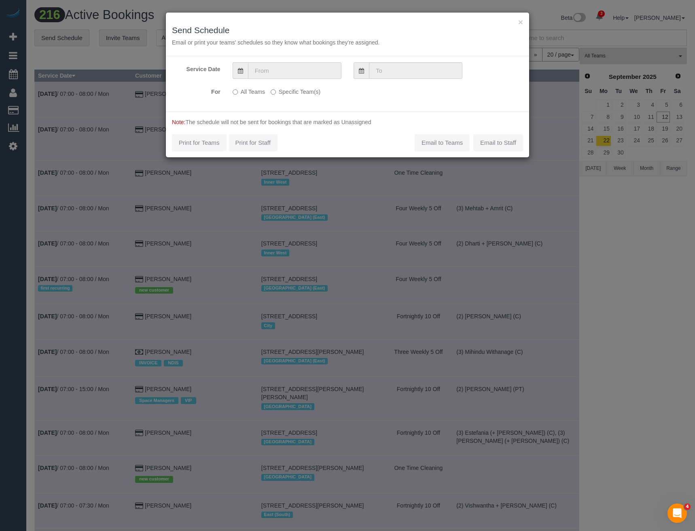
click at [263, 73] on input "text" at bounding box center [294, 70] width 93 height 17
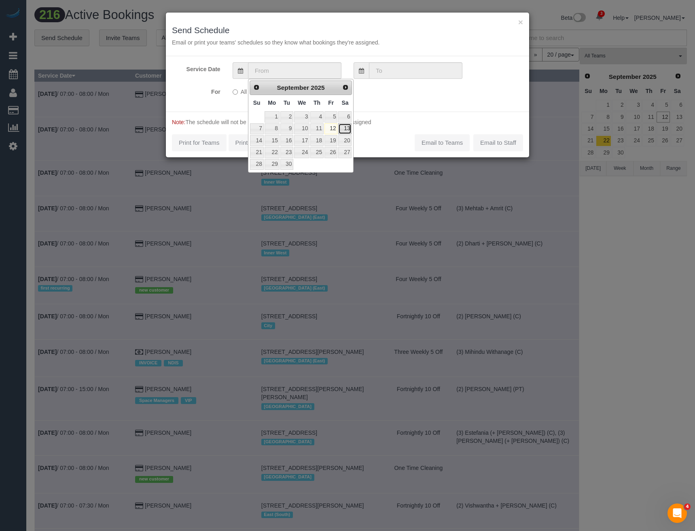
click at [342, 128] on link "13" at bounding box center [344, 128] width 13 height 11
type input "13/09/2025"
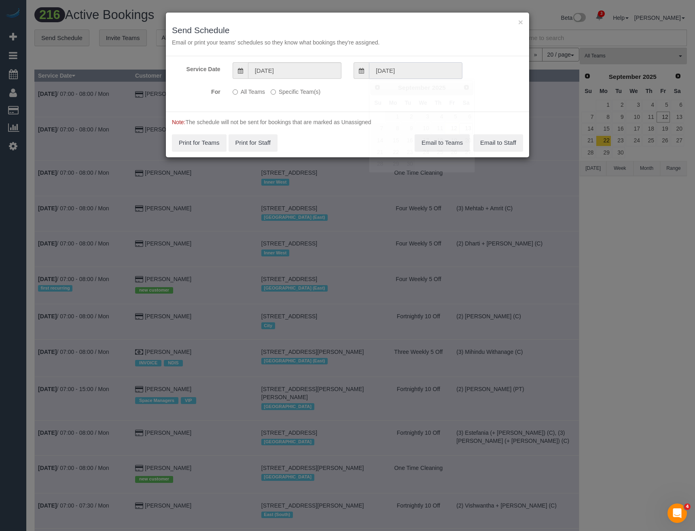
click at [389, 72] on input "13/09/2025" at bounding box center [415, 70] width 93 height 17
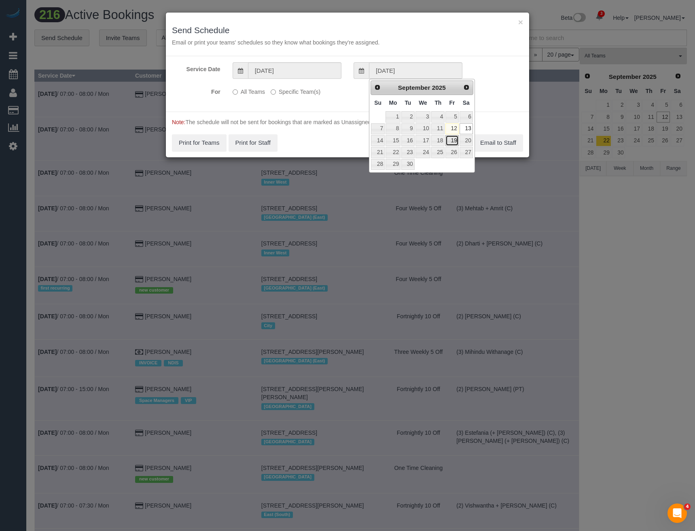
click at [454, 138] on link "19" at bounding box center [451, 140] width 13 height 11
type input "19/09/2025"
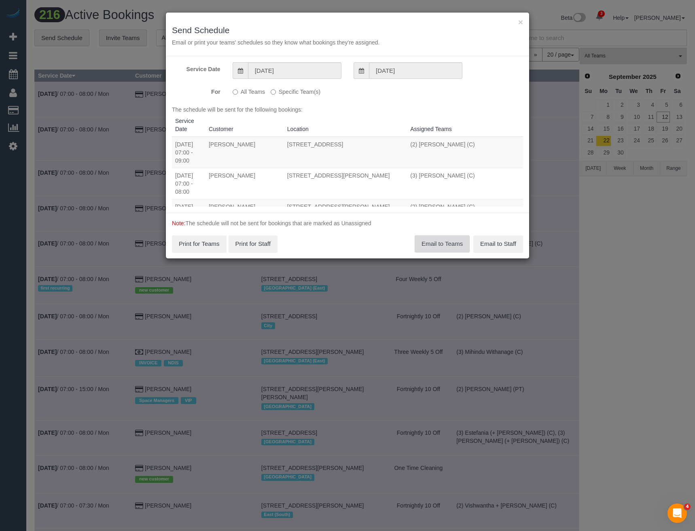
click at [440, 247] on button "Email to Teams" at bounding box center [441, 243] width 55 height 17
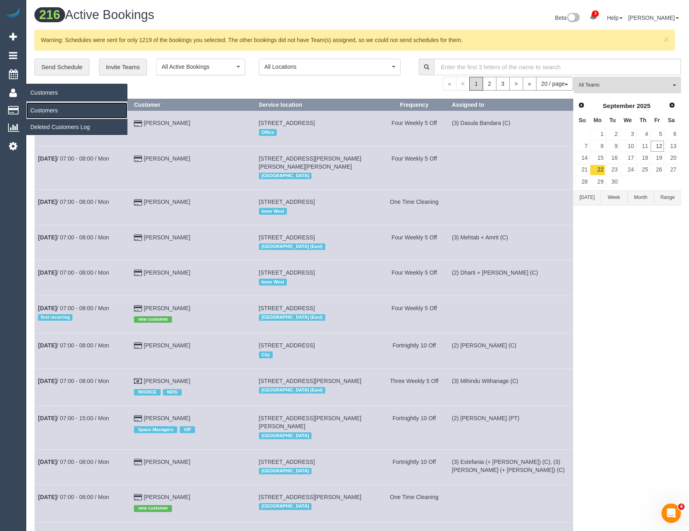
click at [36, 113] on link "Customers" at bounding box center [76, 110] width 101 height 16
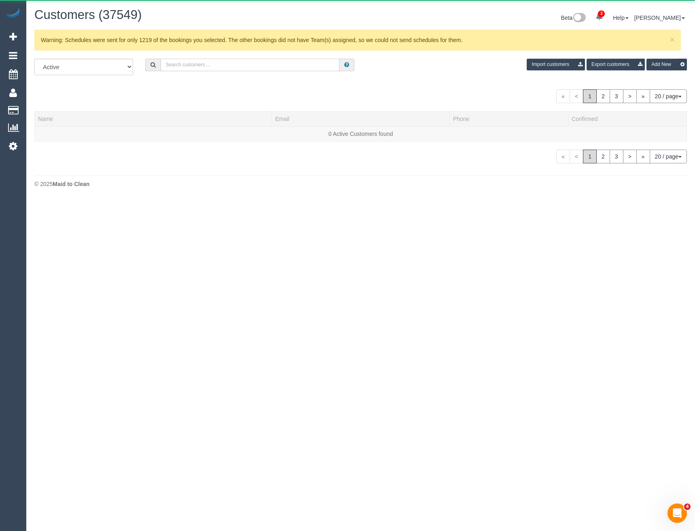
click at [182, 66] on input "text" at bounding box center [250, 65] width 179 height 13
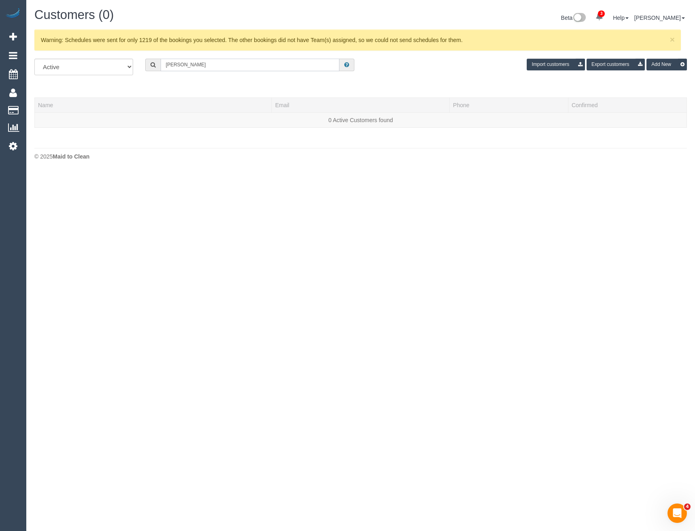
drag, startPoint x: 206, startPoint y: 67, endPoint x: 199, endPoint y: 58, distance: 11.2
click at [206, 66] on input "Emily pate" at bounding box center [250, 65] width 179 height 13
drag, startPoint x: 179, startPoint y: 67, endPoint x: 157, endPoint y: 68, distance: 22.3
click at [157, 68] on div "Emily pate" at bounding box center [249, 65] width 209 height 13
click at [214, 64] on input "Emily pat" at bounding box center [250, 65] width 179 height 13
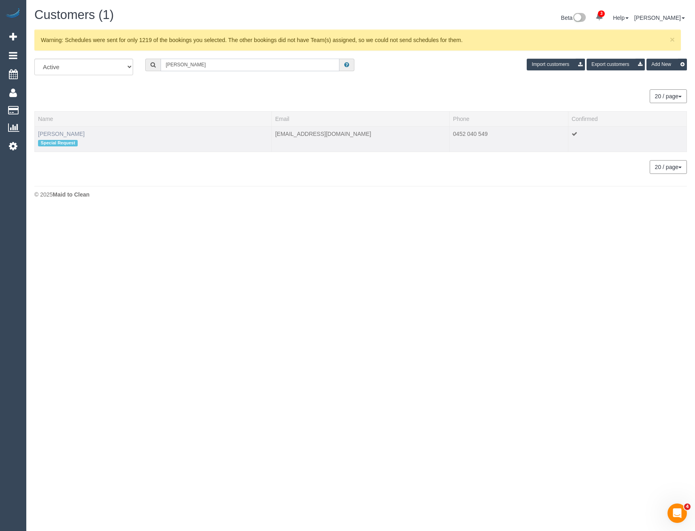
type input "Emily pet"
click at [61, 133] on link "Emily Peterson" at bounding box center [61, 134] width 47 height 6
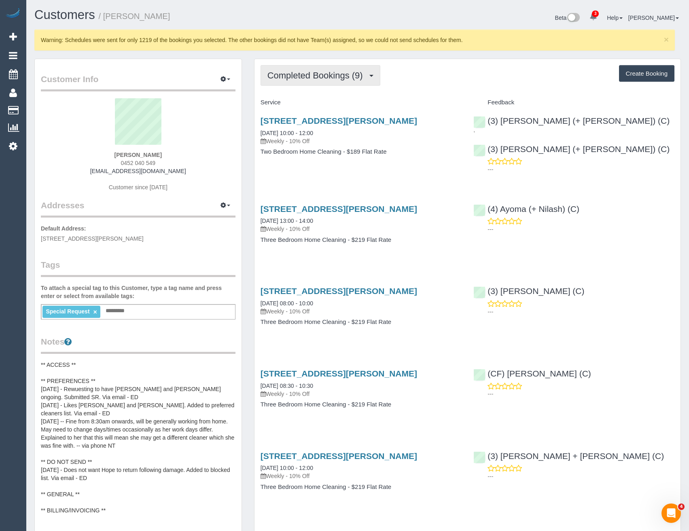
click at [351, 70] on button "Completed Bookings (9)" at bounding box center [320, 75] width 120 height 21
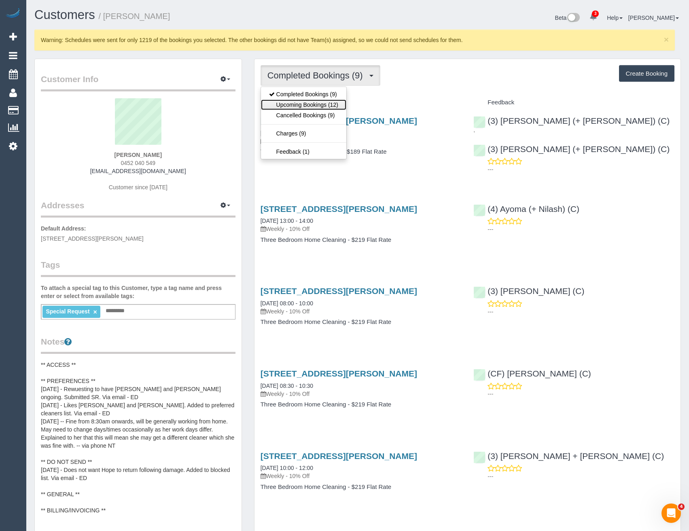
click at [322, 102] on link "Upcoming Bookings (12)" at bounding box center [303, 104] width 85 height 11
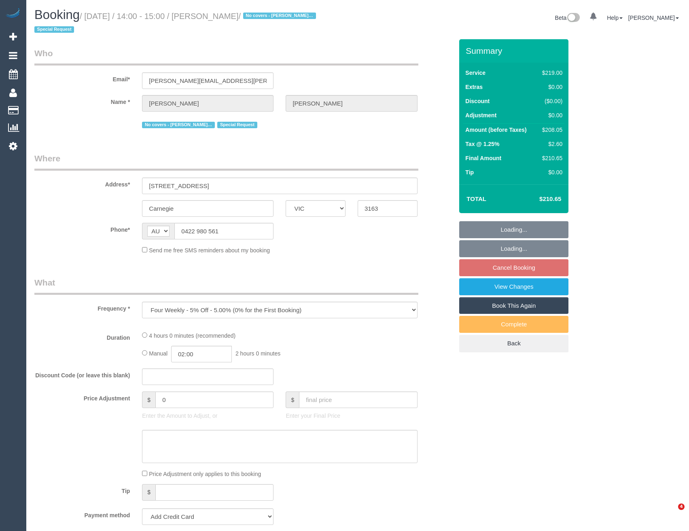
select select "VIC"
select select "string:stripe-pm_1ReTZW2GScqysDRVu5mOD1Qt"
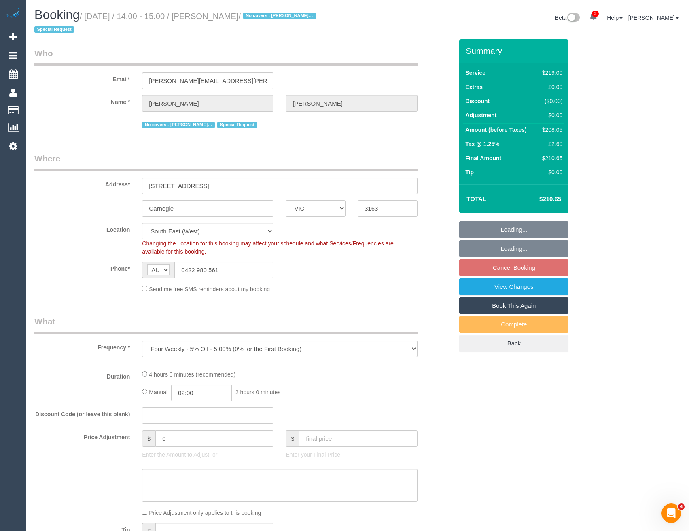
select select "number:28"
select select "number:15"
select select "number:18"
select select "number:24"
select select "number:35"
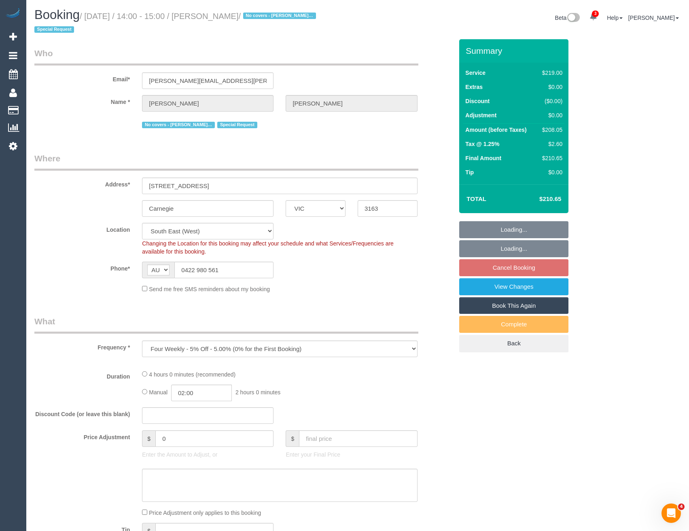
select select "number:11"
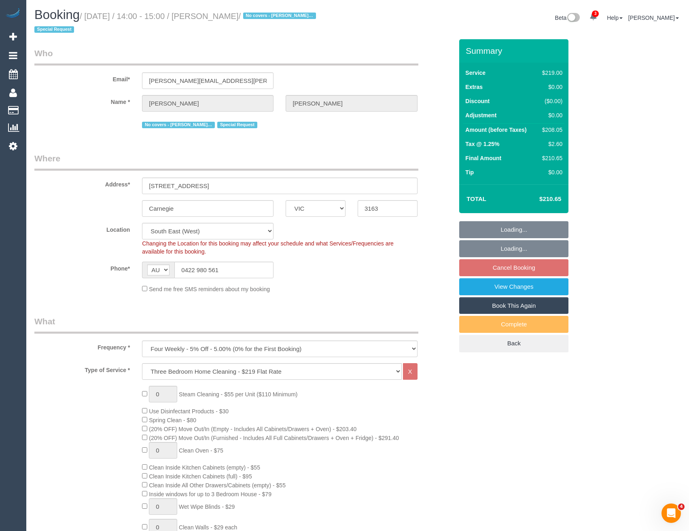
select select "object:1372"
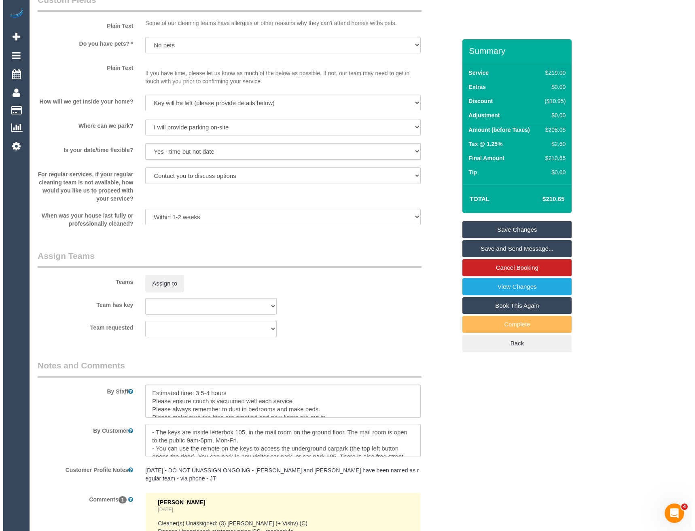
scroll to position [1037, 0]
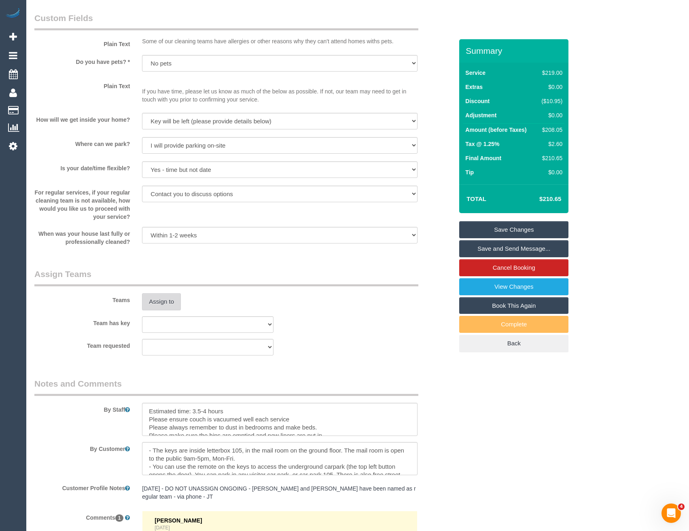
click at [164, 296] on button "Assign to" at bounding box center [161, 301] width 39 height 17
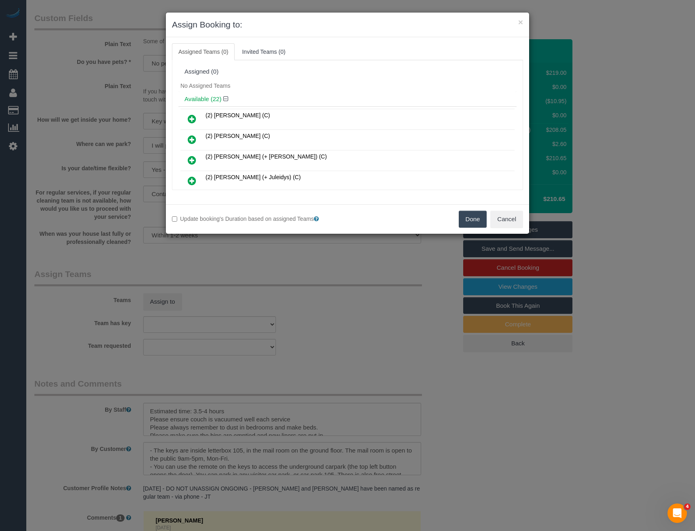
scroll to position [321, 0]
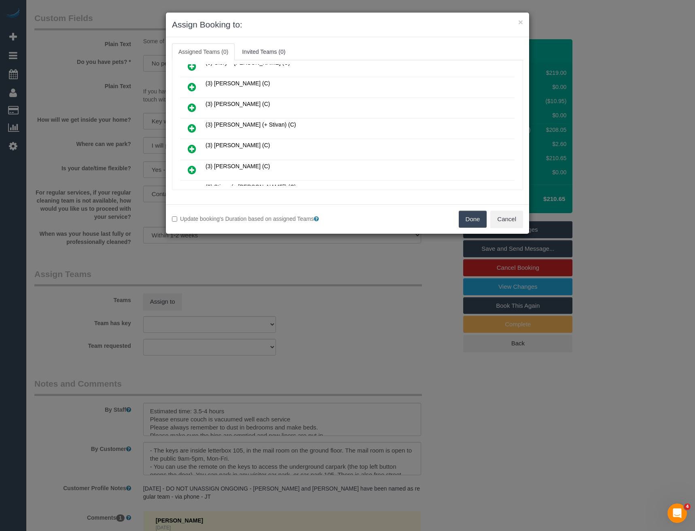
click at [193, 129] on icon at bounding box center [192, 128] width 8 height 10
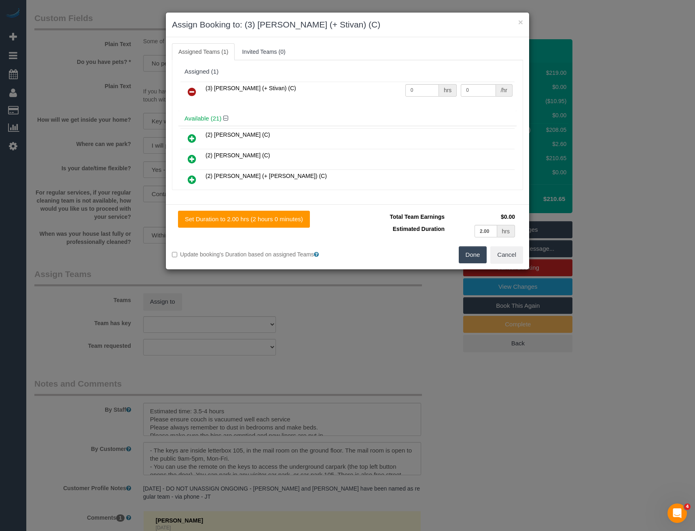
scroll to position [382, 0]
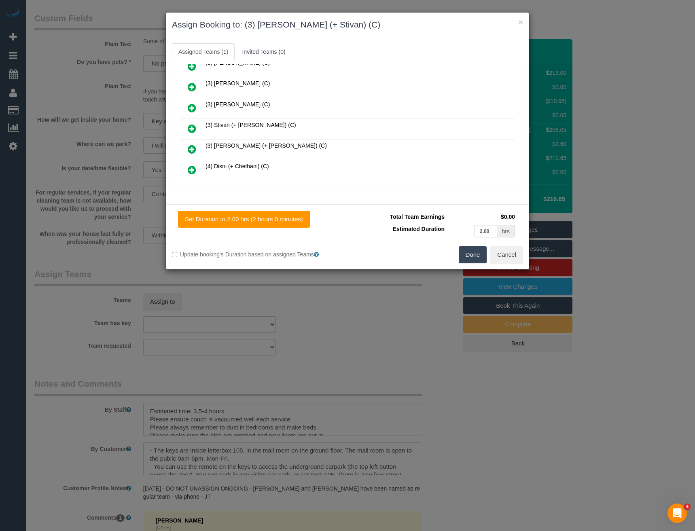
click at [190, 127] on icon at bounding box center [192, 129] width 8 height 10
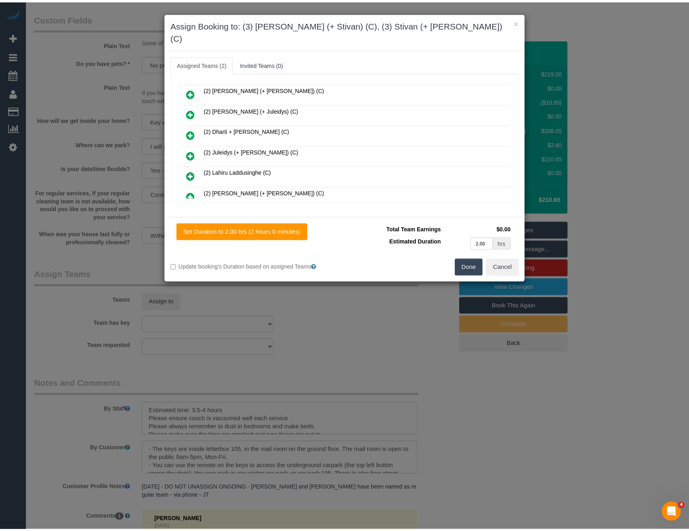
scroll to position [0, 0]
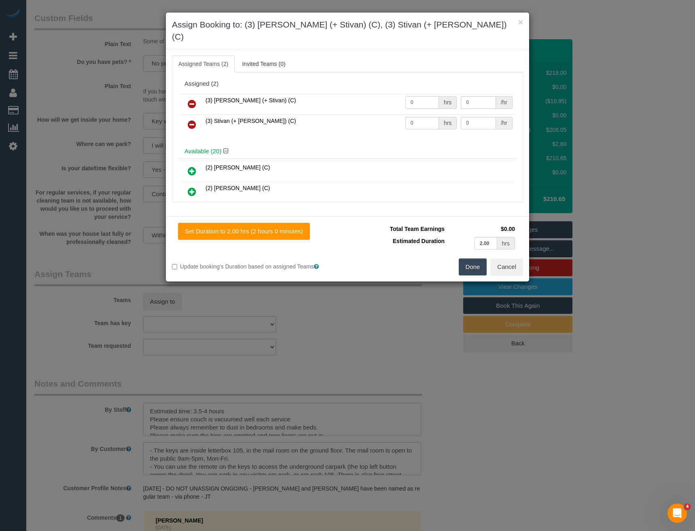
drag, startPoint x: 421, startPoint y: 87, endPoint x: 345, endPoint y: 85, distance: 75.7
click at [346, 94] on tr "(3) [PERSON_NAME] (+ Stivan) (C) 0 hrs 0 /hr" at bounding box center [347, 104] width 334 height 21
type input "1"
type input "65"
drag, startPoint x: 416, startPoint y: 113, endPoint x: 365, endPoint y: 106, distance: 52.2
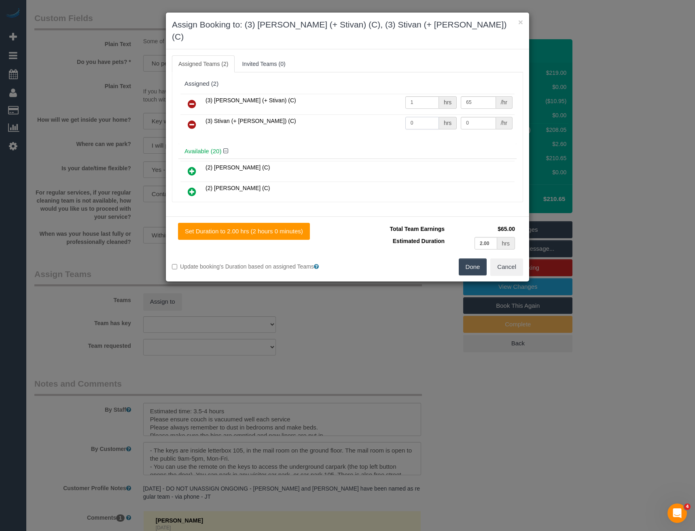
click at [370, 114] on tr "(3) Stivan (+ [PERSON_NAME]) (C) 0 hrs 0 /hr" at bounding box center [347, 124] width 334 height 21
type input "1"
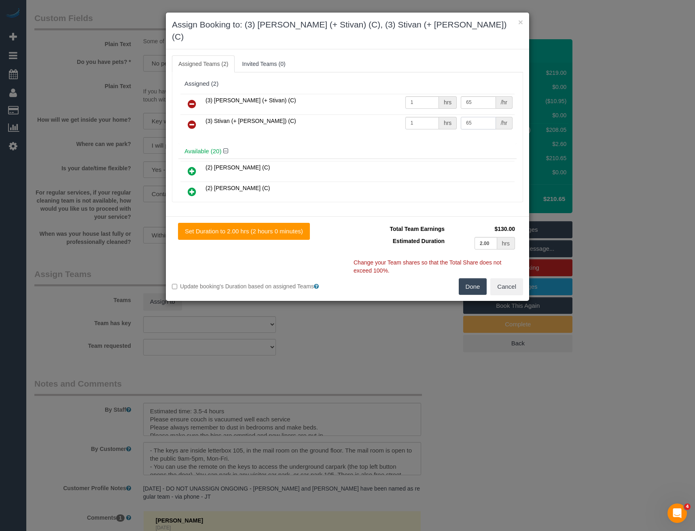
type input "65"
click at [468, 278] on button "Done" at bounding box center [473, 286] width 28 height 17
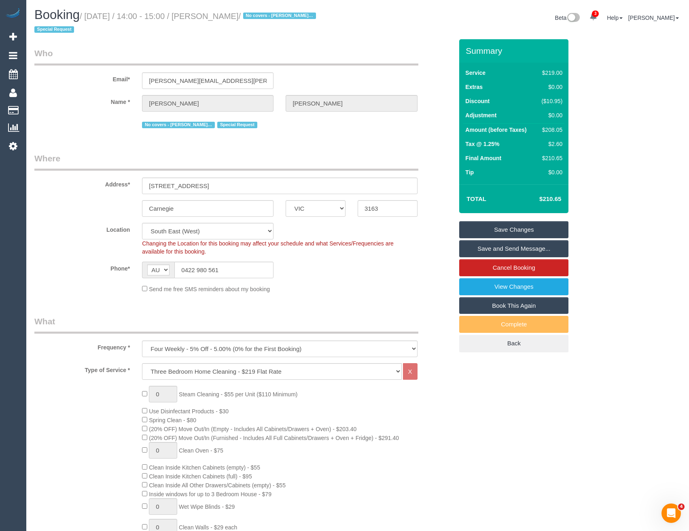
click at [488, 250] on link "Save and Send Message..." at bounding box center [513, 248] width 109 height 17
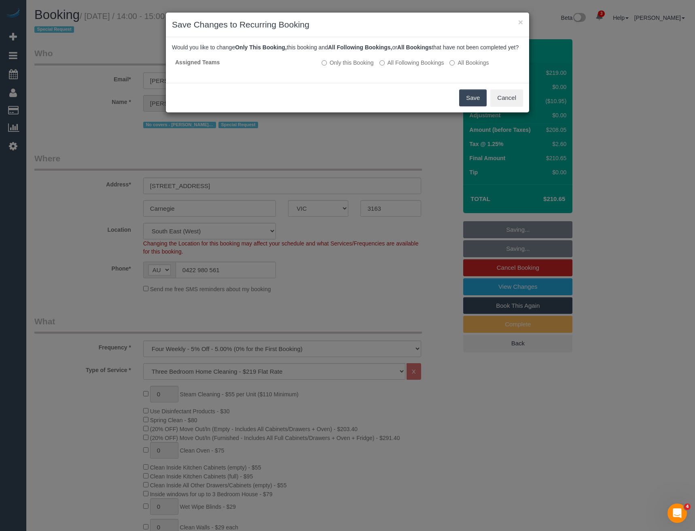
drag, startPoint x: 463, startPoint y: 105, endPoint x: 441, endPoint y: 91, distance: 25.5
click at [463, 105] on button "Save" at bounding box center [472, 97] width 27 height 17
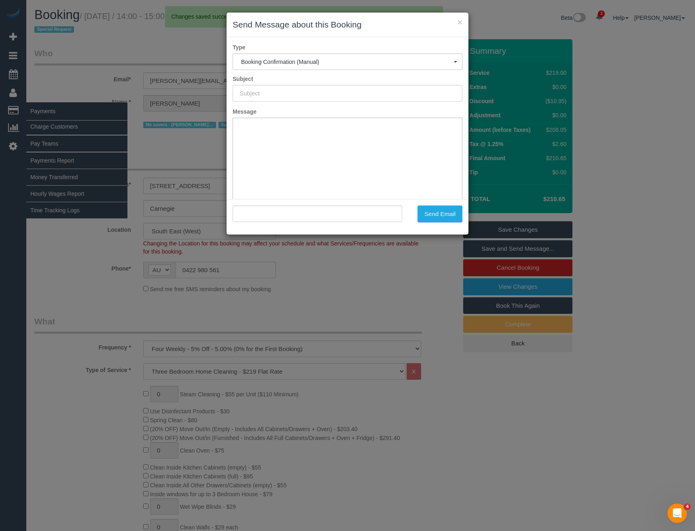
type input "Booking Confirmed"
type input ""Rachel Fegan" <rachel.a.fegan@gmail.com>"
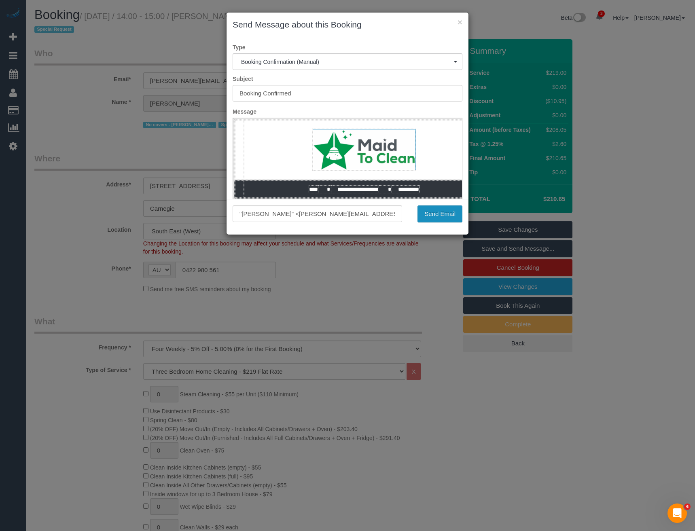
click at [441, 216] on button "Send Email" at bounding box center [439, 213] width 45 height 17
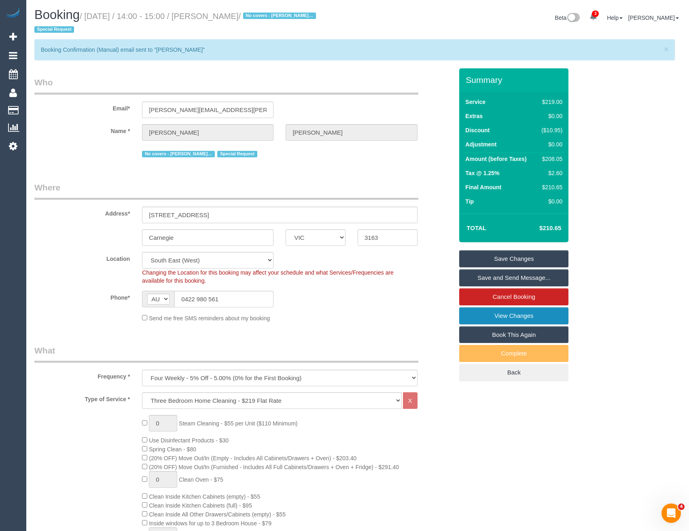
click at [506, 313] on link "View Changes" at bounding box center [513, 315] width 109 height 17
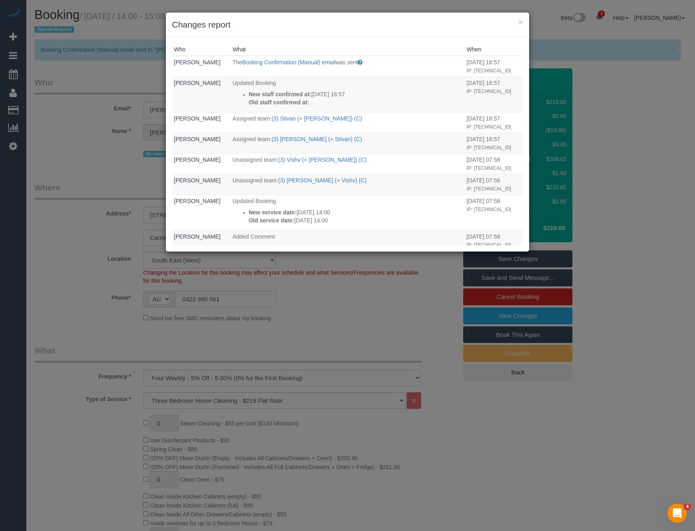
click at [288, 319] on div "× Changes report Who What When Bronie Bryant The Booking Confirmation (Manual) …" at bounding box center [347, 265] width 695 height 531
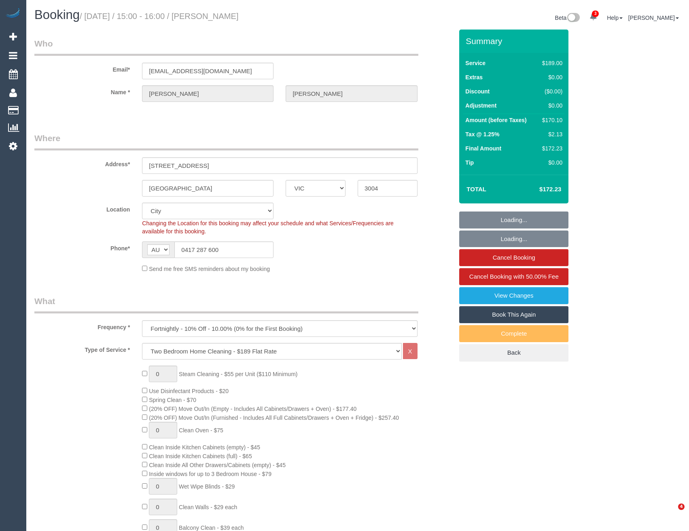
select select "VIC"
select select "number:27"
select select "number:14"
select select "number:21"
select select "number:36"
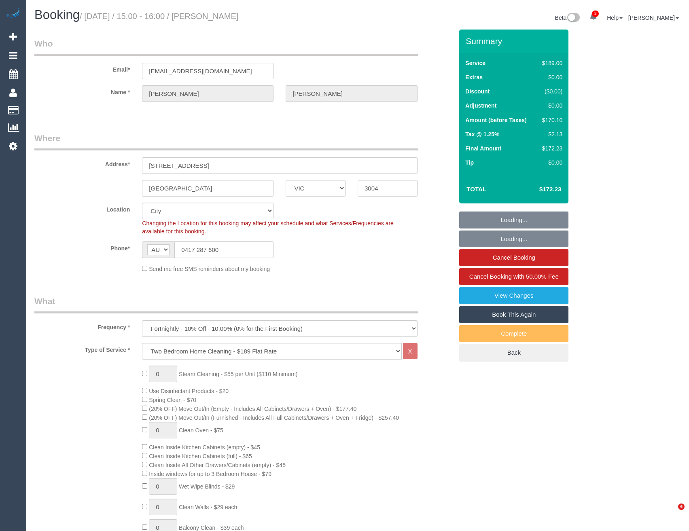
select select "number:34"
select select "number:11"
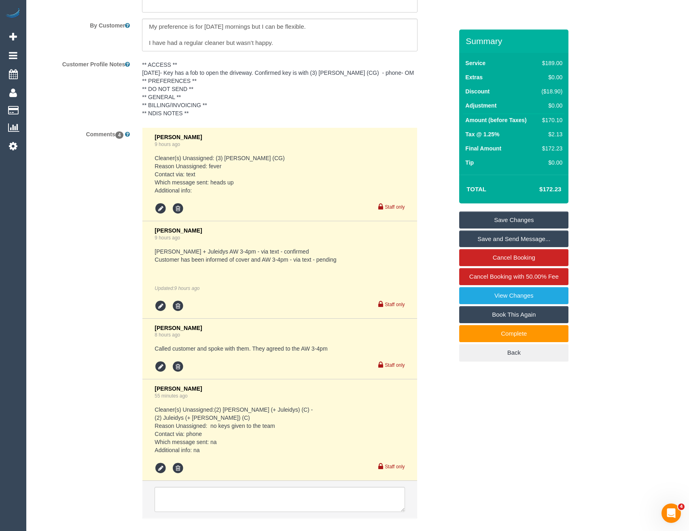
scroll to position [1486, 0]
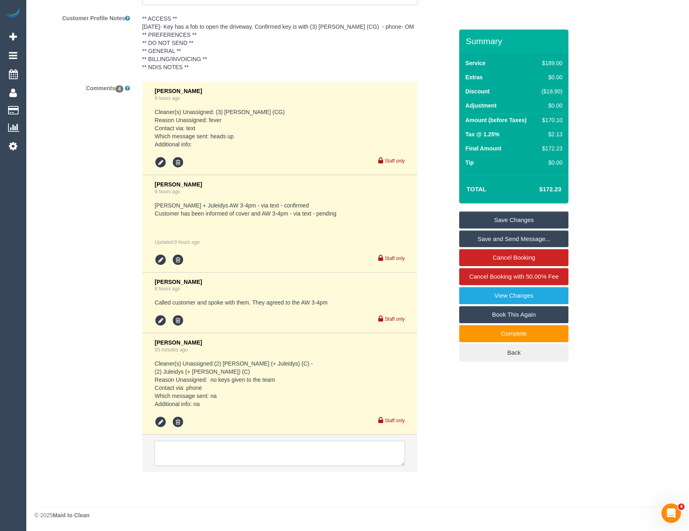
click at [209, 450] on textarea at bounding box center [279, 453] width 250 height 25
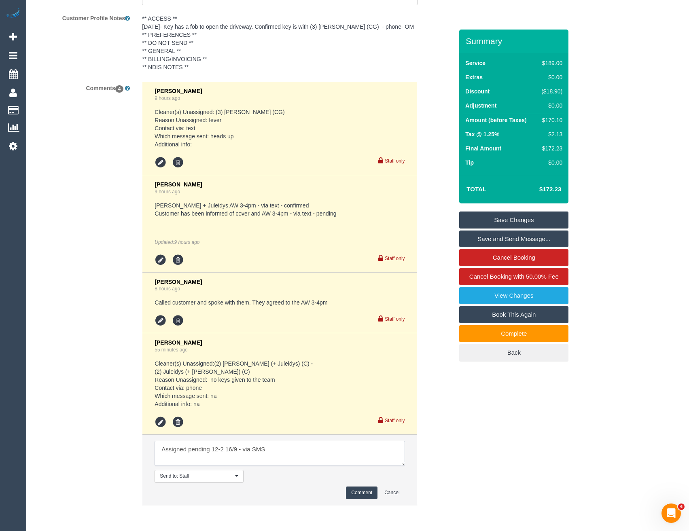
type textarea "Assigned pending 12-2 16/9 - via SMS"
click at [363, 491] on button "Comment" at bounding box center [362, 492] width 32 height 13
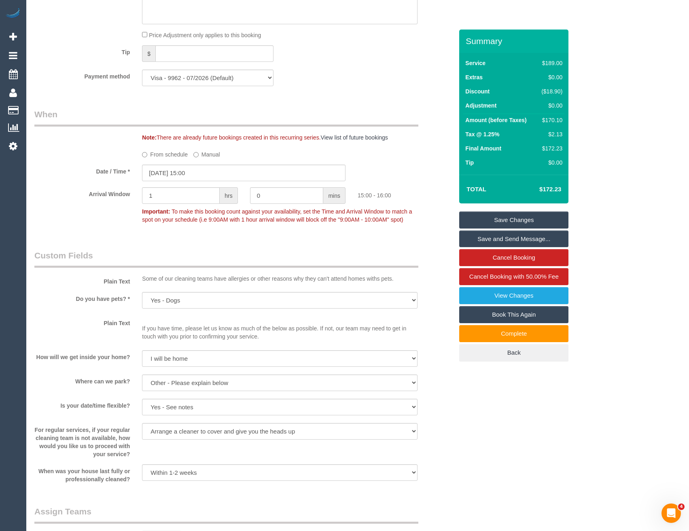
scroll to position [849, 0]
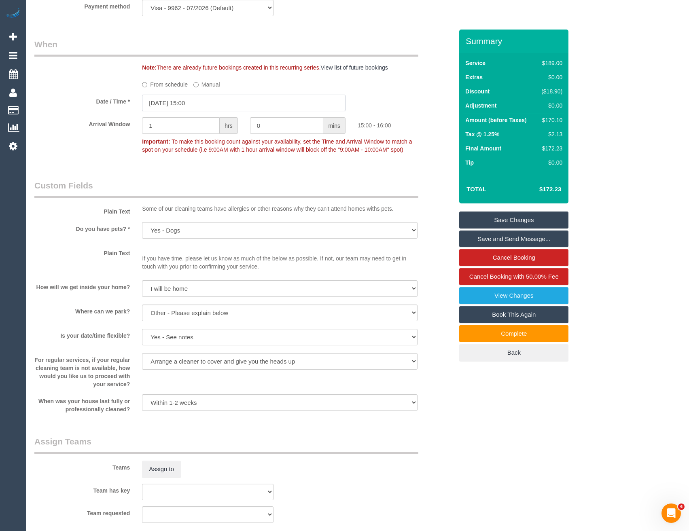
click at [192, 104] on input "[DATE] 15:00" at bounding box center [243, 103] width 203 height 17
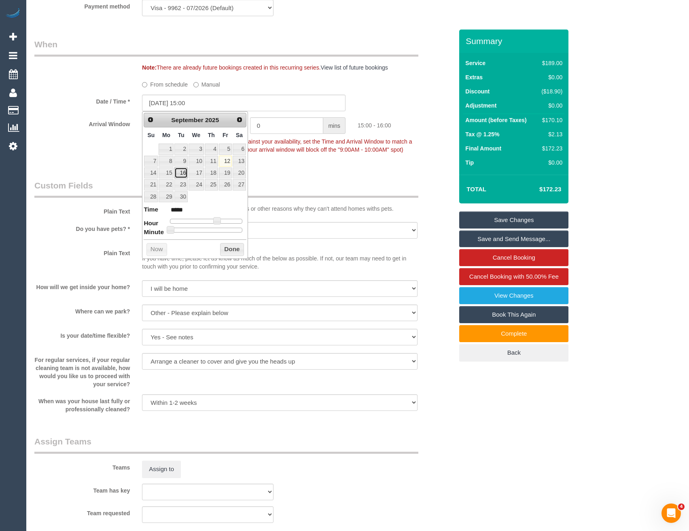
click at [185, 173] on link "16" at bounding box center [180, 172] width 13 height 11
type input "[DATE] 14:00"
type input "*****"
type input "[DATE] 13:00"
type input "*****"
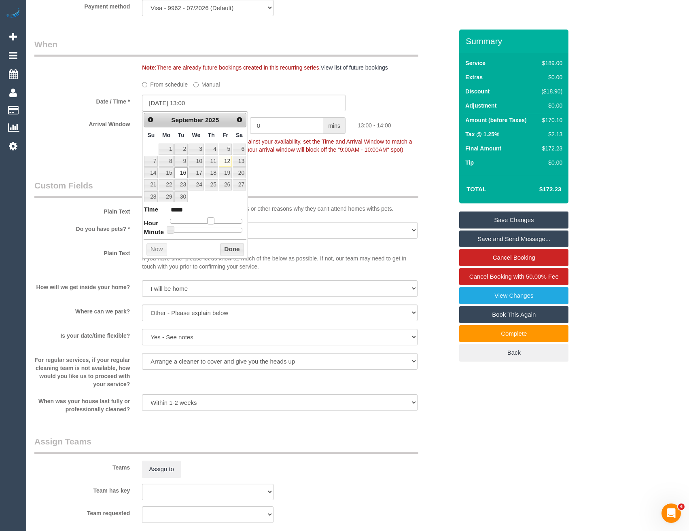
type input "[DATE] 12:00"
type input "*****"
type input "[DATE] 11:00"
type input "*****"
type input "16/09/2025 12:00"
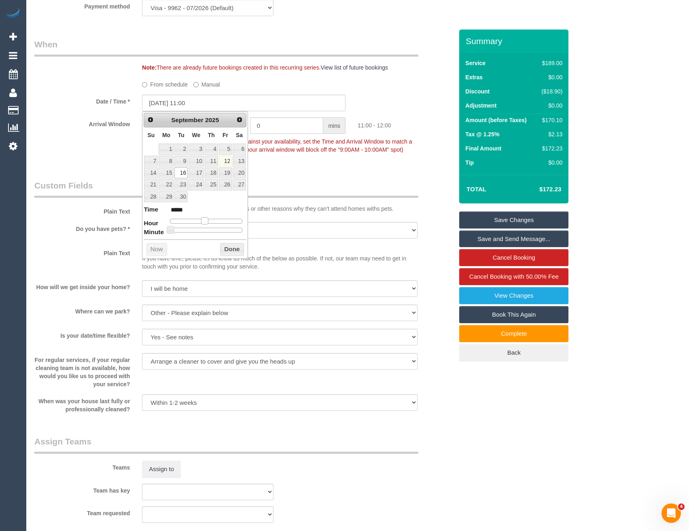
type input "*****"
drag, startPoint x: 217, startPoint y: 220, endPoint x: 208, endPoint y: 220, distance: 9.3
click at [208, 220] on span at bounding box center [207, 220] width 7 height 7
click at [230, 253] on button "Done" at bounding box center [232, 249] width 24 height 13
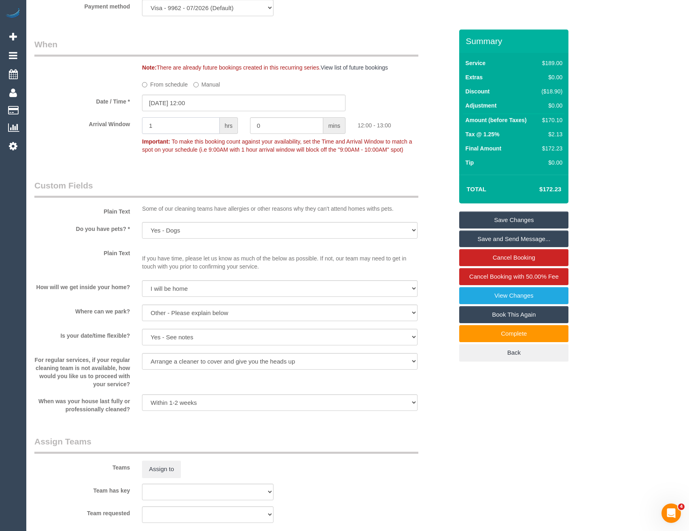
drag, startPoint x: 174, startPoint y: 131, endPoint x: 107, endPoint y: 127, distance: 67.3
click at [108, 128] on div "Arrival Window 1 hrs 0 mins 12:00 - 13:00 Important: To make this booking count…" at bounding box center [243, 137] width 431 height 40
type input "2"
click at [203, 171] on div "Who Email* webbsydney@hotmail.com Name * Veronica Webb Where Address* 400 St Ki…" at bounding box center [243, 190] width 431 height 2020
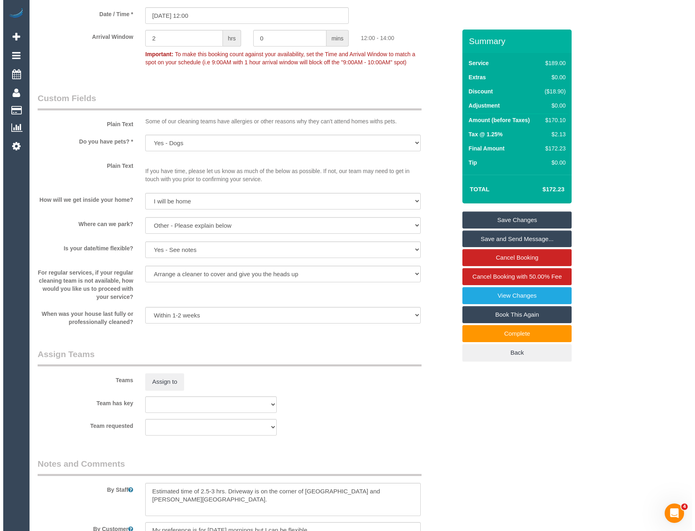
scroll to position [1011, 0]
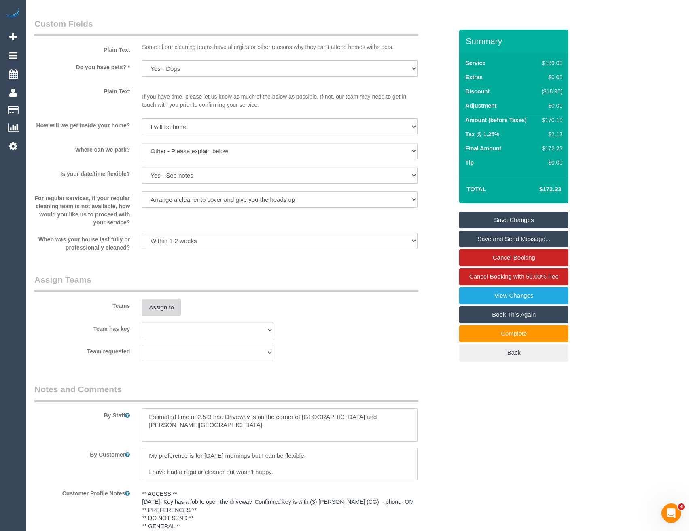
click at [159, 311] on button "Assign to" at bounding box center [161, 307] width 39 height 17
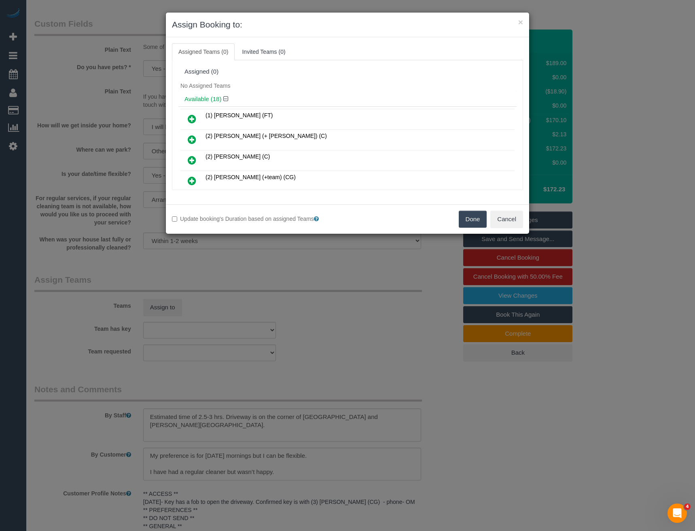
scroll to position [156, 0]
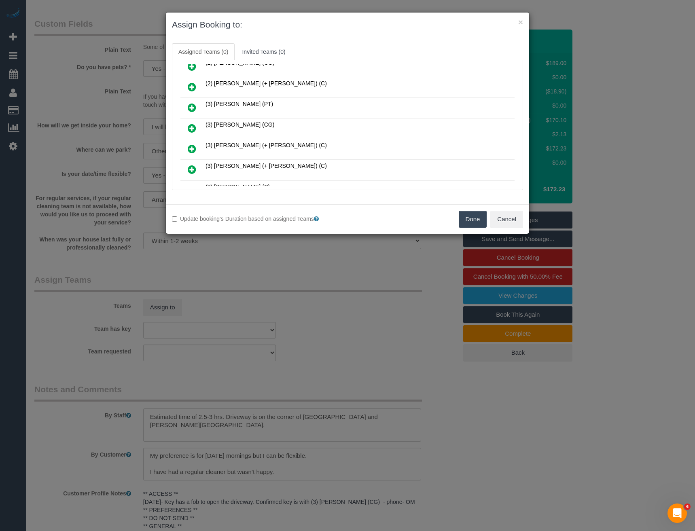
click at [191, 129] on icon at bounding box center [192, 128] width 8 height 10
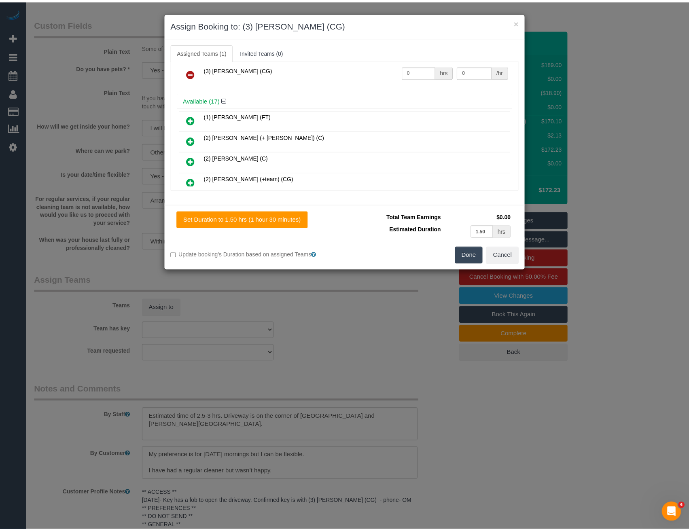
scroll to position [0, 0]
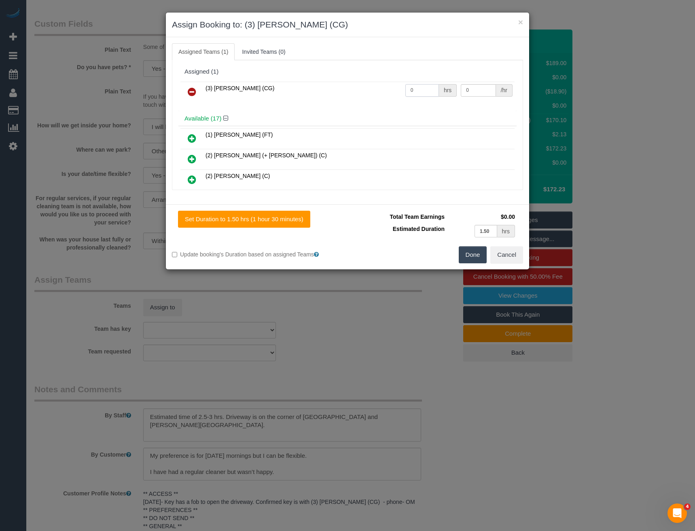
drag, startPoint x: 427, startPoint y: 91, endPoint x: 359, endPoint y: 80, distance: 67.9
click at [364, 83] on tr "(3) Ashish Patel (CG) 0 hrs 0 /hr" at bounding box center [347, 92] width 334 height 21
type input "1"
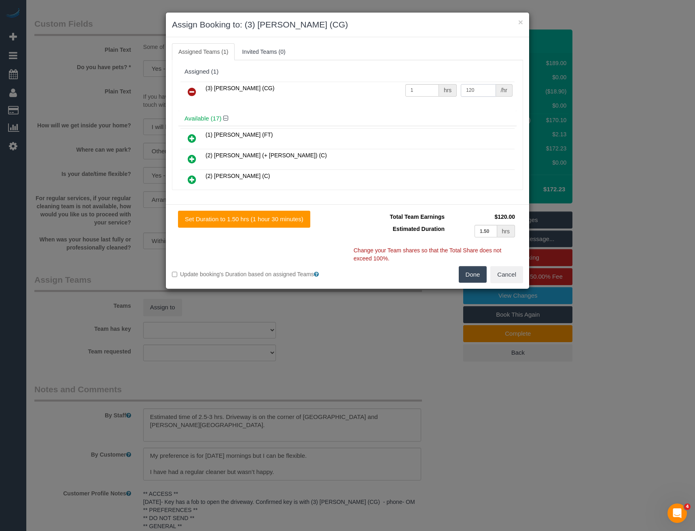
type input "120"
click at [473, 277] on button "Done" at bounding box center [473, 274] width 28 height 17
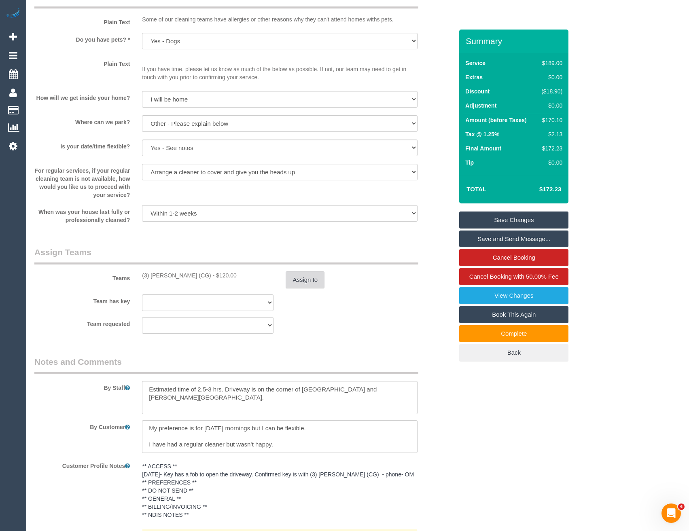
scroll to position [970, 0]
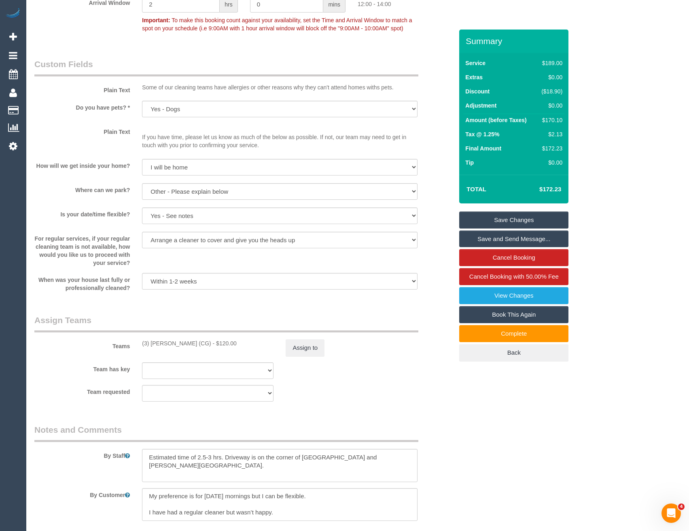
click at [478, 219] on link "Save Changes" at bounding box center [513, 219] width 109 height 17
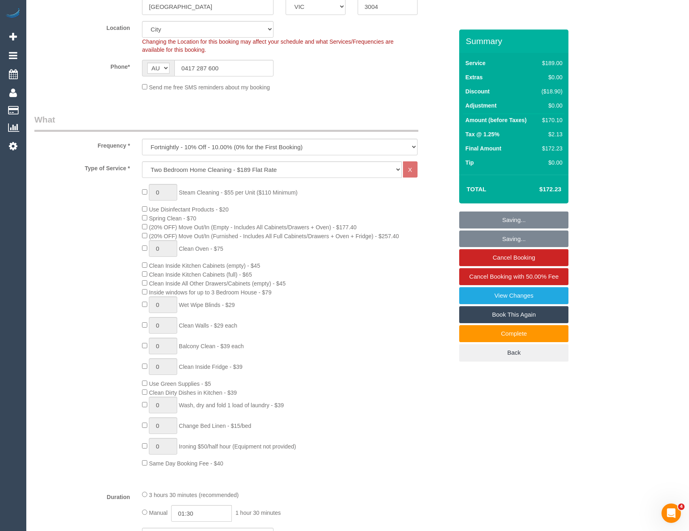
scroll to position [0, 0]
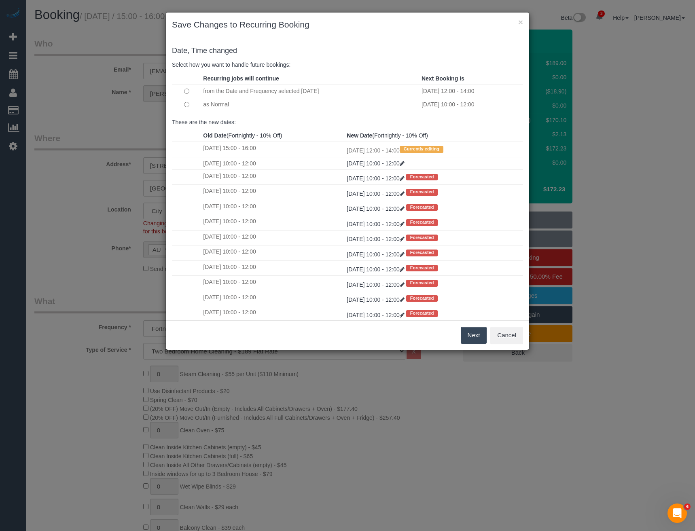
click at [470, 336] on button "Next" at bounding box center [474, 335] width 26 height 17
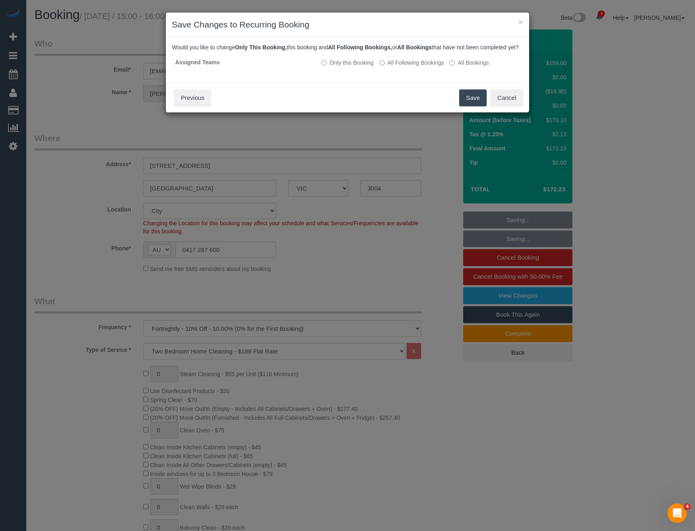
click at [467, 105] on button "Save" at bounding box center [472, 97] width 27 height 17
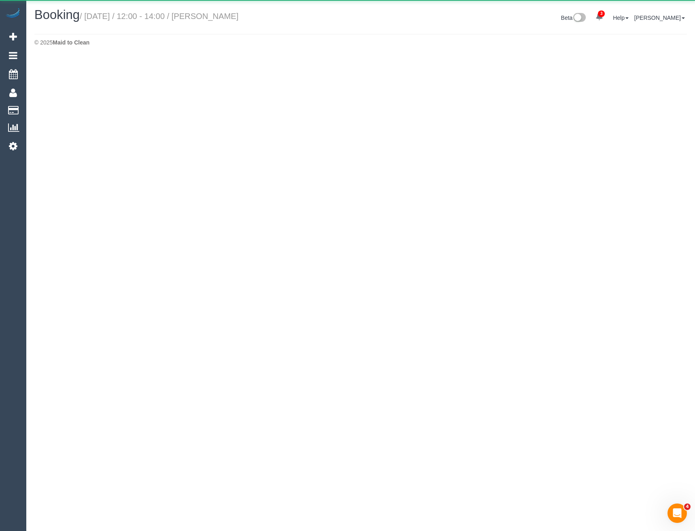
select select "VIC"
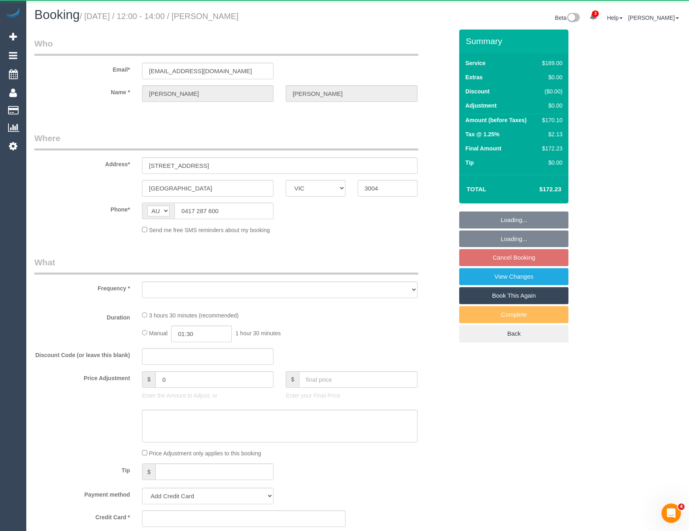
select select "object:5017"
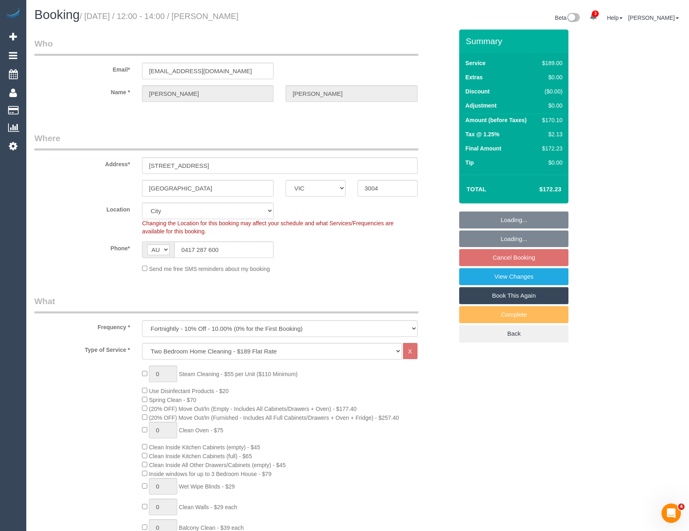
select select "string:stripe-pm_1Q8YSY2GScqysDRVjZbb1lWL"
select select "object:5543"
select select "spot13"
select select "number:27"
select select "number:14"
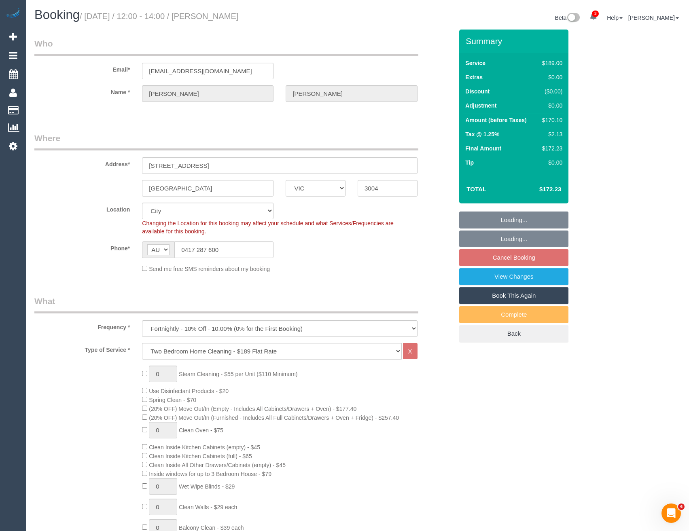
select select "number:21"
select select "number:36"
select select "number:34"
select select "number:11"
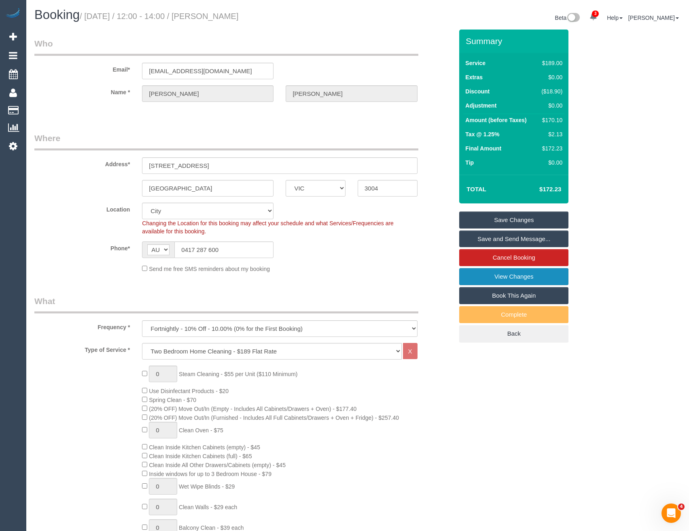
click at [508, 281] on link "View Changes" at bounding box center [513, 276] width 109 height 17
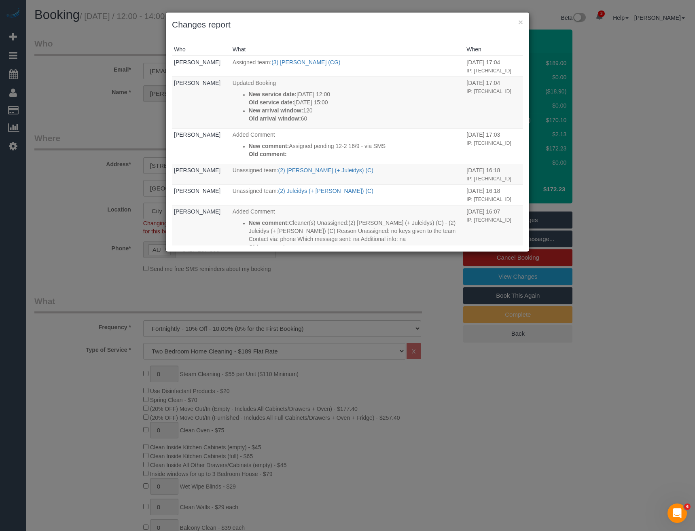
click at [298, 274] on div "× Changes report Who What When Bronie Bryant Assigned team: (3) Ashish Patel (C…" at bounding box center [347, 265] width 695 height 531
drag, startPoint x: 368, startPoint y: 265, endPoint x: 285, endPoint y: 174, distance: 123.4
click at [368, 265] on div "× Changes report Who What When Bronie Bryant Assigned team: (3) Ashish Patel (C…" at bounding box center [347, 265] width 695 height 531
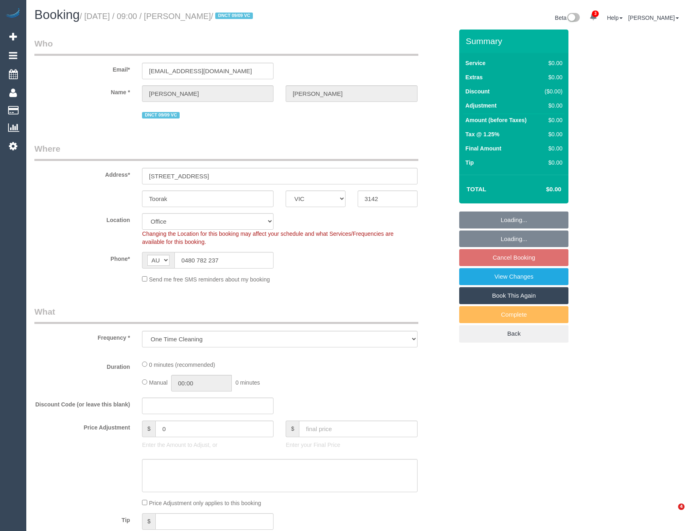
select select "VIC"
select select "number:28"
select select "number:14"
select select "number:18"
select select "VIC"
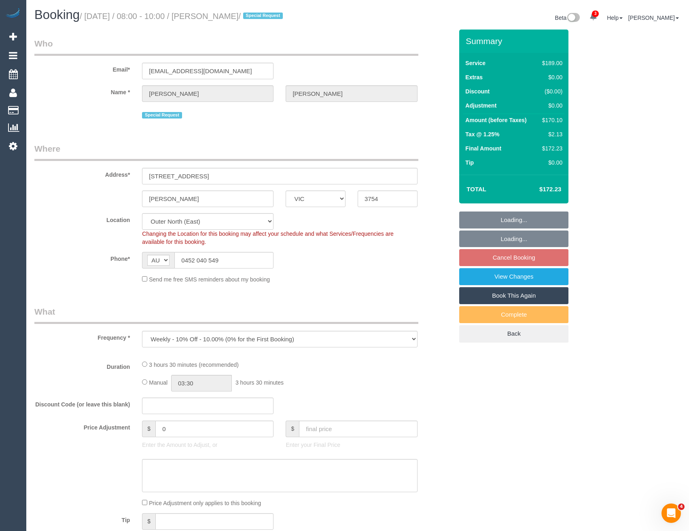
select select "object:706"
select select "string:stripe-pm_1RurjK2GScqysDRVIlGnU8df"
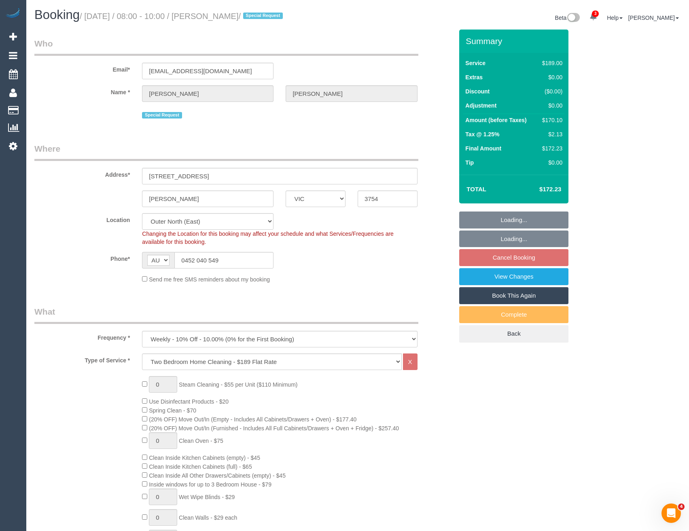
select select "number:27"
select select "number:14"
select select "number:19"
select select "number:36"
select select "number:34"
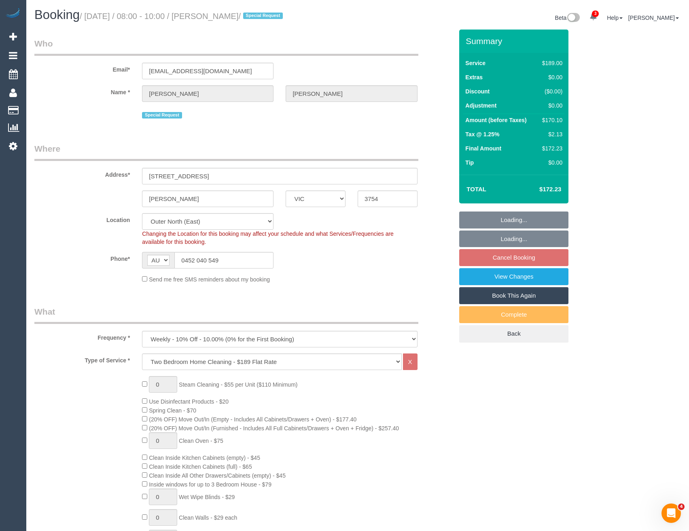
select select "number:11"
select select "spot1"
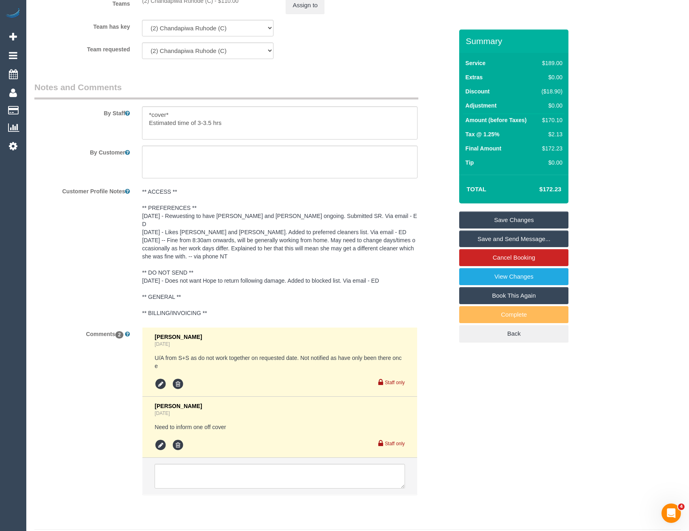
scroll to position [1294, 0]
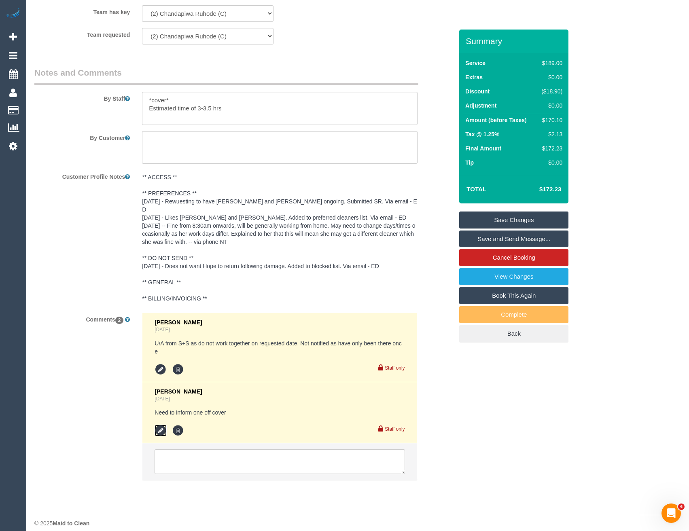
click at [163, 425] on icon at bounding box center [160, 431] width 12 height 12
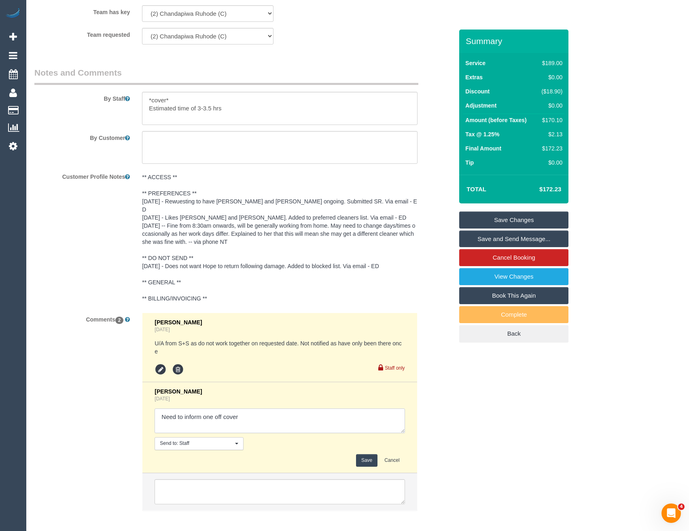
click at [254, 409] on textarea at bounding box center [279, 420] width 250 height 25
click at [266, 409] on textarea at bounding box center [279, 420] width 250 height 25
type textarea "Need to inform one off cover // inf via email"
click at [363, 454] on button "Save" at bounding box center [366, 460] width 21 height 13
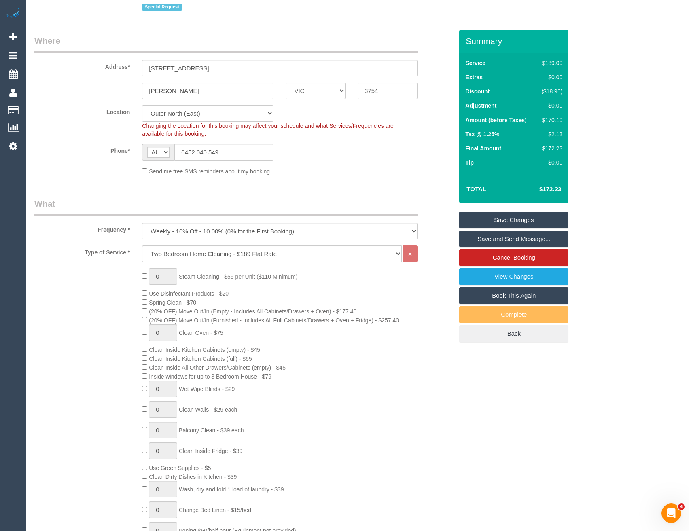
scroll to position [0, 0]
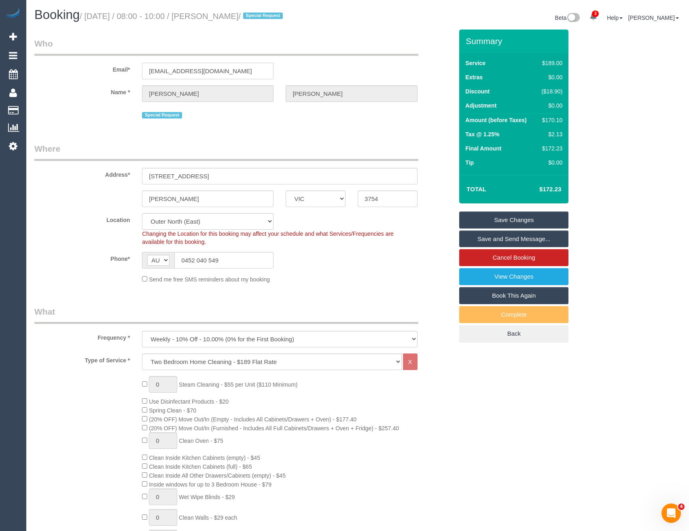
drag, startPoint x: 249, startPoint y: 69, endPoint x: 145, endPoint y: 75, distance: 104.9
click at [145, 75] on input "[EMAIL_ADDRESS][DOMAIN_NAME]" at bounding box center [207, 71] width 131 height 17
